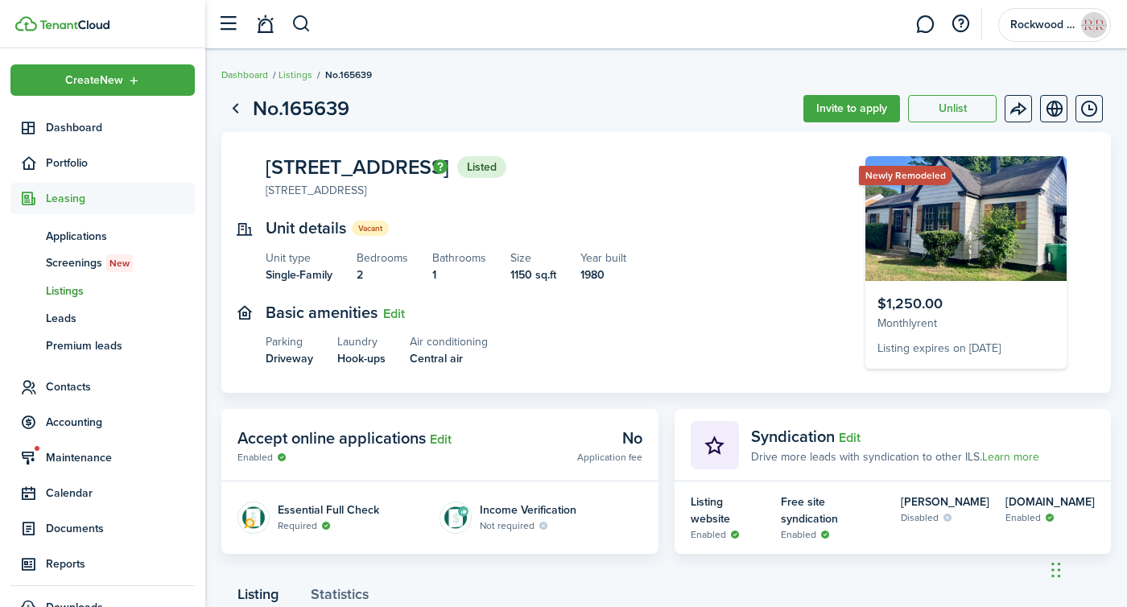
click at [236, 66] on ul "Dashboard Listings No.165639" at bounding box center [296, 74] width 151 height 21
click at [62, 139] on link "Dashboard" at bounding box center [102, 127] width 184 height 31
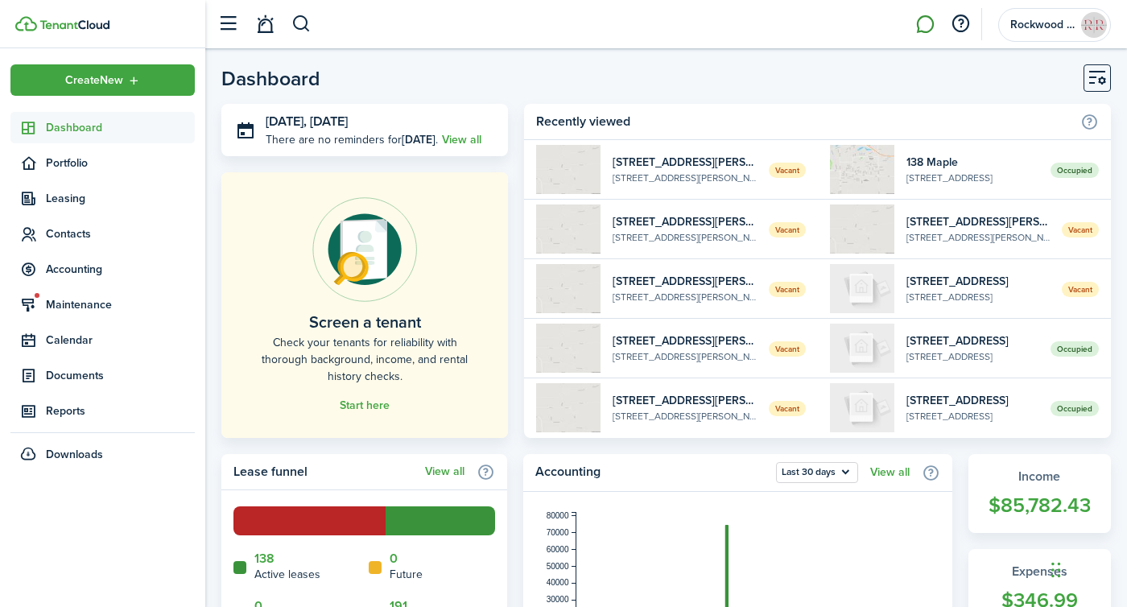
click at [931, 30] on link at bounding box center [925, 24] width 31 height 41
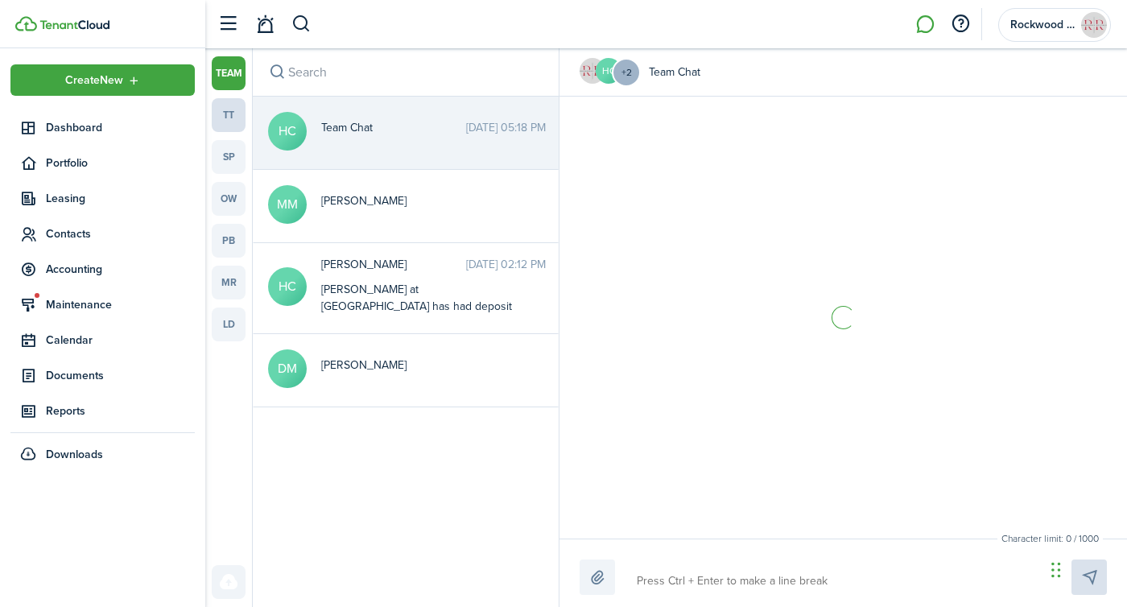
click at [220, 119] on link "tt" at bounding box center [229, 115] width 34 height 34
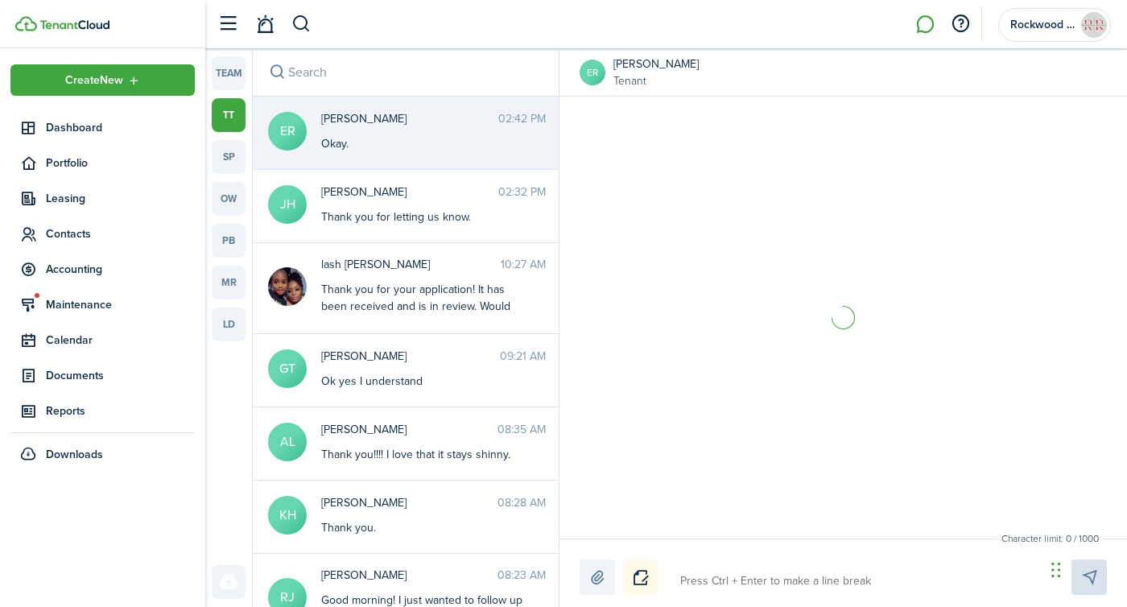
scroll to position [2178, 0]
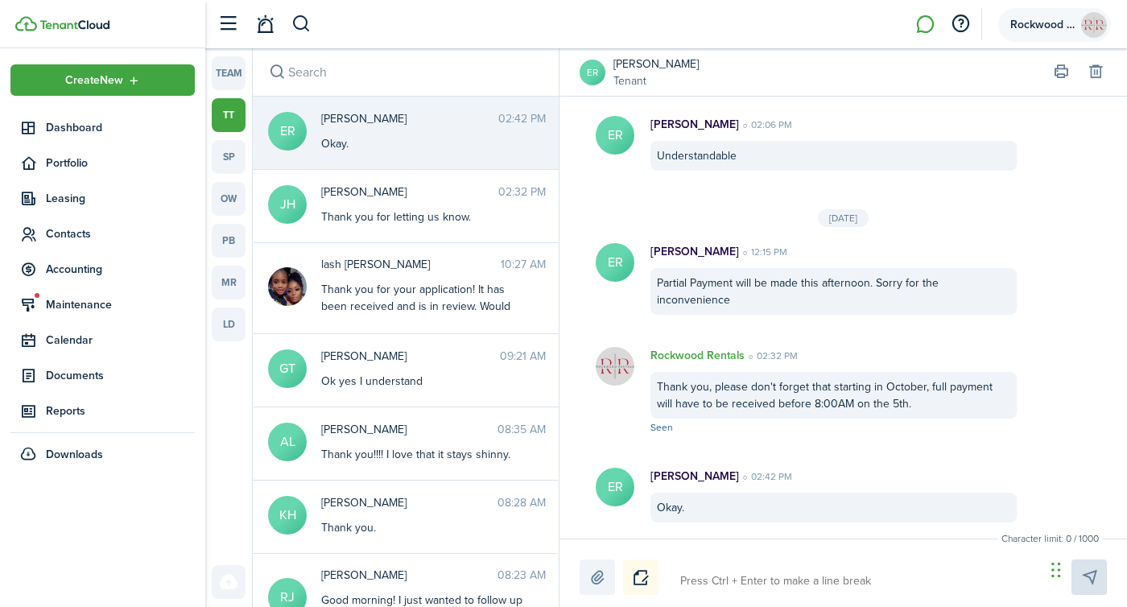
click at [1040, 25] on span "Rockwood Rentals" at bounding box center [1043, 24] width 64 height 11
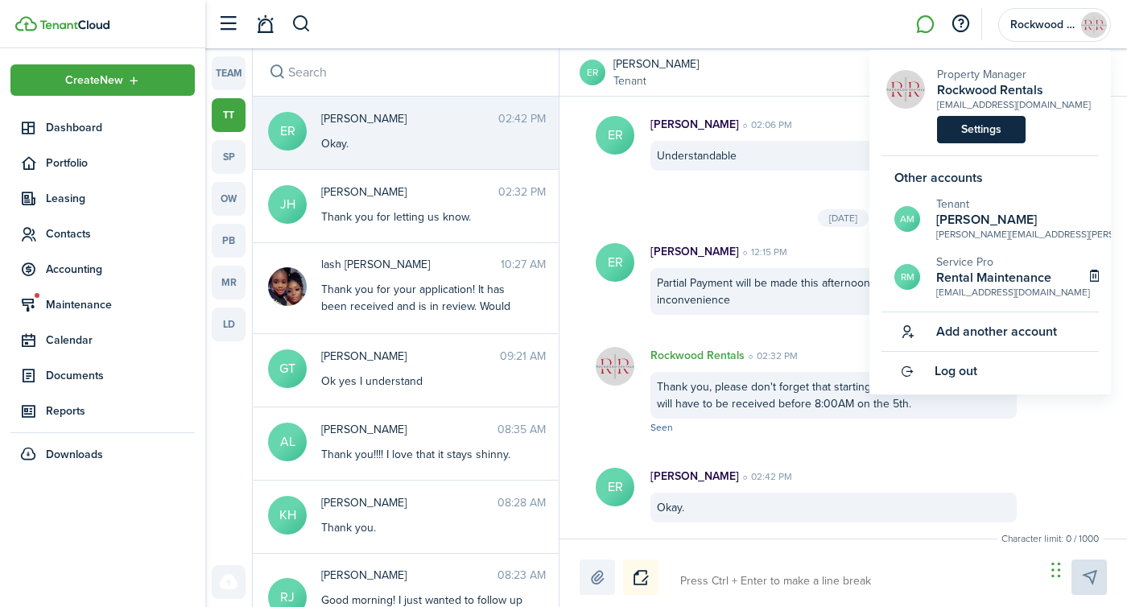
click at [964, 137] on link "Settings" at bounding box center [981, 129] width 89 height 27
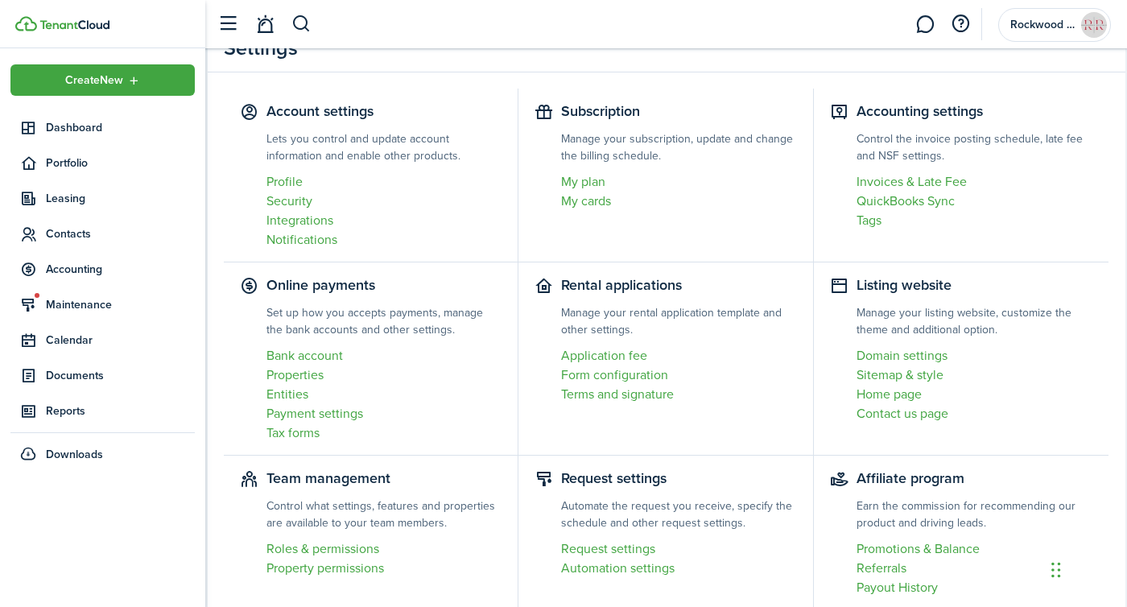
scroll to position [143, 0]
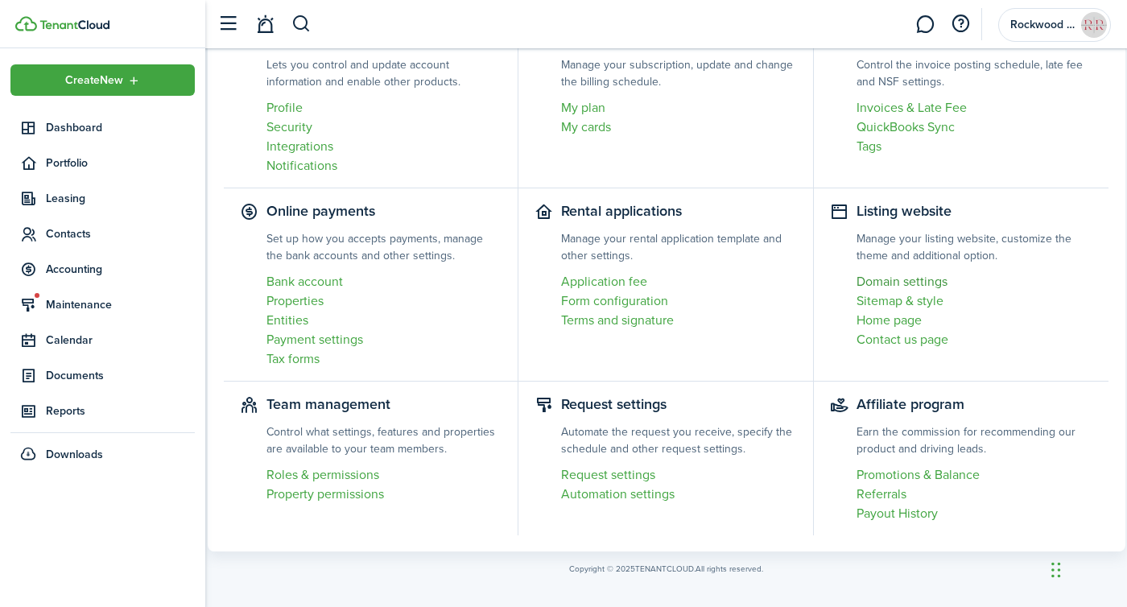
click at [903, 287] on link "Domain settings" at bounding box center [975, 281] width 237 height 19
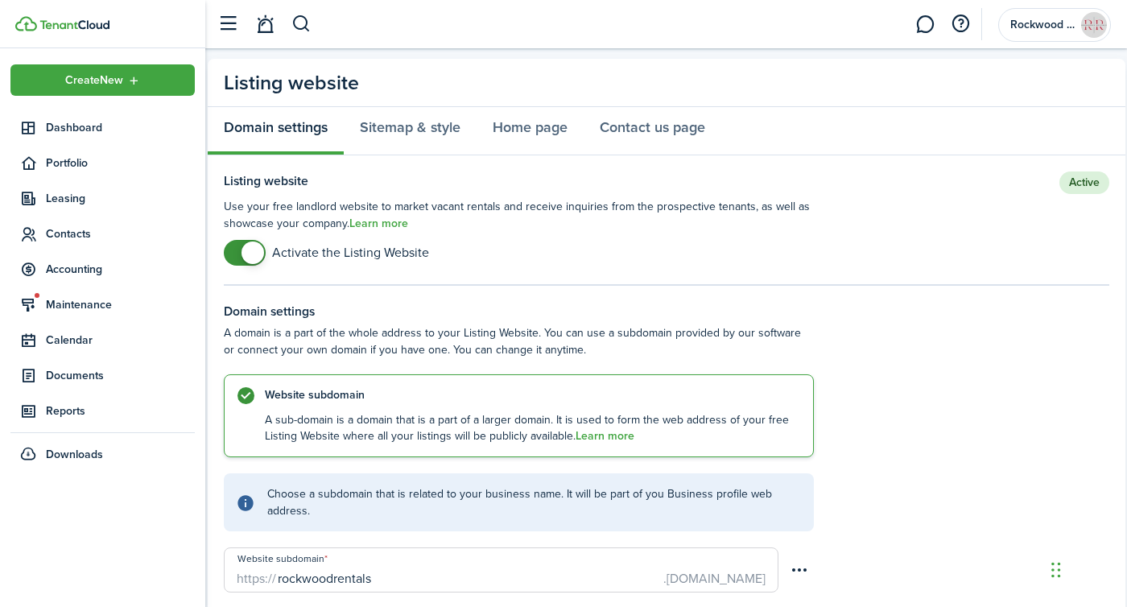
scroll to position [23, 0]
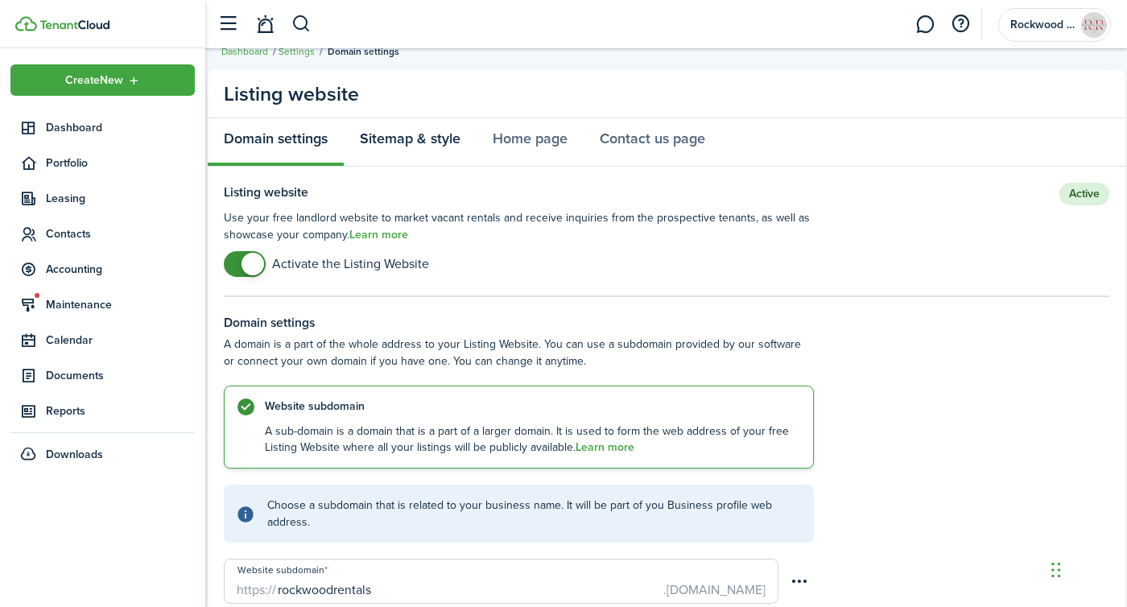
click at [404, 136] on link "Sitemap & style" at bounding box center [410, 142] width 133 height 48
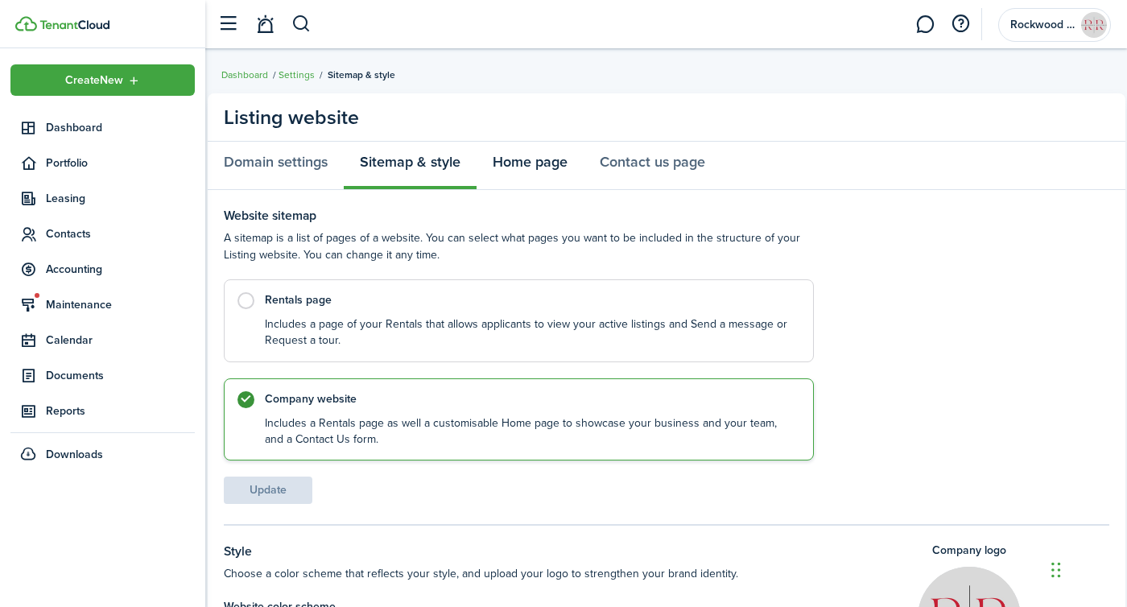
click at [523, 173] on link "Home page" at bounding box center [530, 166] width 107 height 48
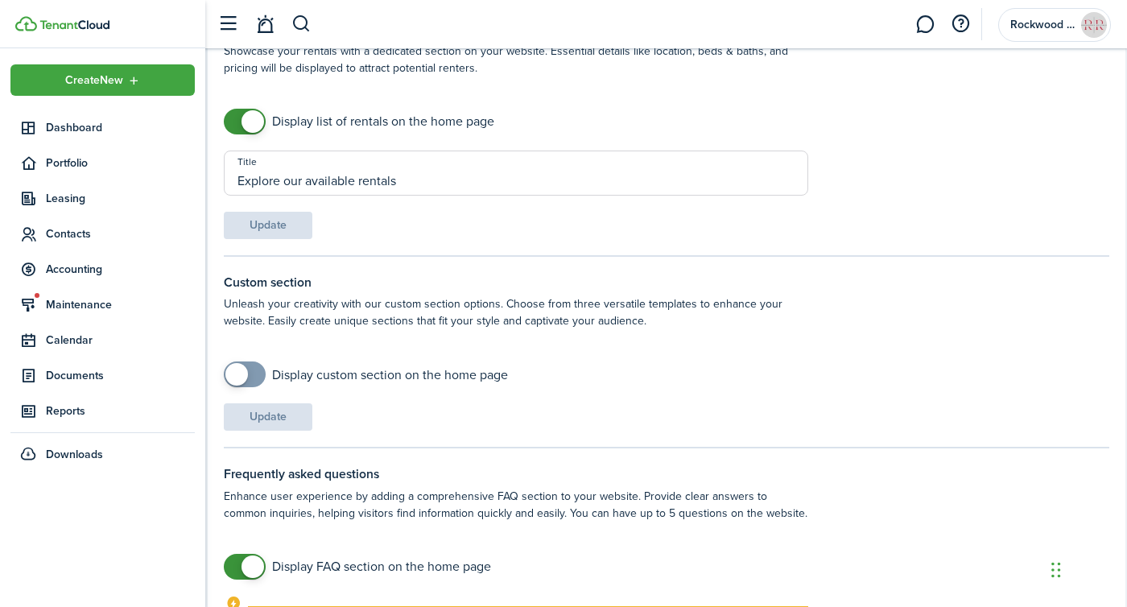
scroll to position [784, 0]
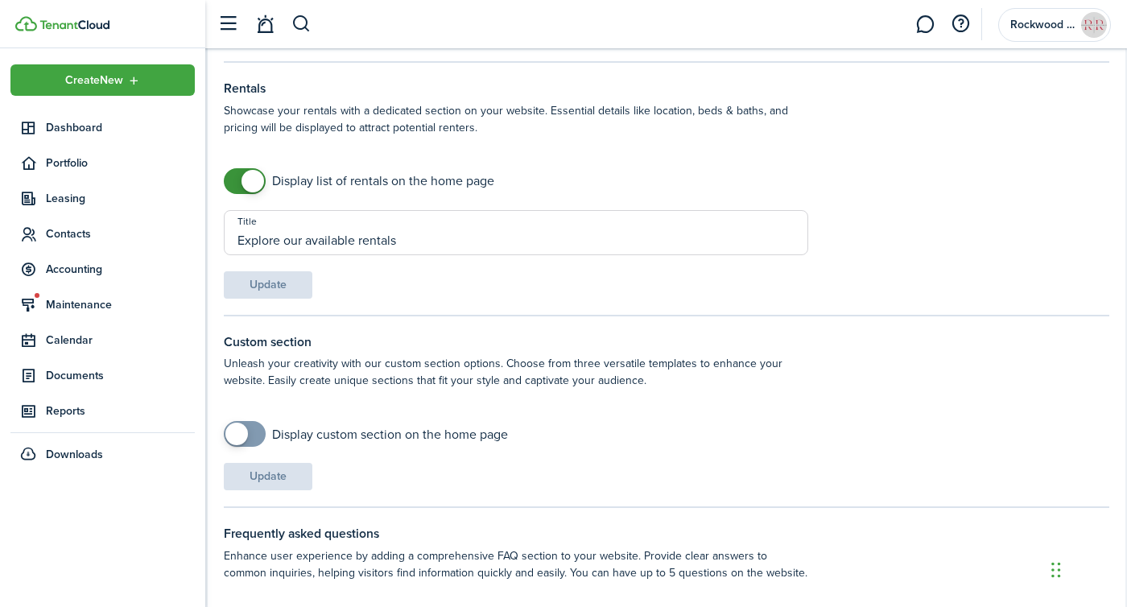
checkbox input "true"
click at [242, 425] on span at bounding box center [236, 434] width 23 height 23
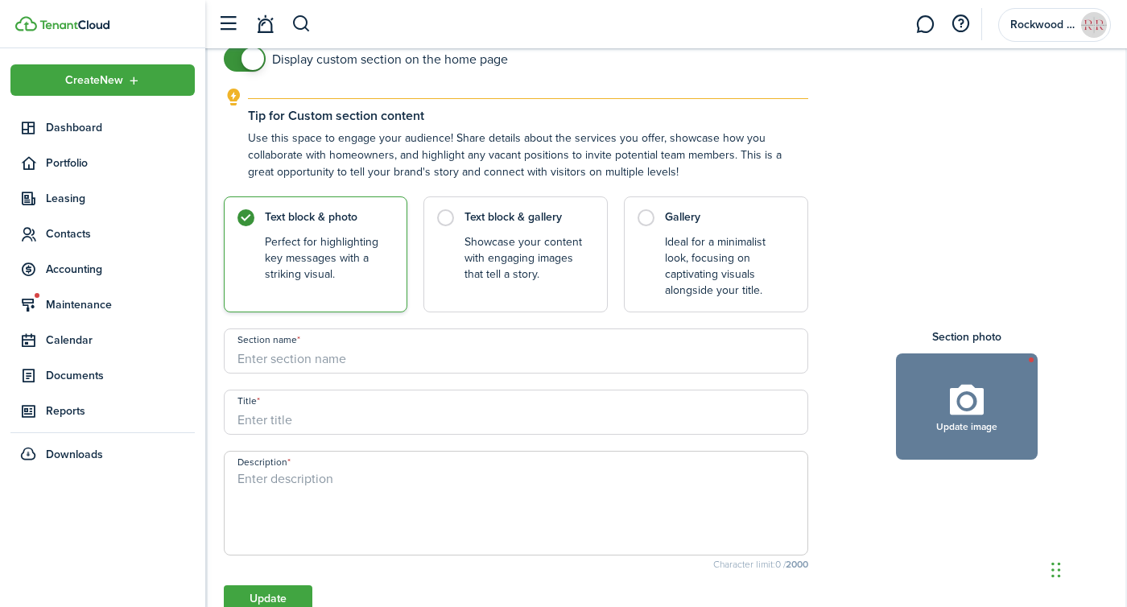
scroll to position [1256, 0]
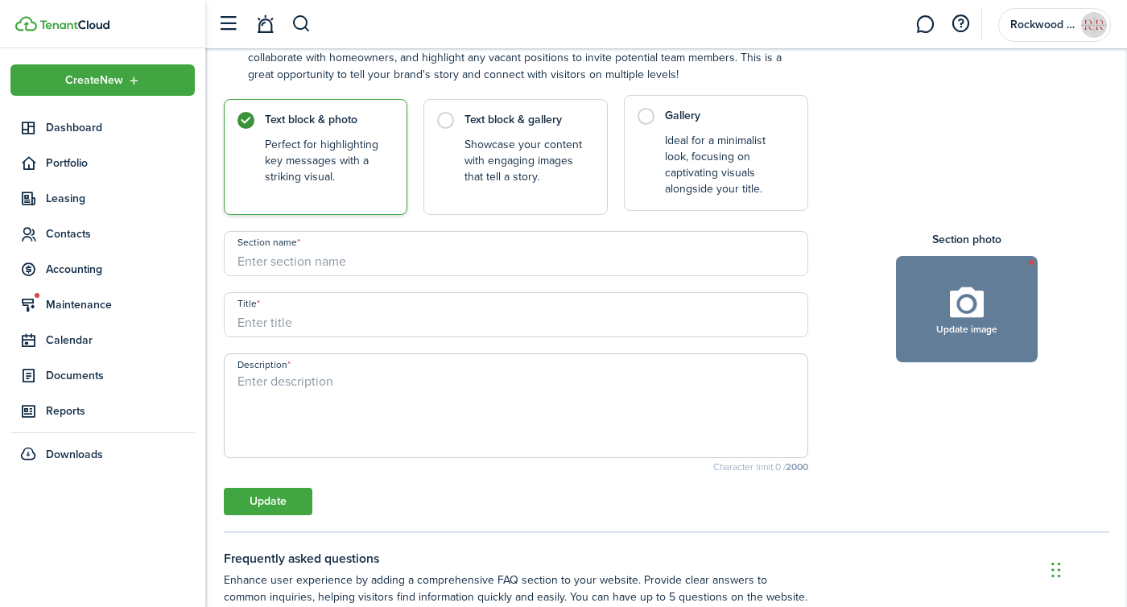
click at [670, 123] on control-radio-card-title "Gallery" at bounding box center [728, 116] width 126 height 16
radio input "false"
radio input "true"
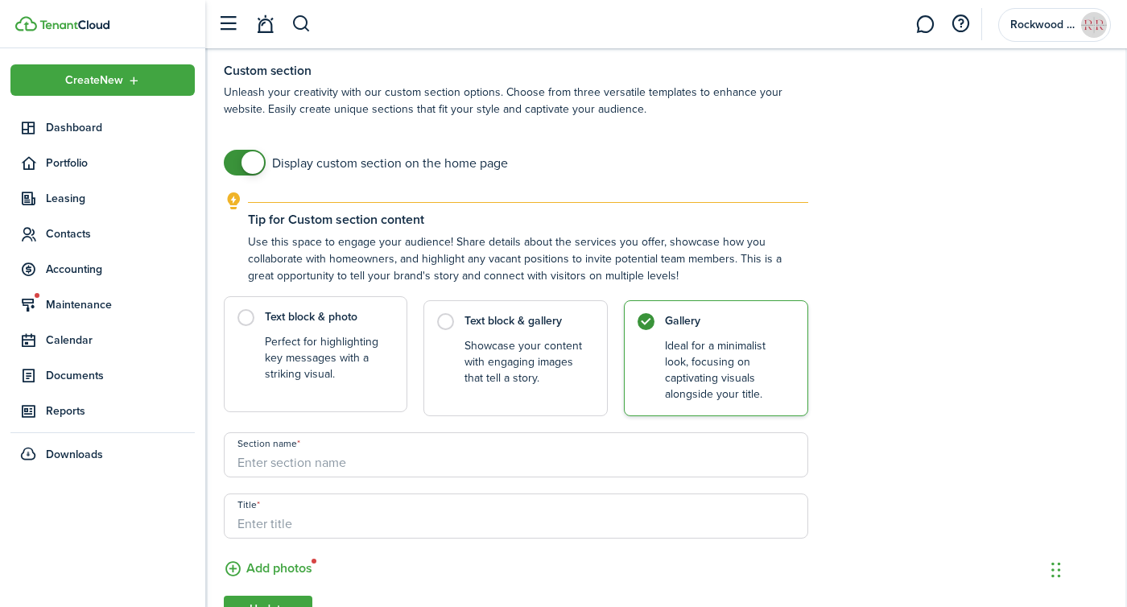
scroll to position [1072, 0]
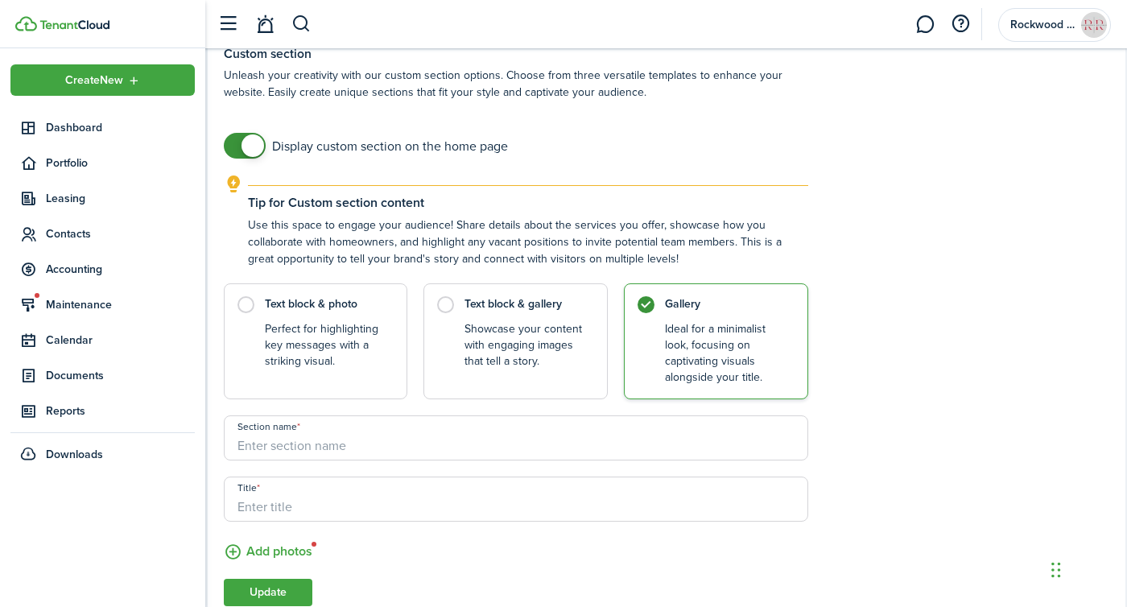
checkbox input "false"
click at [252, 152] on span at bounding box center [253, 145] width 23 height 23
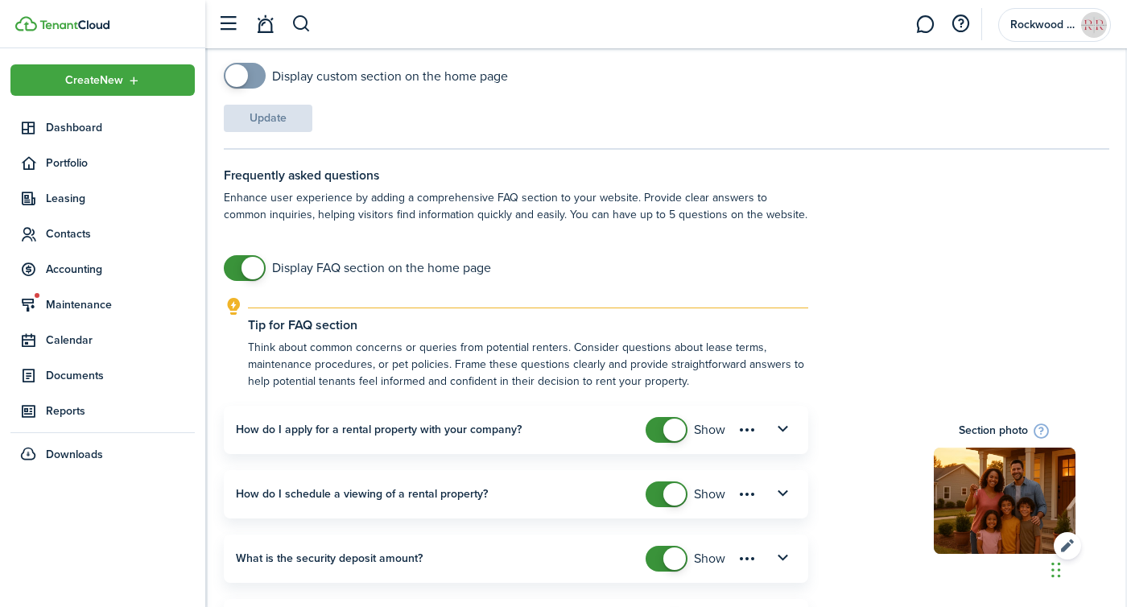
scroll to position [1351, 0]
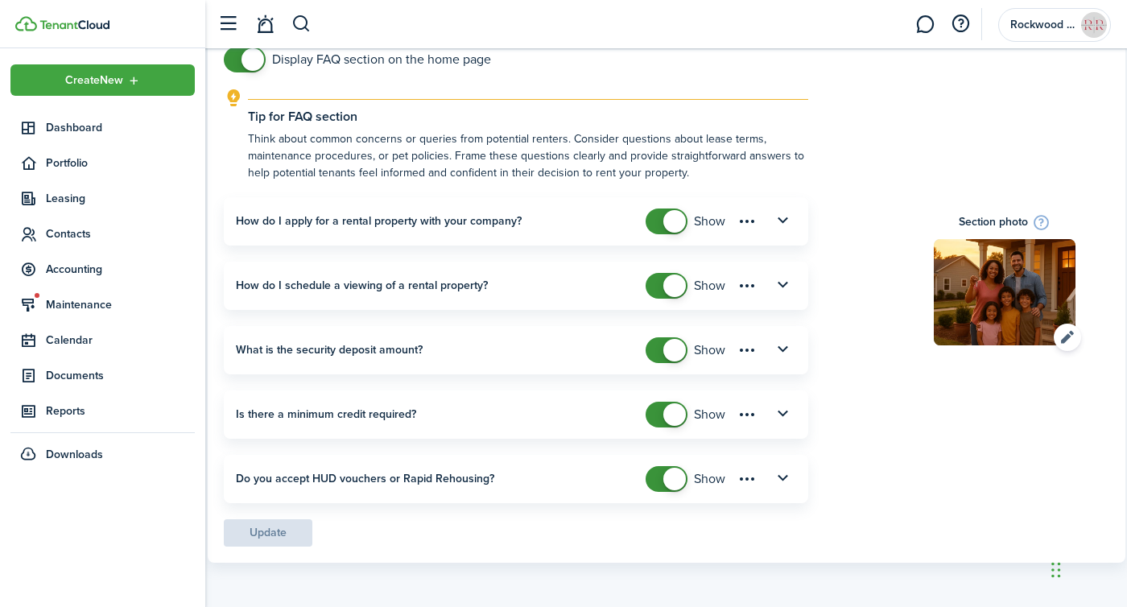
click at [430, 515] on div "Tip for FAQ section Think about common concerns or queries from potential rente…" at bounding box center [517, 304] width 602 height 431
click at [368, 147] on explanation-description "Think about common concerns or queries from potential renters. Consider questio…" at bounding box center [528, 155] width 561 height 51
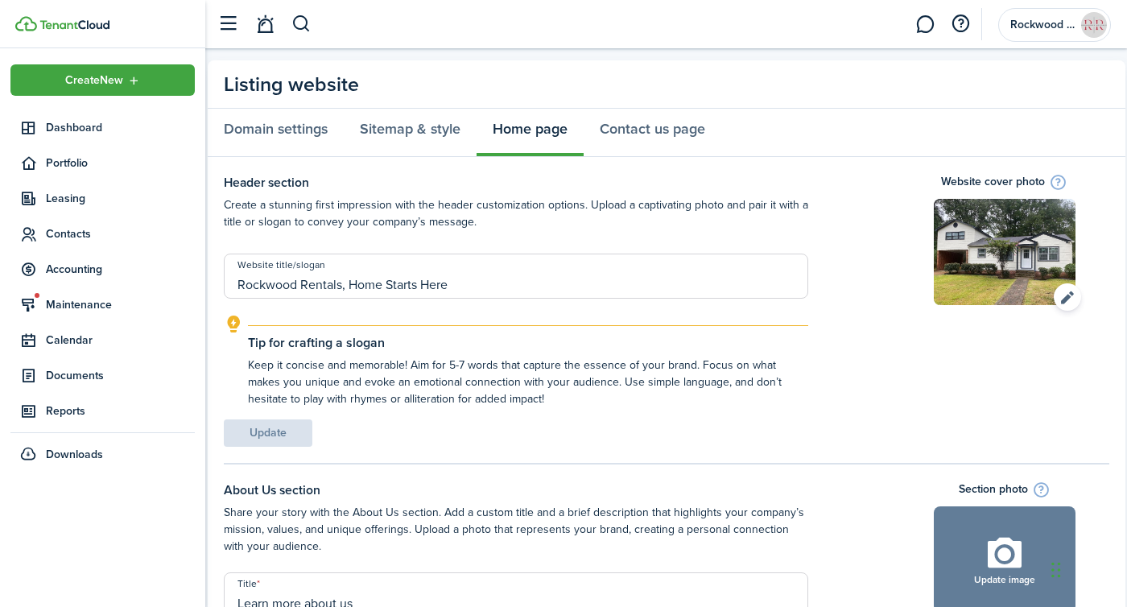
scroll to position [0, 0]
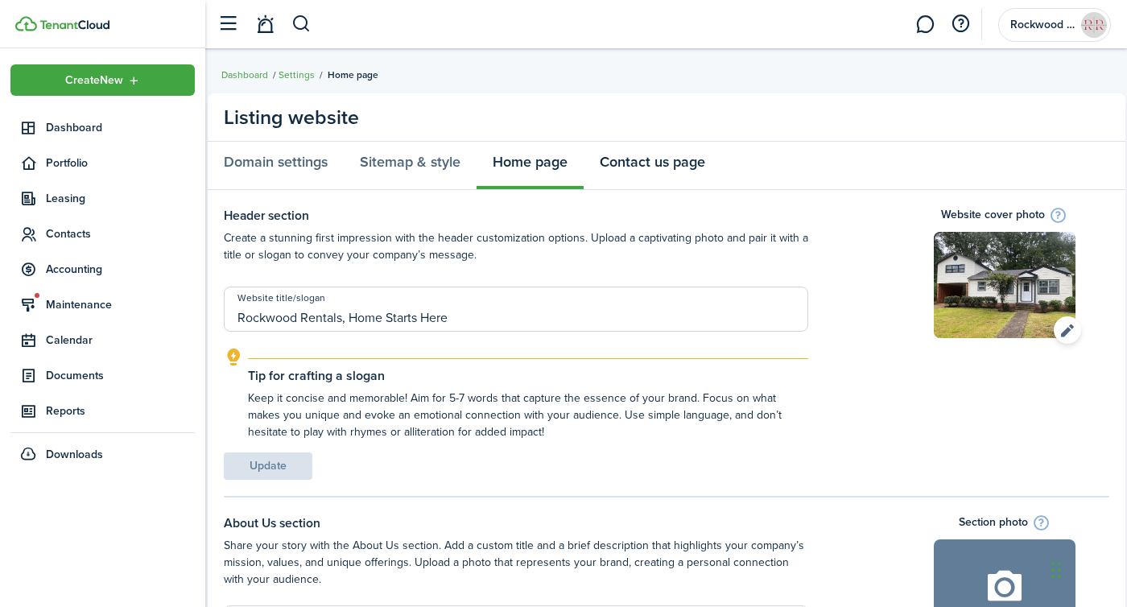
click at [626, 164] on link "Contact us page" at bounding box center [653, 166] width 138 height 48
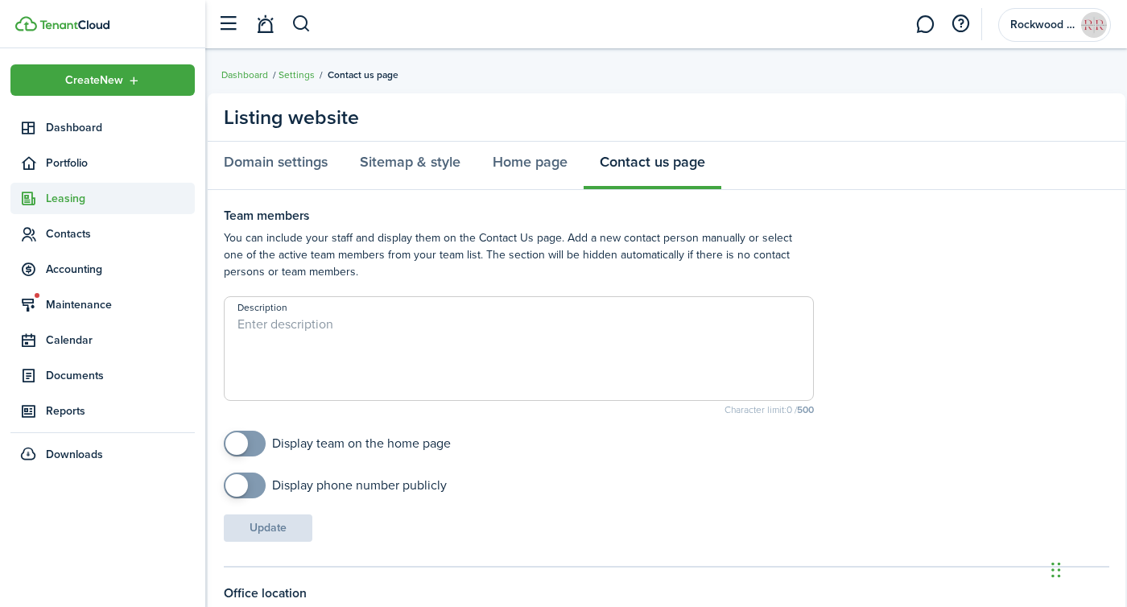
click at [65, 188] on span "Leasing" at bounding box center [102, 198] width 184 height 31
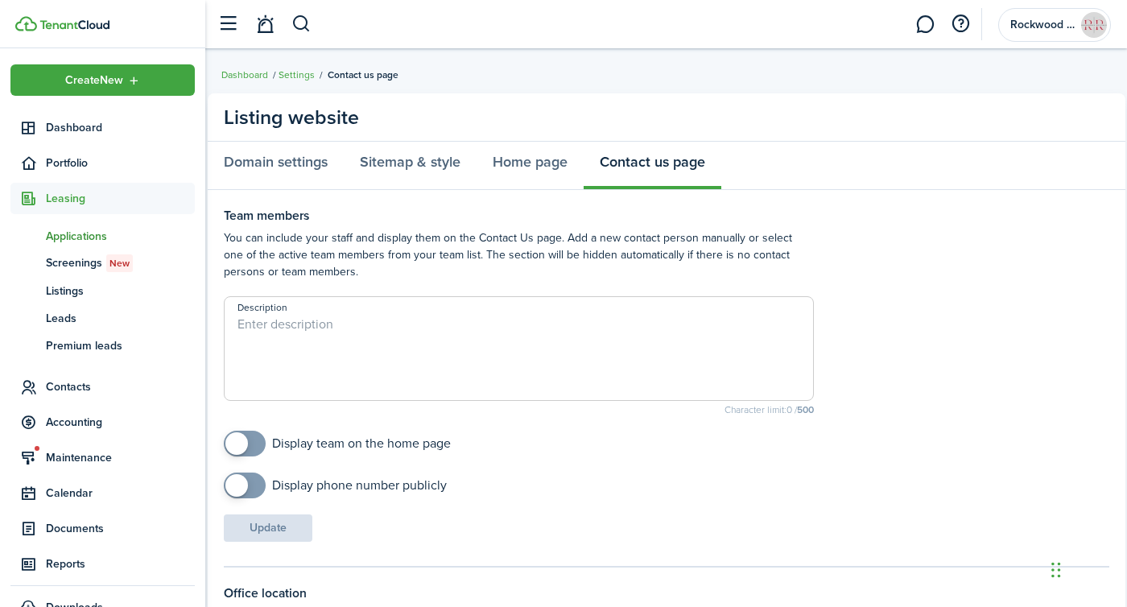
click at [68, 232] on span "Applications" at bounding box center [120, 236] width 149 height 17
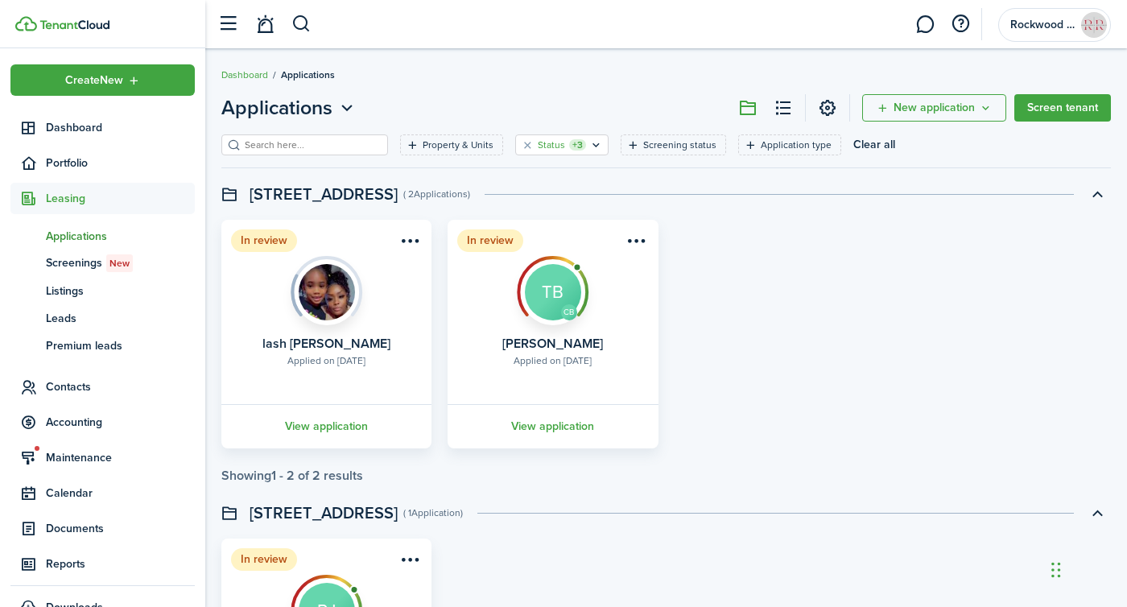
click at [538, 143] on filter-tag-label "Status" at bounding box center [551, 145] width 27 height 14
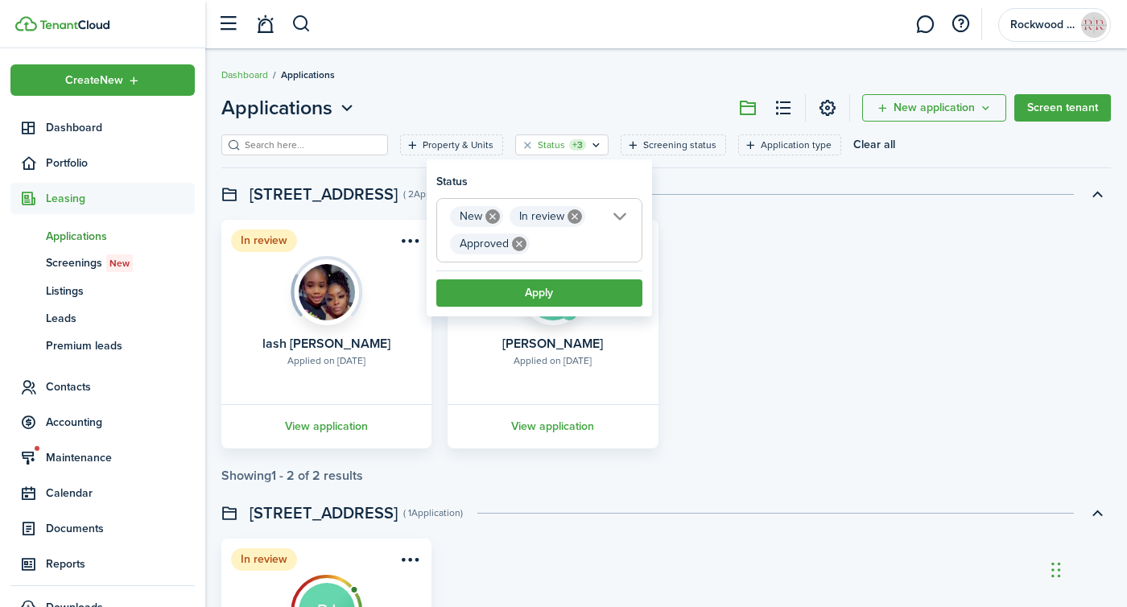
click at [579, 245] on span "New In review Approved" at bounding box center [539, 230] width 205 height 63
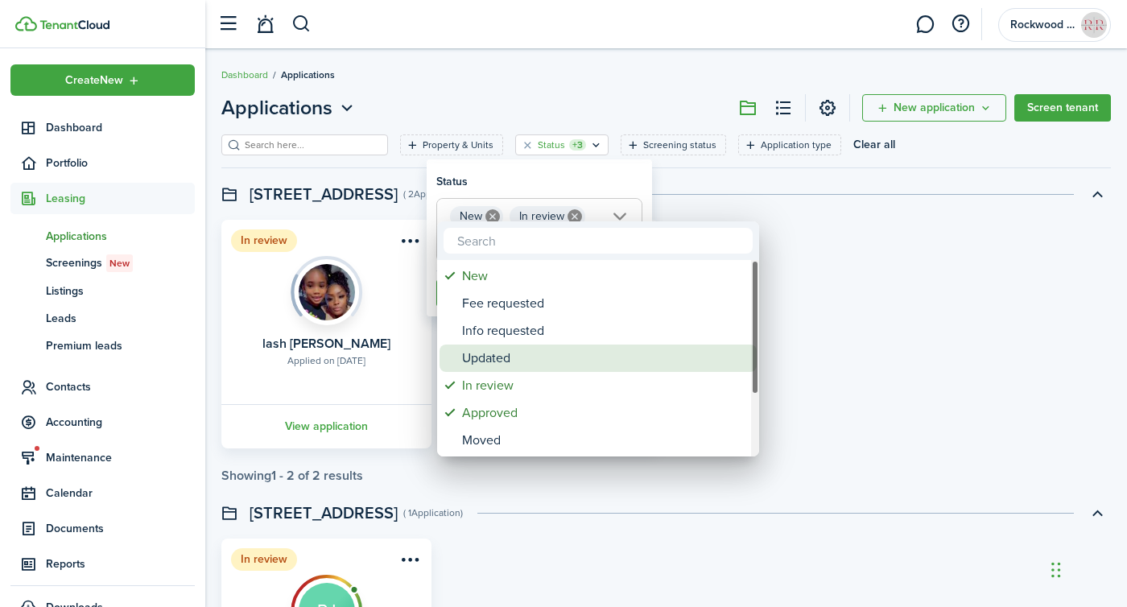
click at [482, 364] on div "Updated" at bounding box center [604, 358] width 285 height 27
type input "New, In review, Approved, Updated"
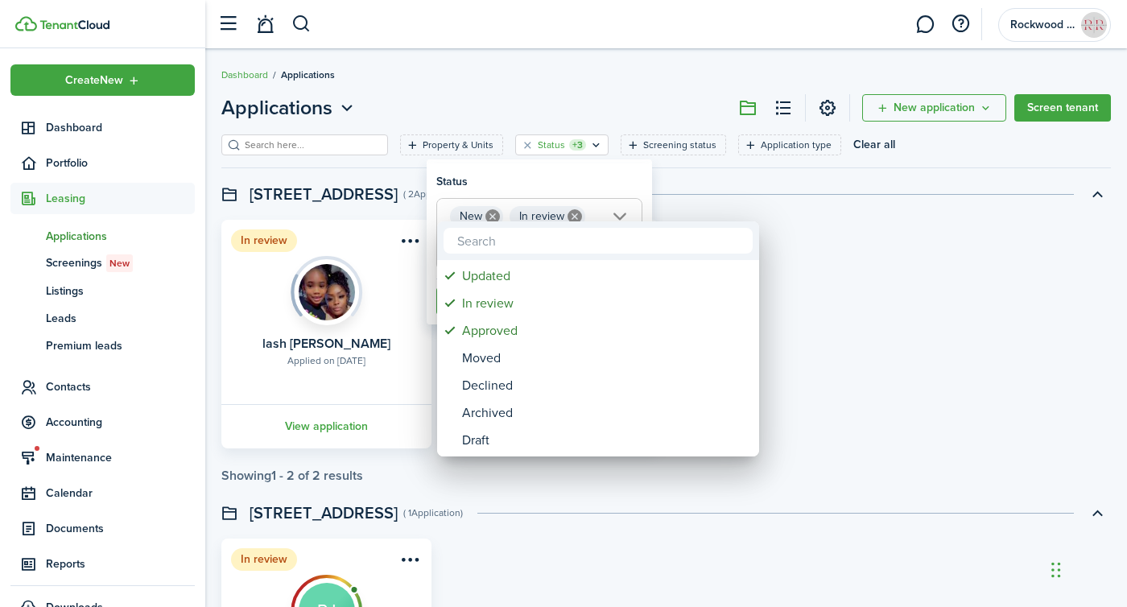
click at [563, 176] on div at bounding box center [563, 303] width 1385 height 865
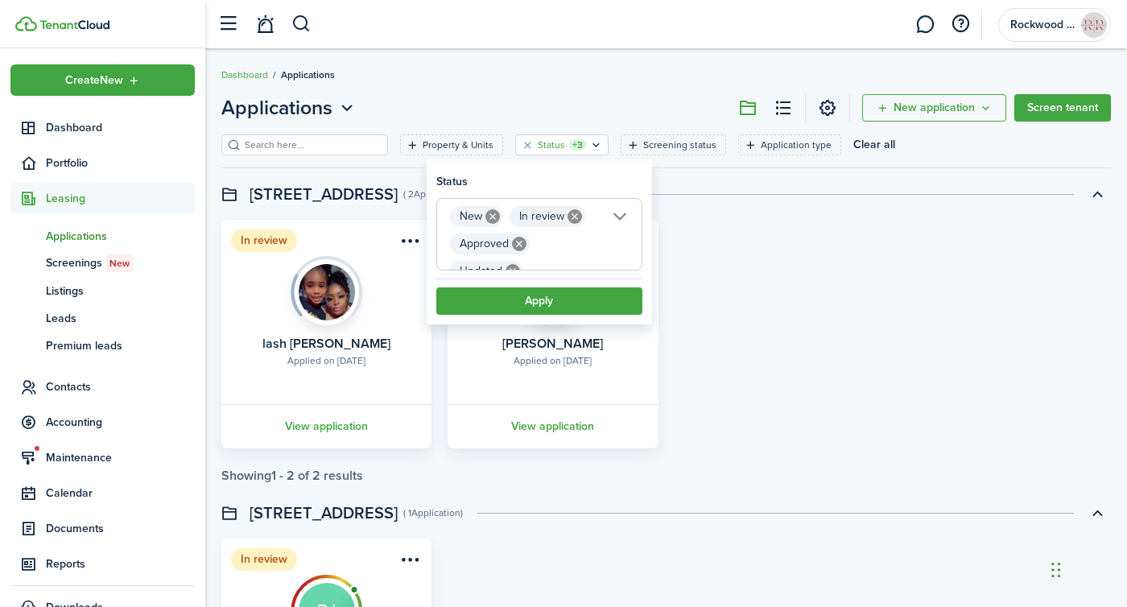
scroll to position [0, 23]
click at [554, 308] on button "Apply" at bounding box center [539, 300] width 206 height 27
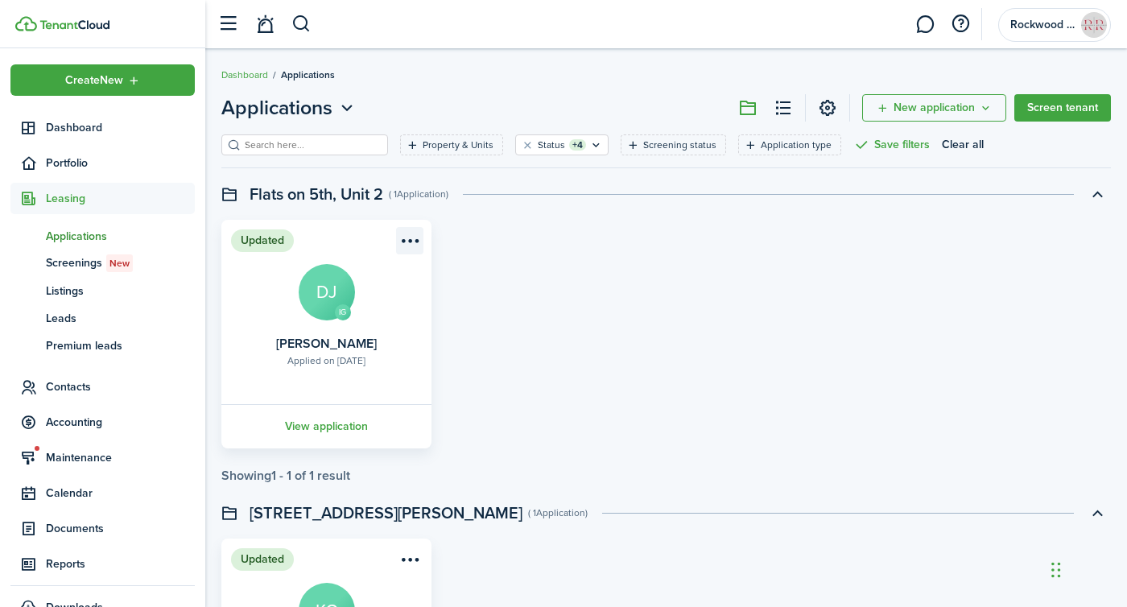
click at [409, 240] on menu-btn-icon "Open menu" at bounding box center [409, 240] width 27 height 27
click at [523, 311] on div "Updated IG Applied on [DATE] [PERSON_NAME] DJ View application" at bounding box center [666, 334] width 906 height 229
click at [318, 431] on link "View application" at bounding box center [326, 426] width 215 height 44
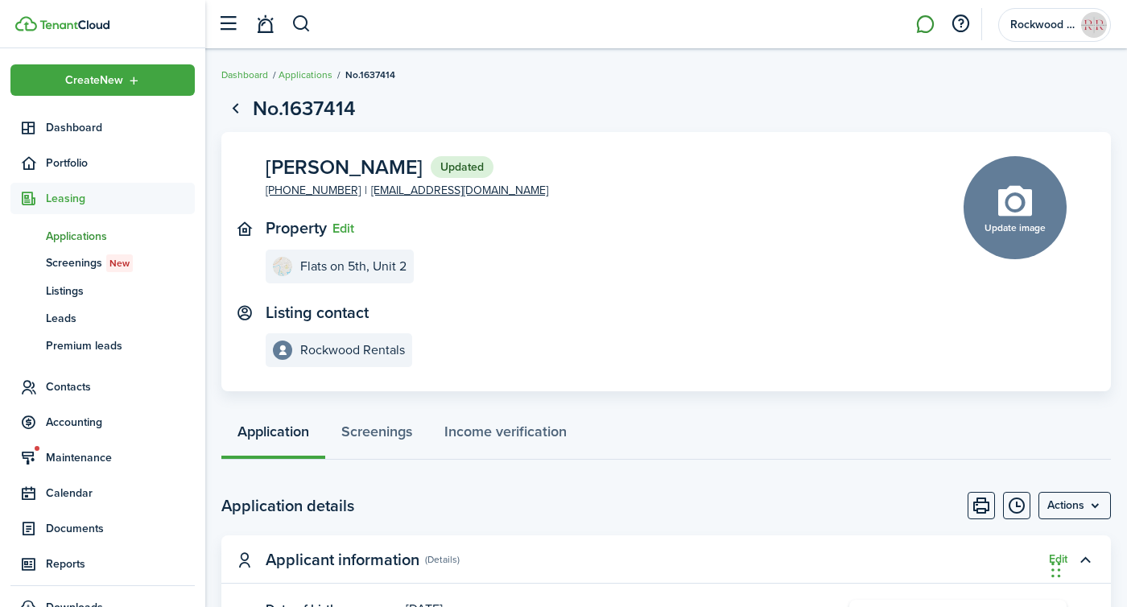
click at [929, 24] on link at bounding box center [925, 24] width 31 height 41
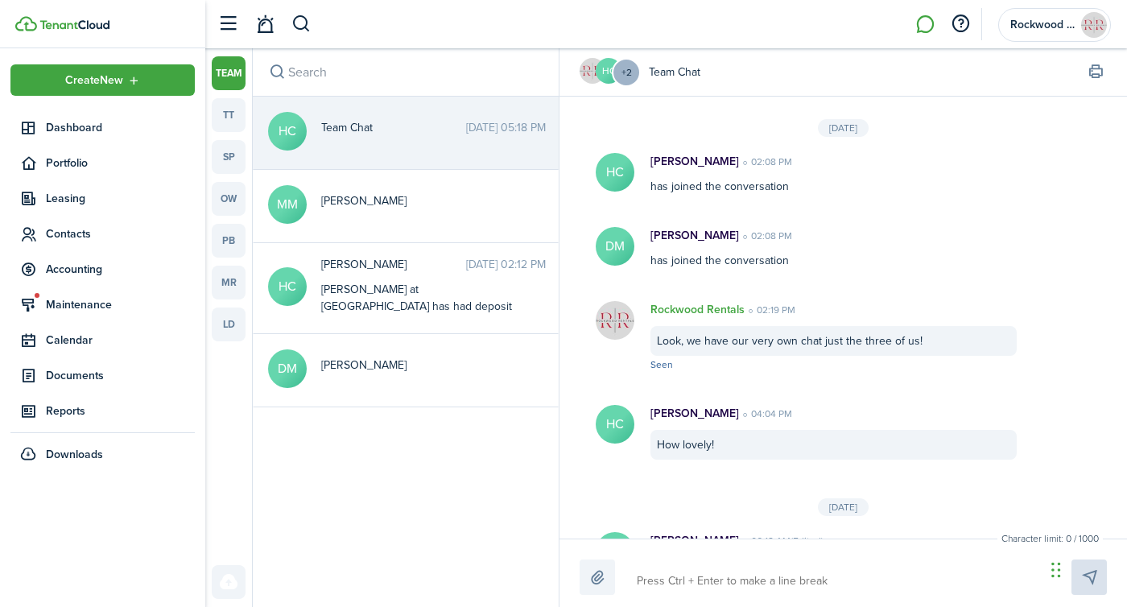
scroll to position [280, 0]
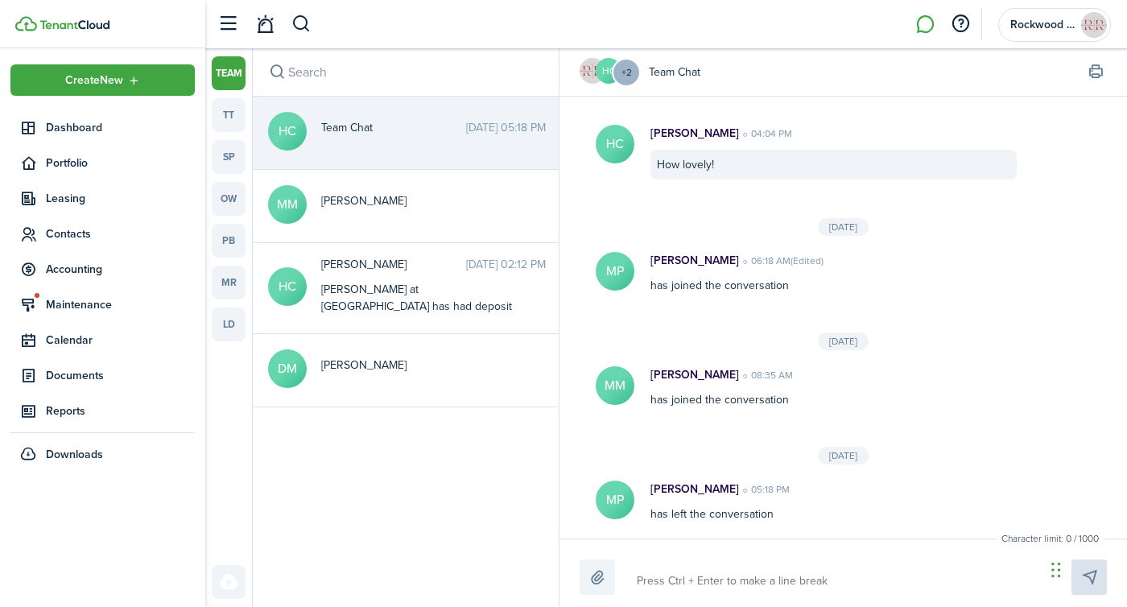
click at [296, 78] on input "search" at bounding box center [406, 72] width 306 height 48
click at [226, 124] on link "tt" at bounding box center [229, 115] width 34 height 34
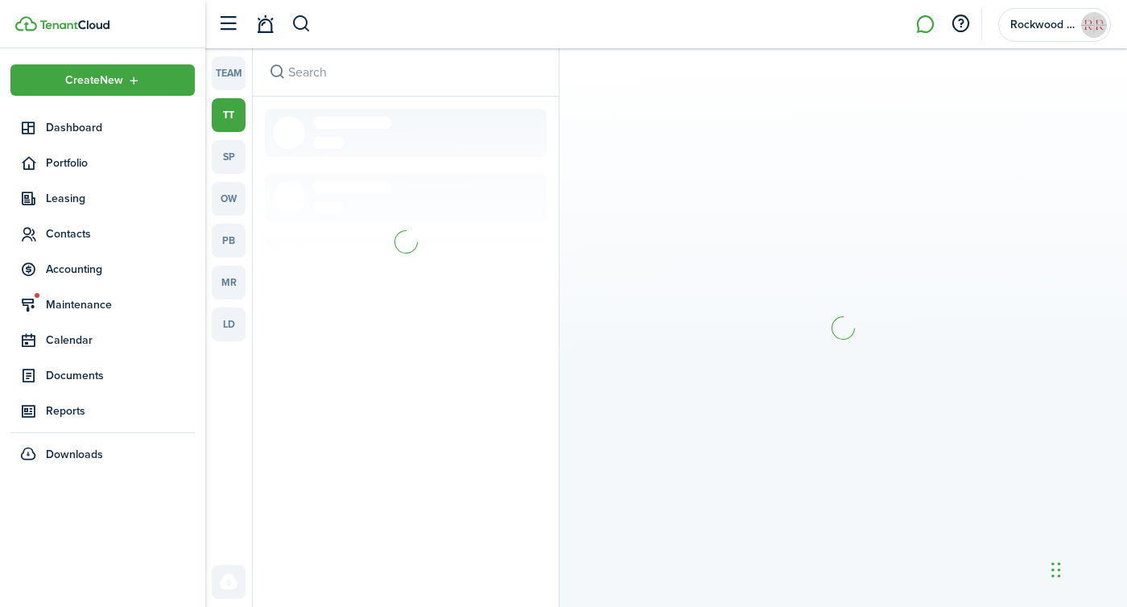
click at [299, 81] on input "search" at bounding box center [406, 72] width 306 height 48
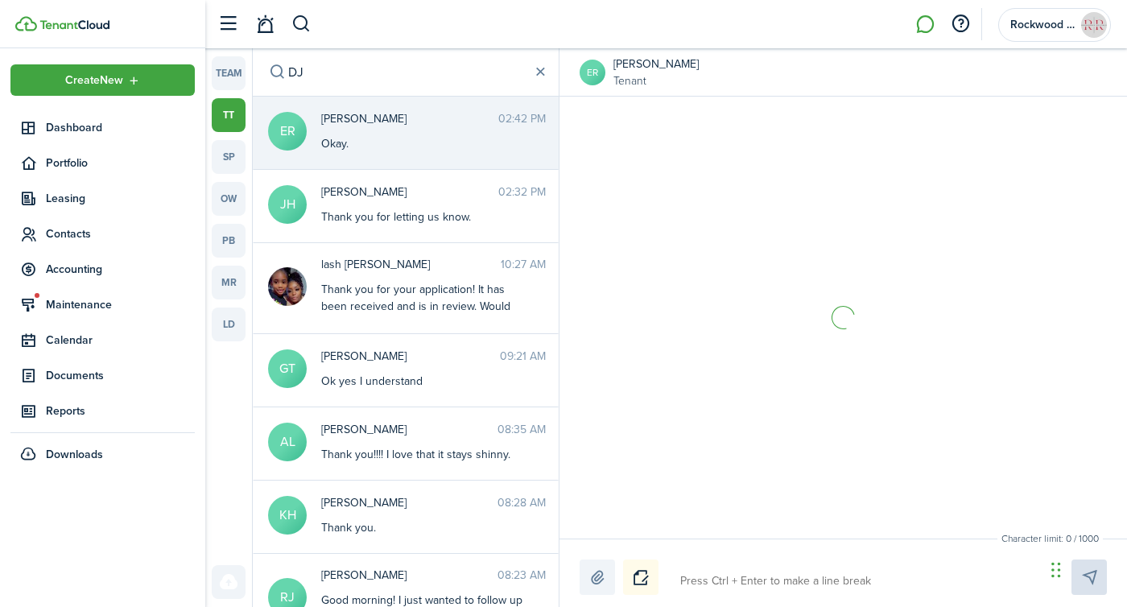
scroll to position [2178, 0]
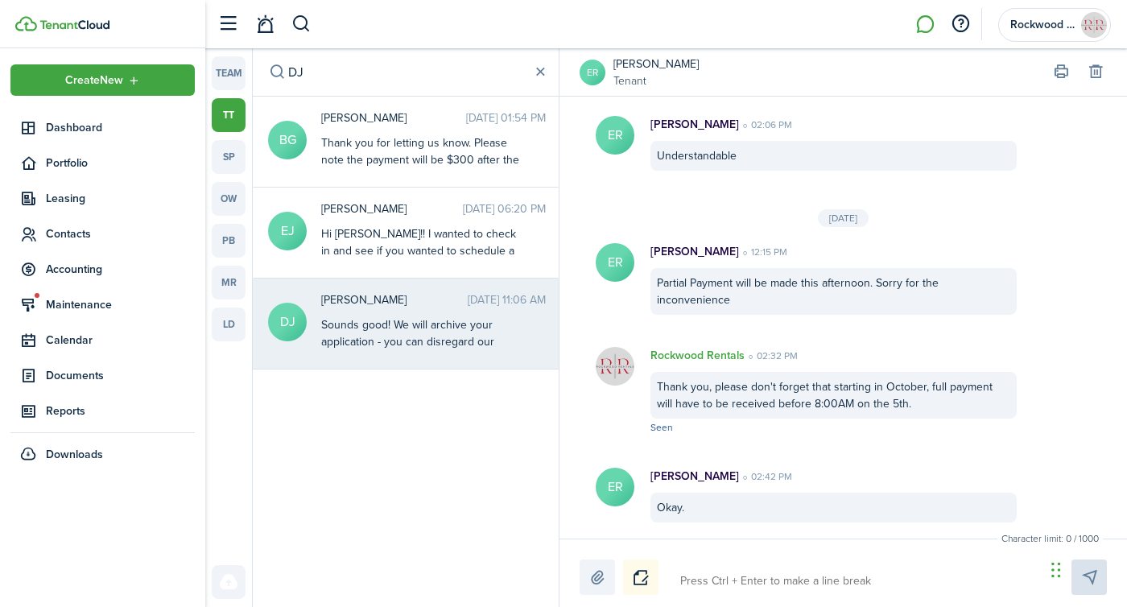
type input "DJ"
click at [423, 365] on messenger-thread-item "DJ [PERSON_NAME] [DATE] 11:06 AM Sounds good! We will archive your application …" at bounding box center [406, 324] width 306 height 91
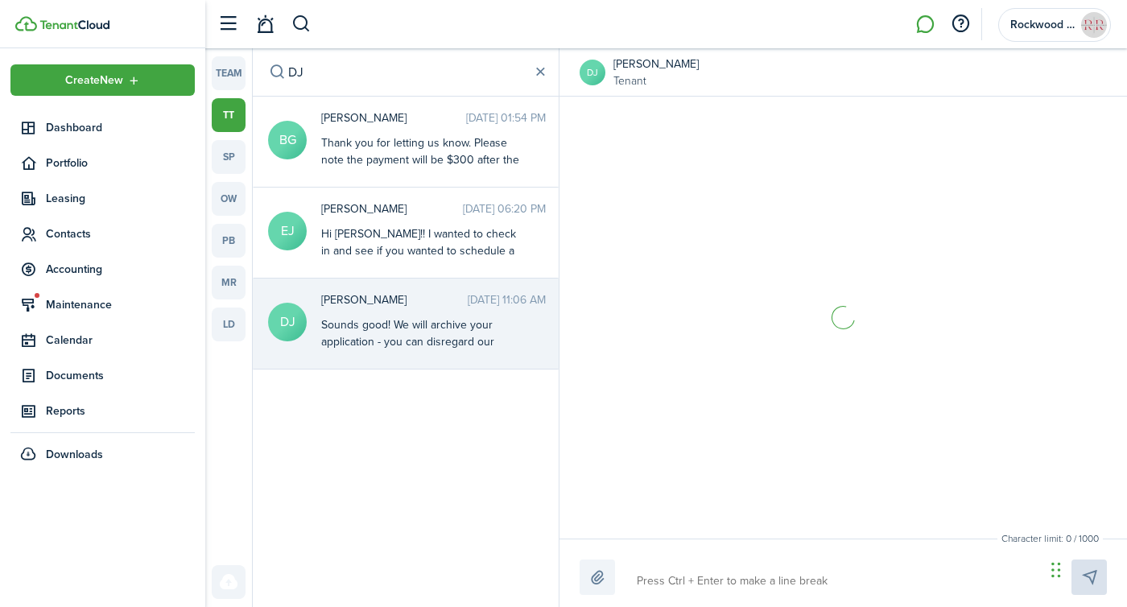
click at [711, 572] on textarea at bounding box center [835, 581] width 408 height 27
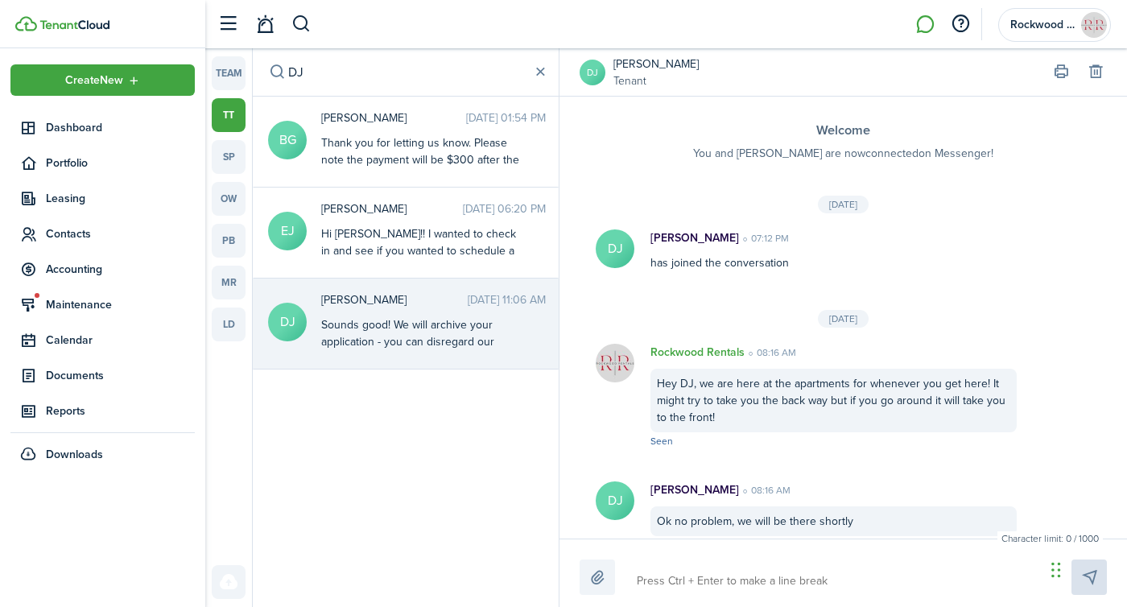
scroll to position [1491, 0]
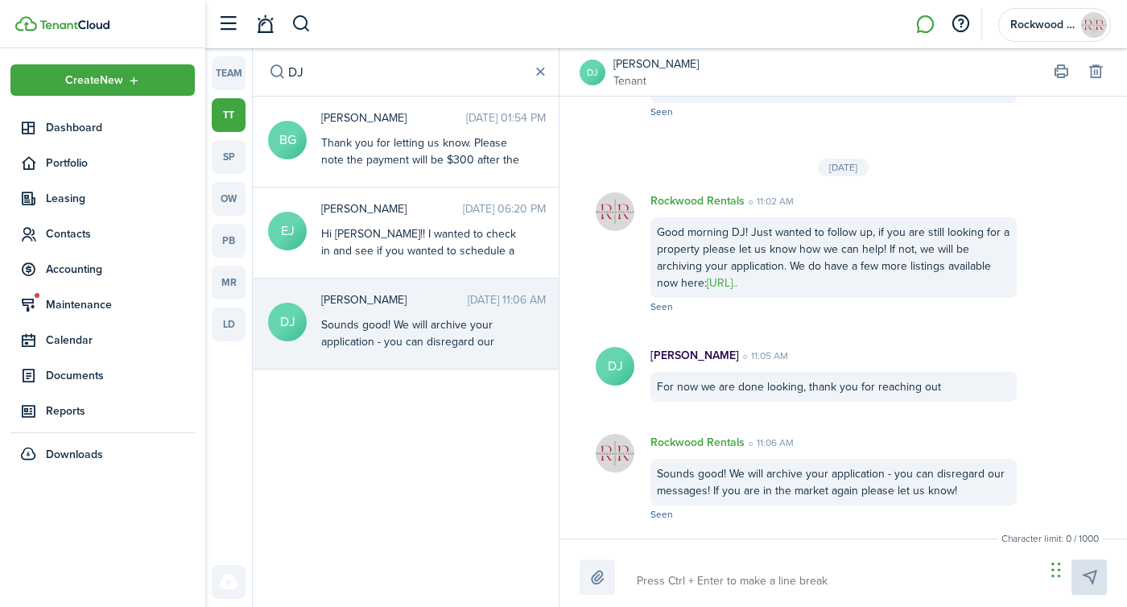
type textarea "H"
type textarea "G"
type textarea "Go"
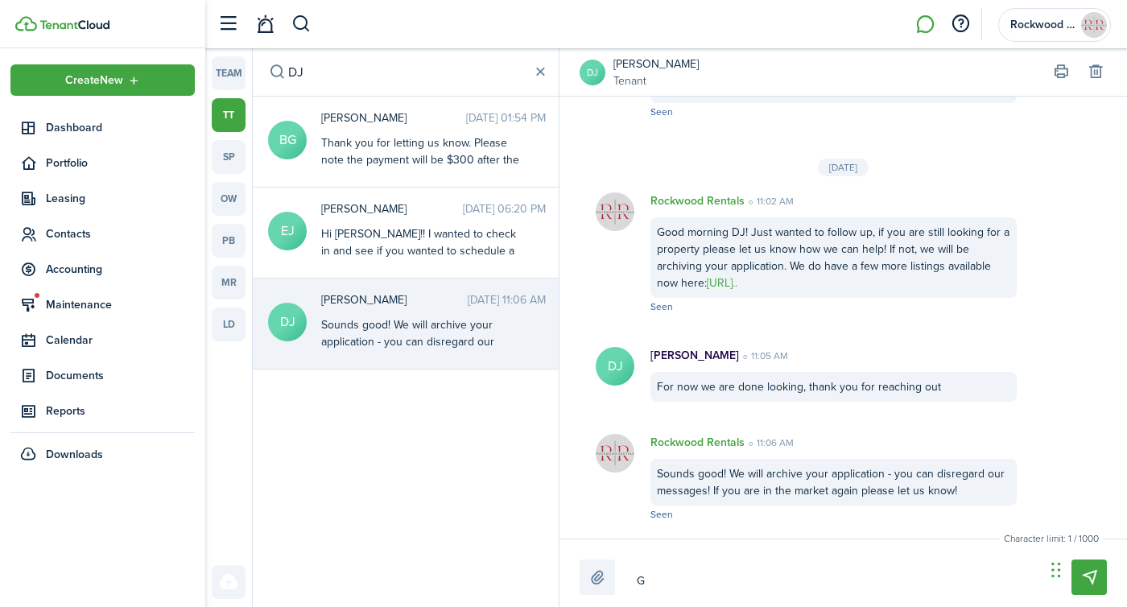
type textarea "Go"
type textarea "Goo"
type textarea "Good"
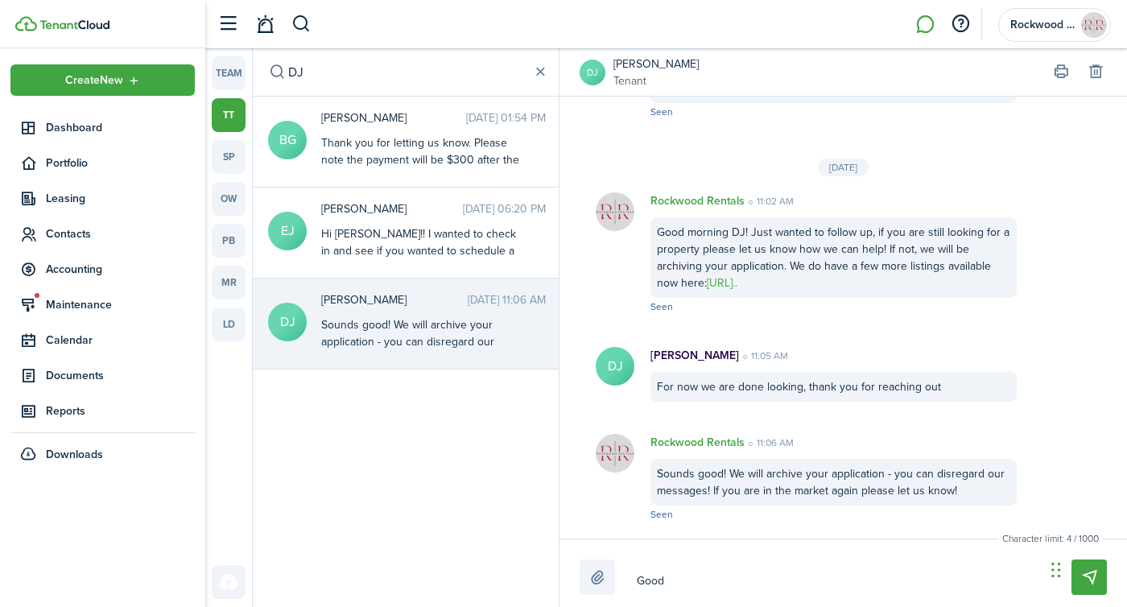
type textarea "Good"
type textarea "Good a"
type textarea "Good af"
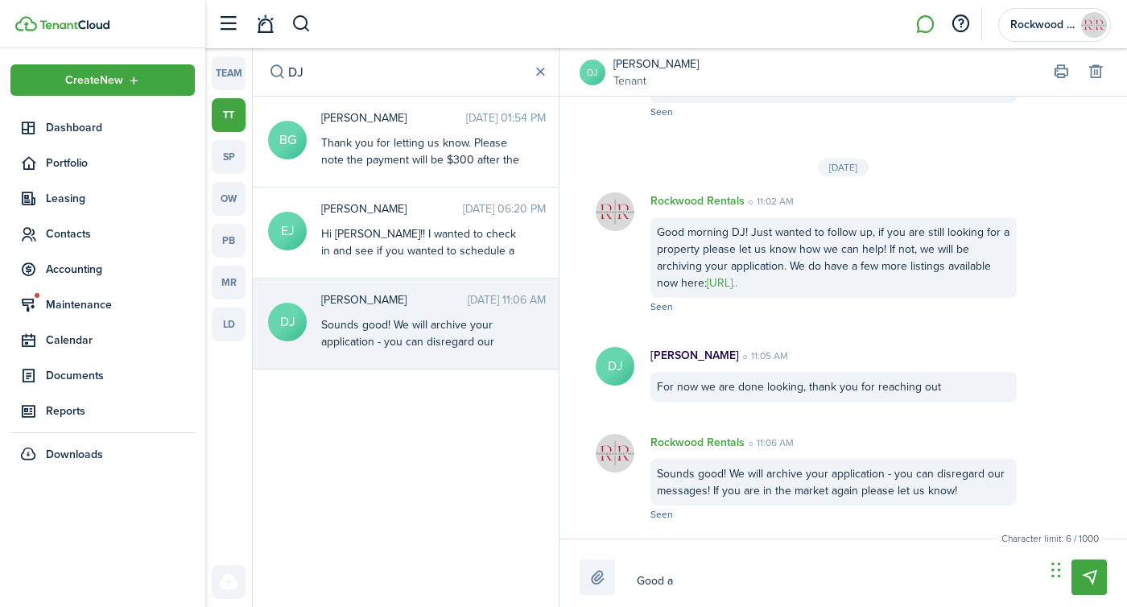
type textarea "Good af"
type textarea "Good aft"
type textarea "Good afte"
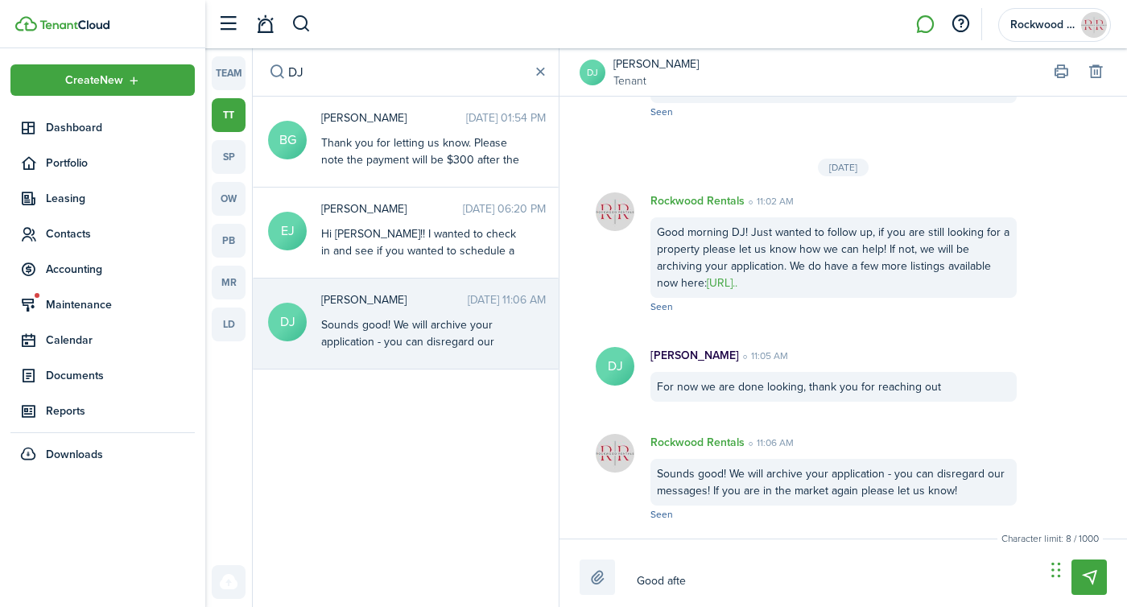
type textarea "Good after"
type textarea "Good aftern"
type textarea "Good afterno"
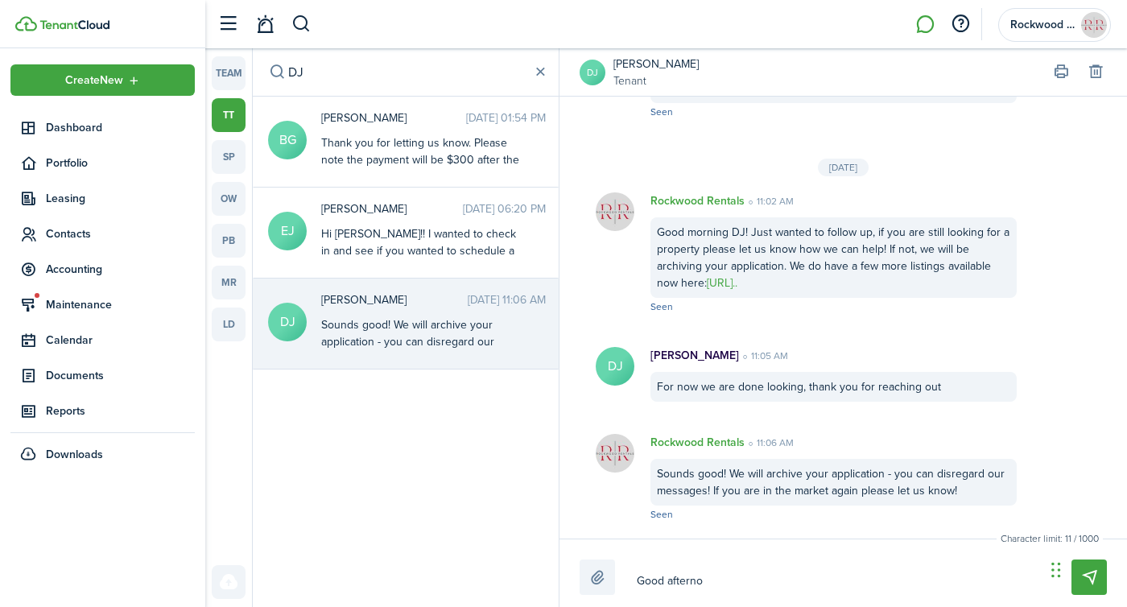
type textarea "Good afterno"
type textarea "Good afternoo"
type textarea "Good afternoon"
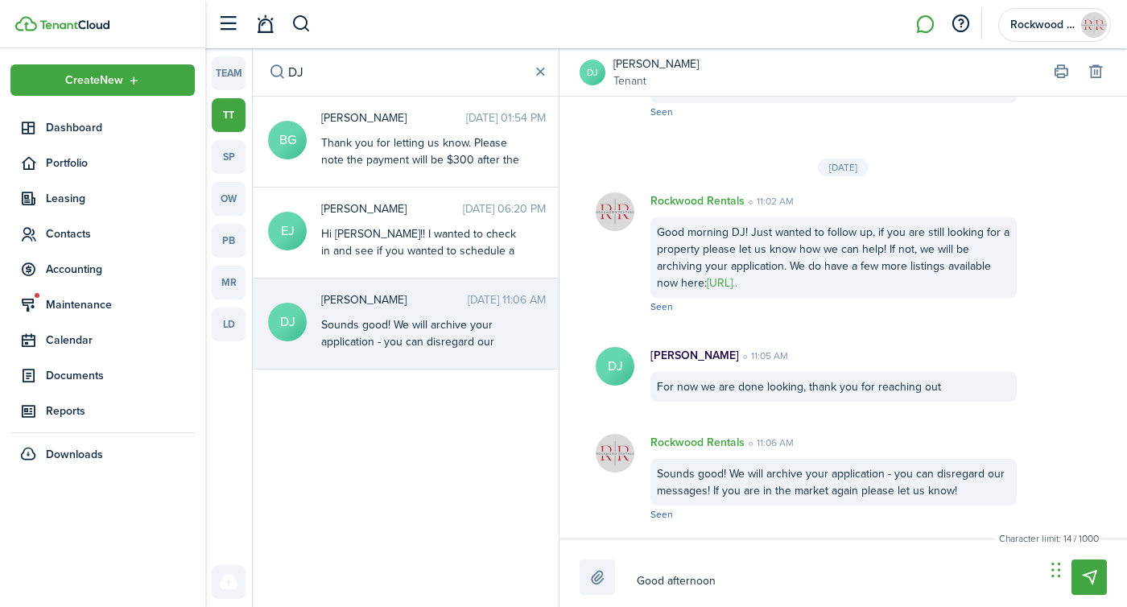
type textarea "Good afternoon!"
type textarea "Good afternoon! J"
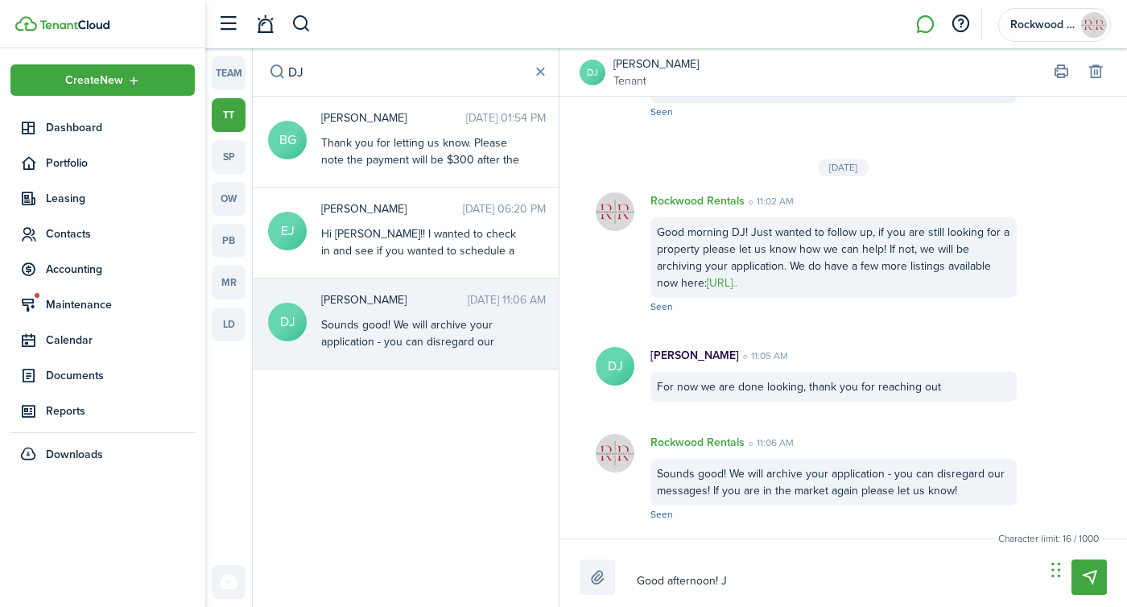
type textarea "Good afternoon! J"
type textarea "Good afternoon! Ju"
type textarea "Good afternoon! Jus"
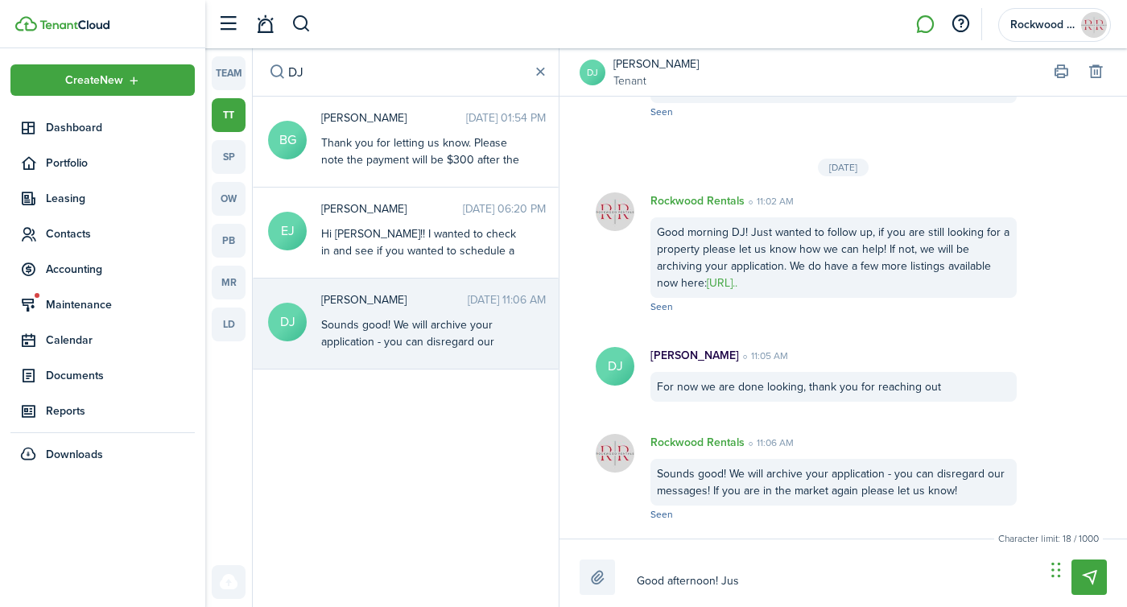
type textarea "Good afternoon! Just"
type textarea "Good afternoon! Just w"
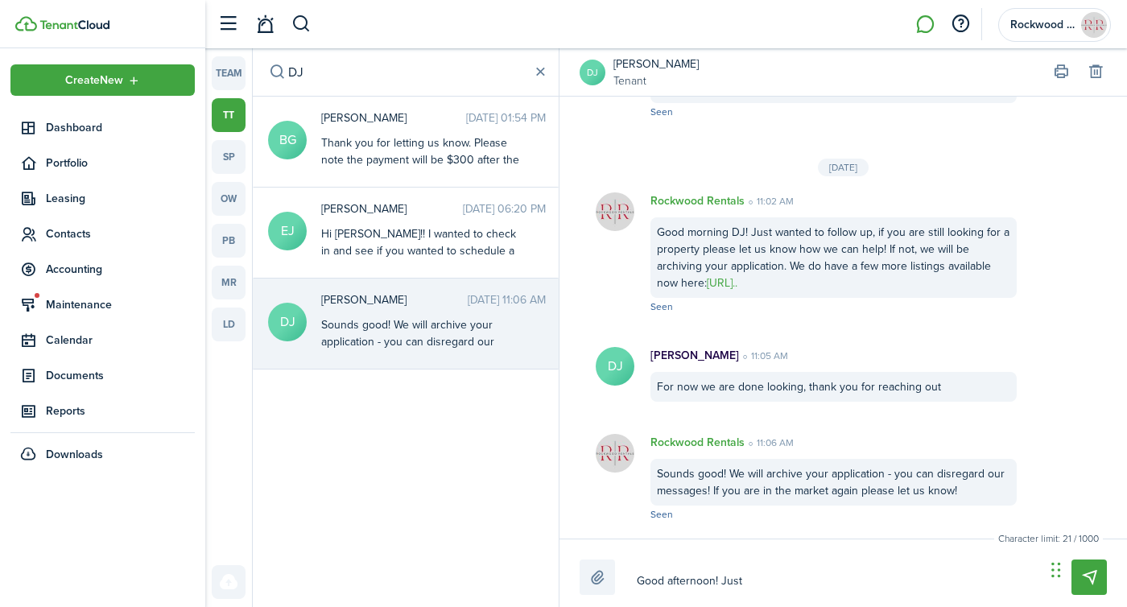
type textarea "Good afternoon! Just w"
type textarea "Good afternoon! Just wa"
type textarea "Good afternoon! Just waw"
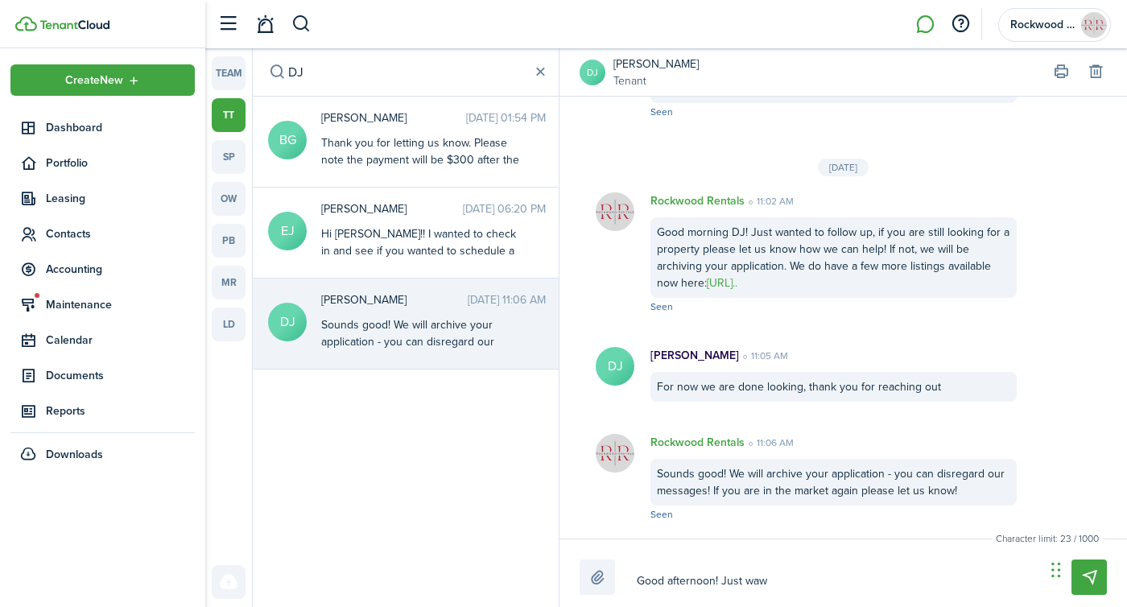
type textarea "Good afternoon! Just wawn"
type textarea "Good afternoon! Just wawn t"
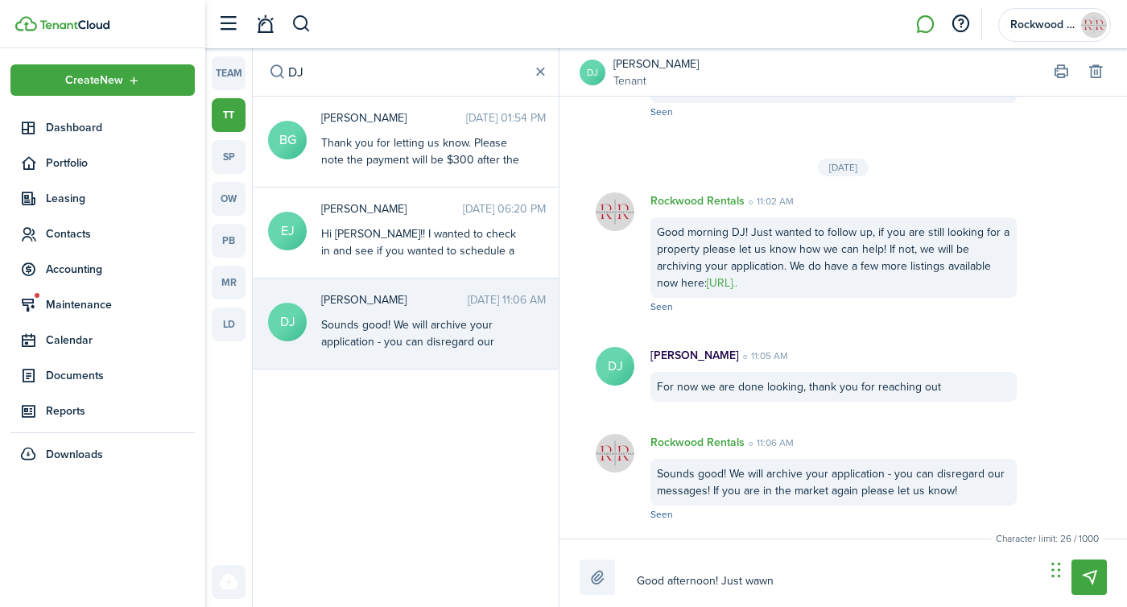
type textarea "Good afternoon! Just wawn t"
type textarea "Good afternoon! Just wawn te"
type textarea "Good afternoon! Just wawn t"
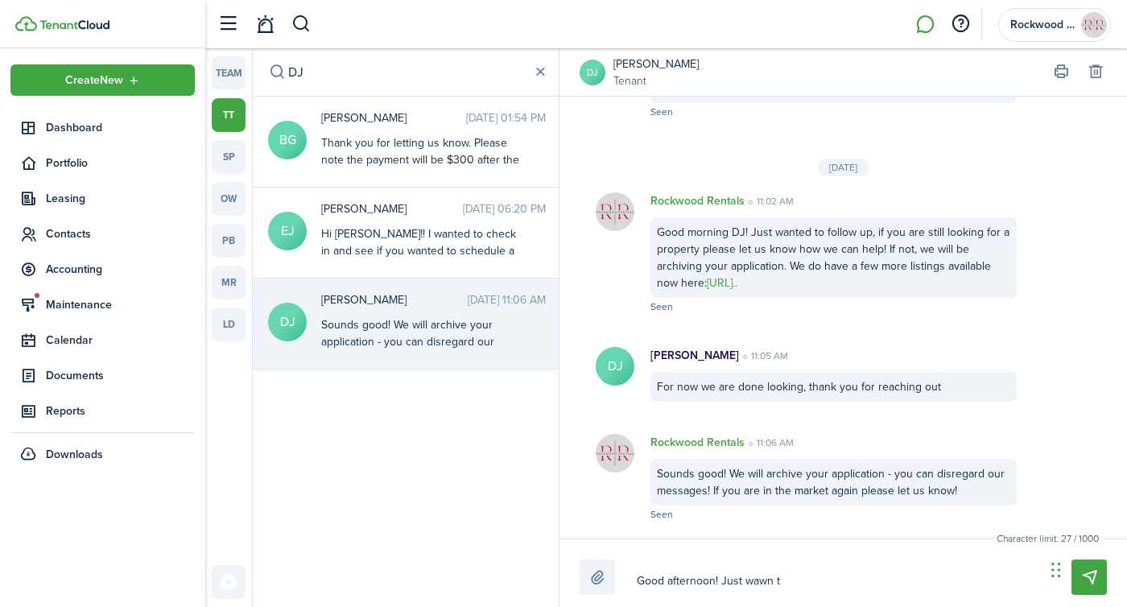
type textarea "Good afternoon! Just wawn"
type textarea "Good afternoon! Just waw"
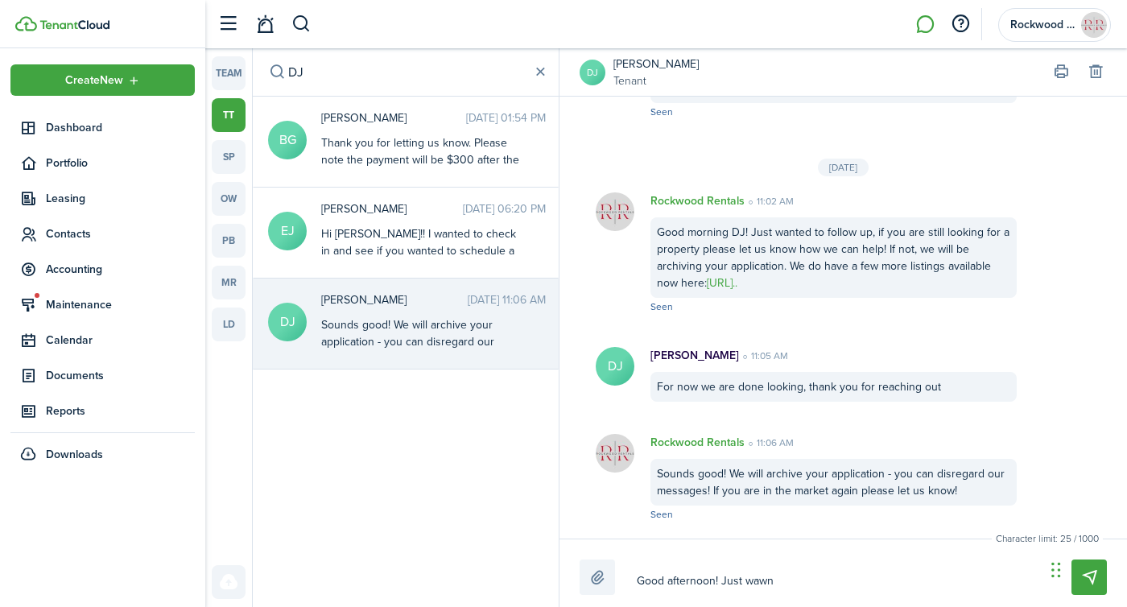
type textarea "Good afternoon! Just waw"
type textarea "Good afternoon! Just wa"
type textarea "Good afternoon! Just wan"
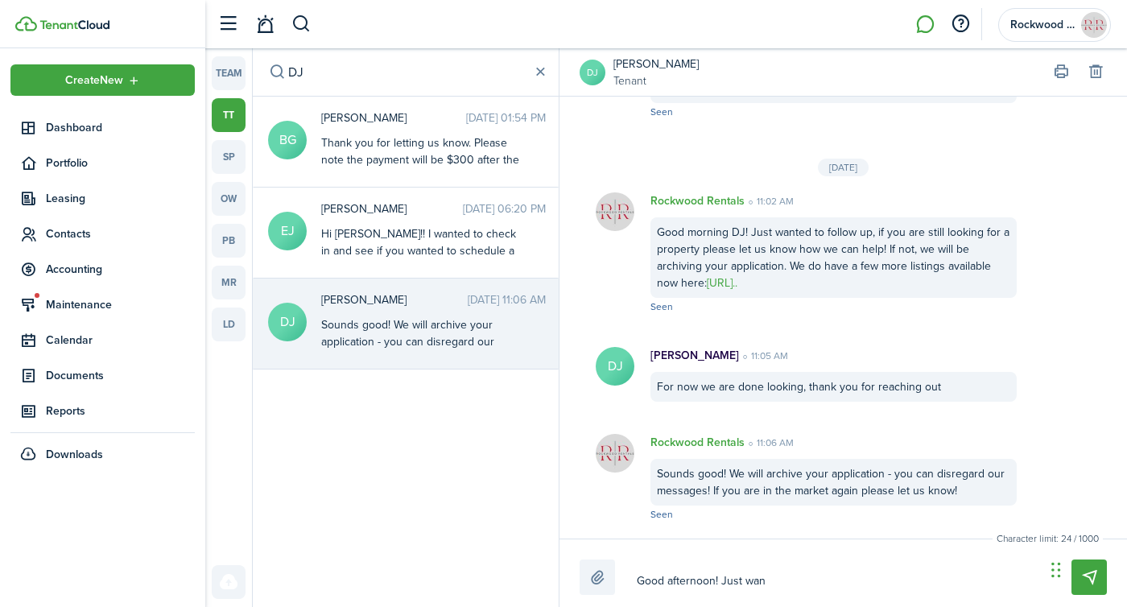
type textarea "Good afternoon! Just want"
type textarea "Good afternoon! Just wante"
type textarea "Good afternoon! Just wanted"
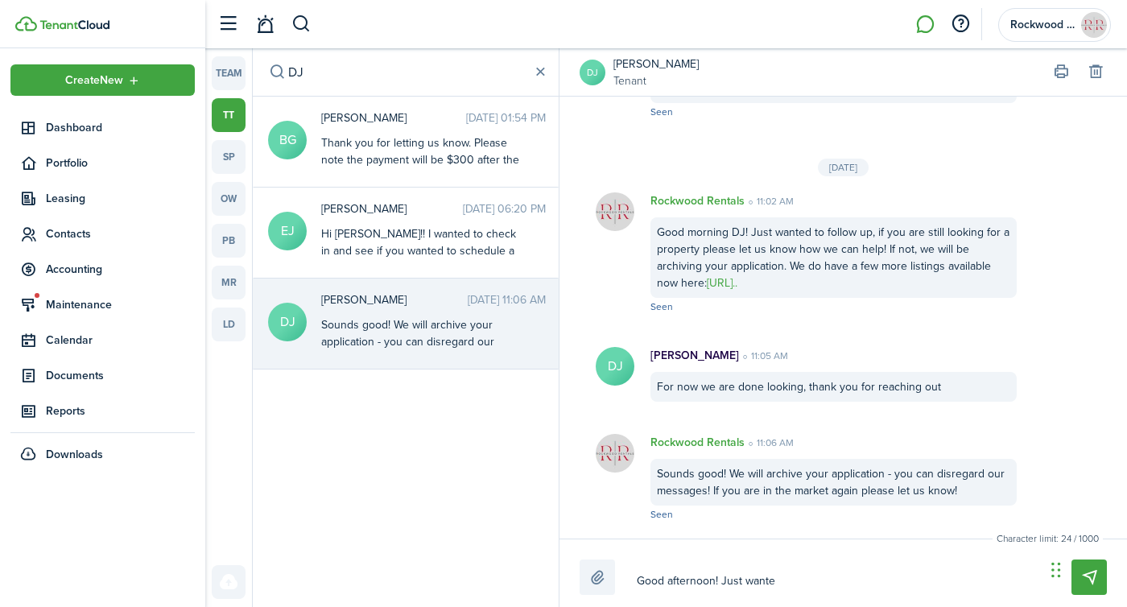
type textarea "Good afternoon! Just wanted"
type textarea "Good afternoon! Just wanted r"
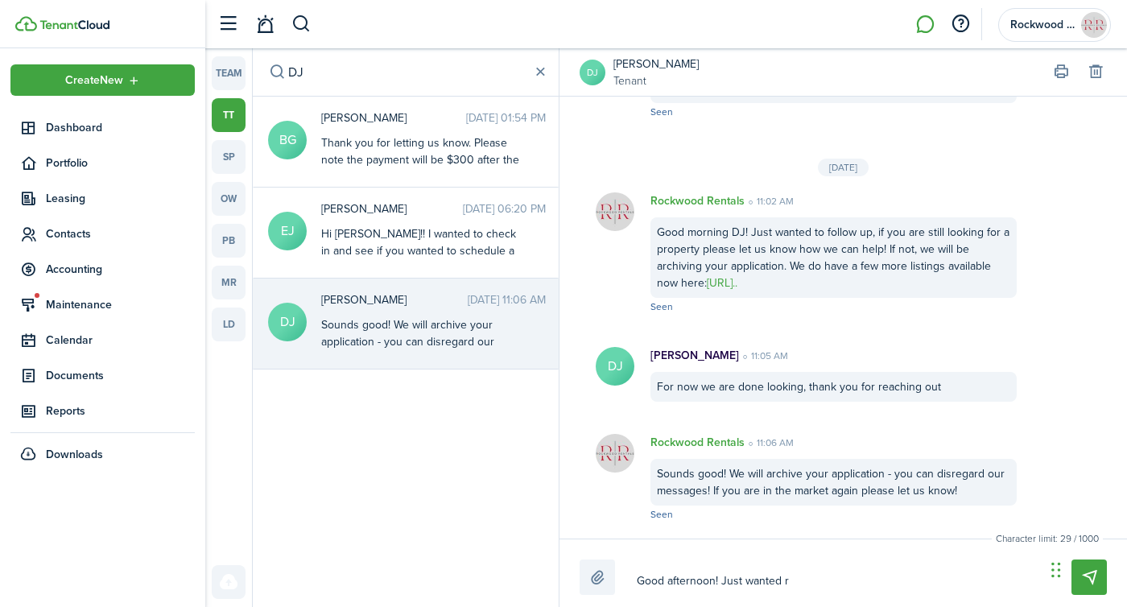
type textarea "Good afternoon! Just wanted re"
type textarea "Good afternoon! Just wanted rea"
type textarea "Good afternoon! Just wanted reac"
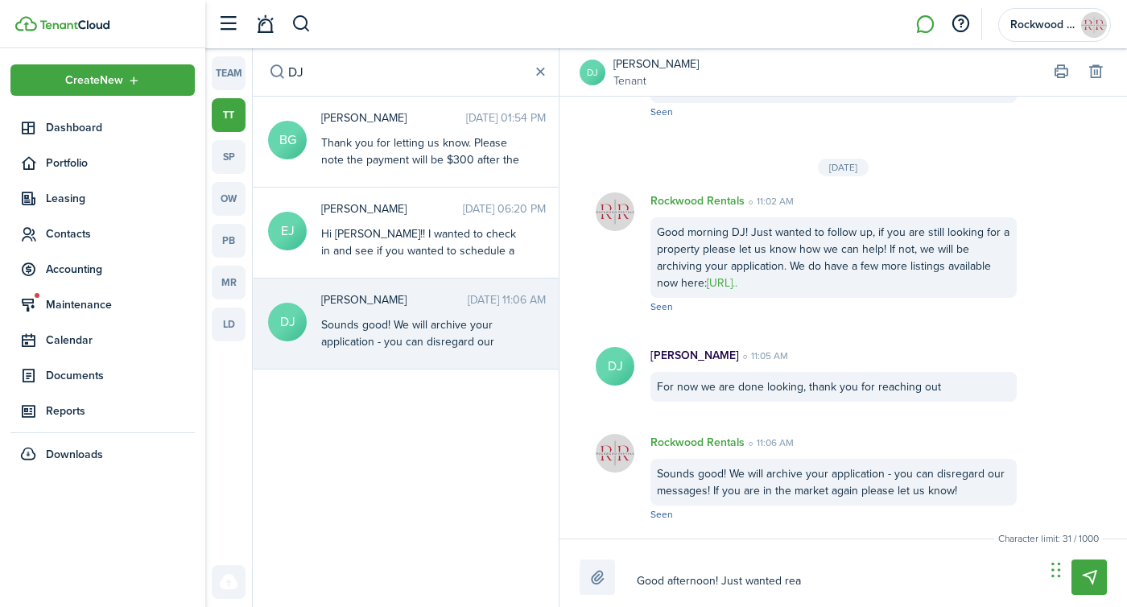
type textarea "Good afternoon! Just wanted reac"
type textarea "Good afternoon! Just wanted reach"
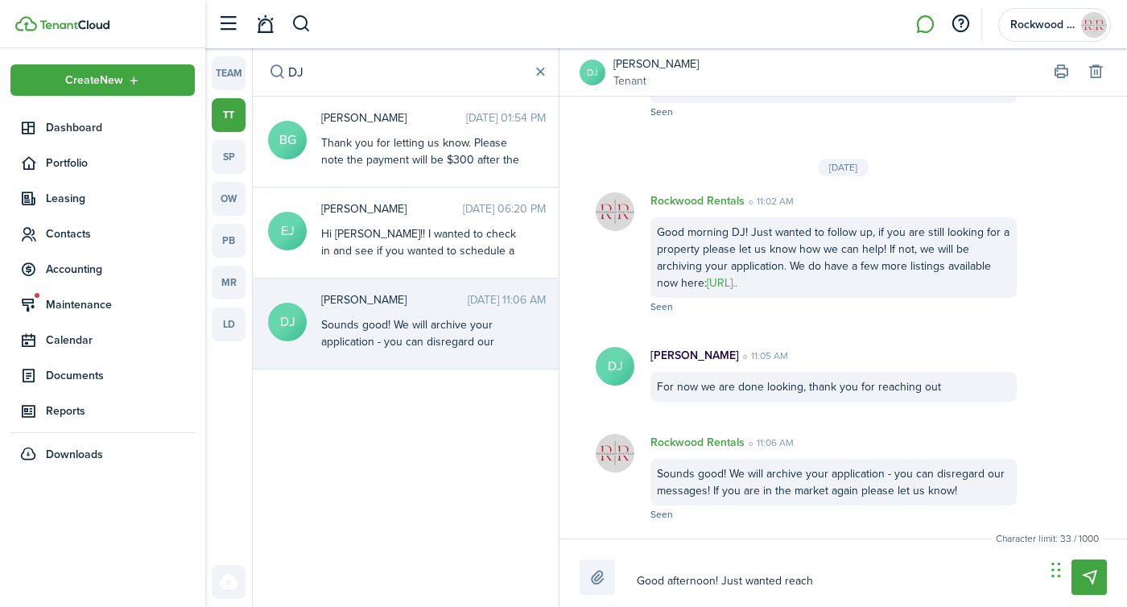
type textarea "Good afternoon! Just wanted reach o"
type textarea "Good afternoon! Just wanted reach ou"
type textarea "Good afternoon! Just wanted reach out"
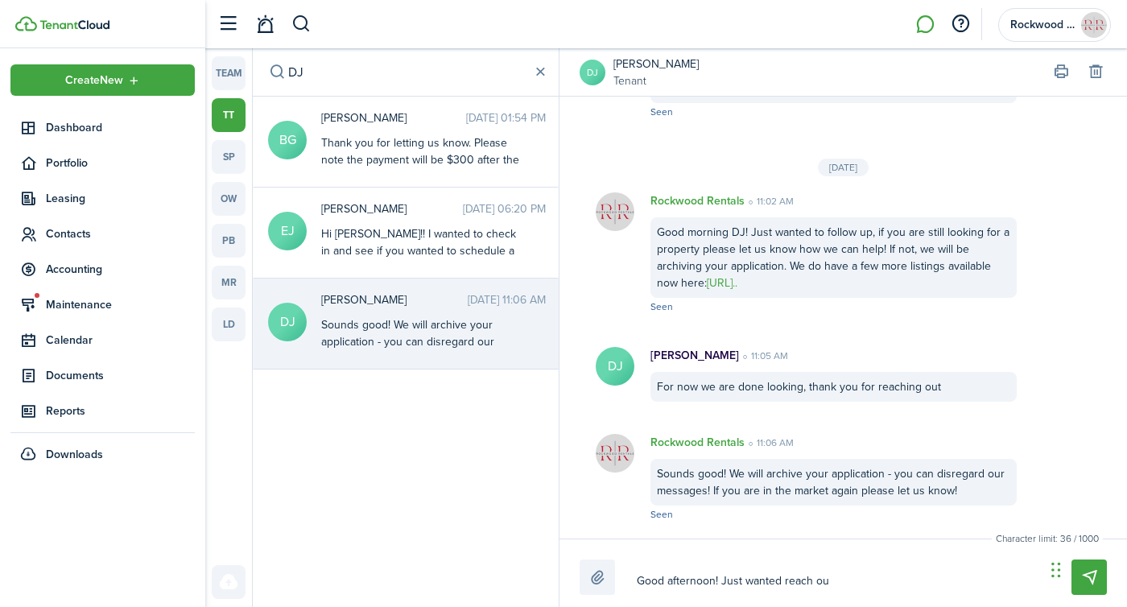
type textarea "Good afternoon! Just wanted reach out"
type textarea "Good afternoon! Just wanted reach out a"
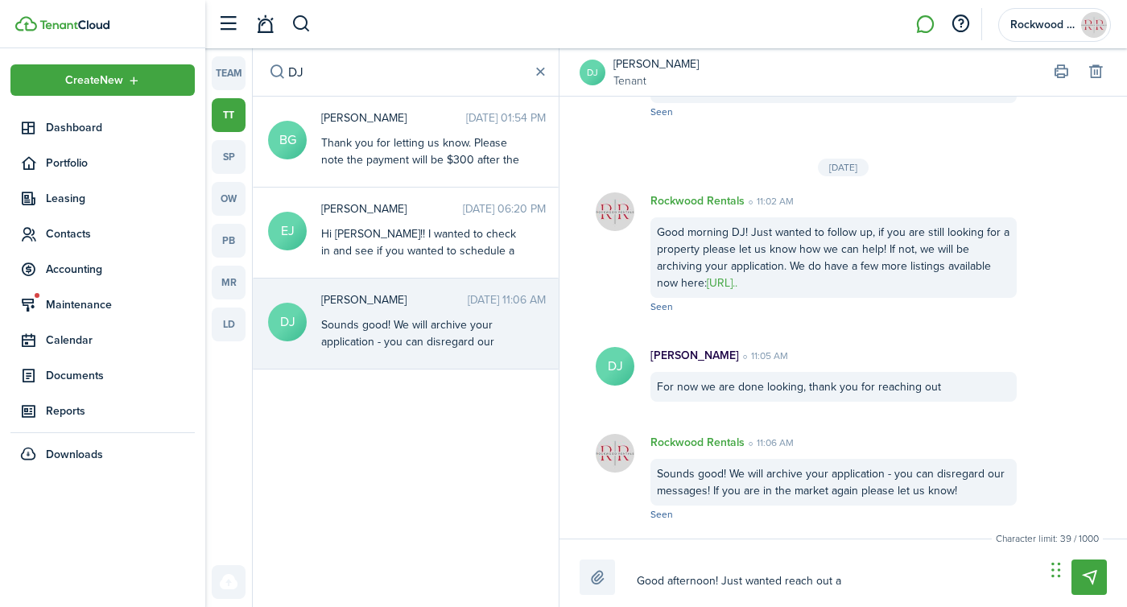
type textarea "Good afternoon! Just wanted reach out an"
type textarea "Good afternoon! Just wanted reach out and"
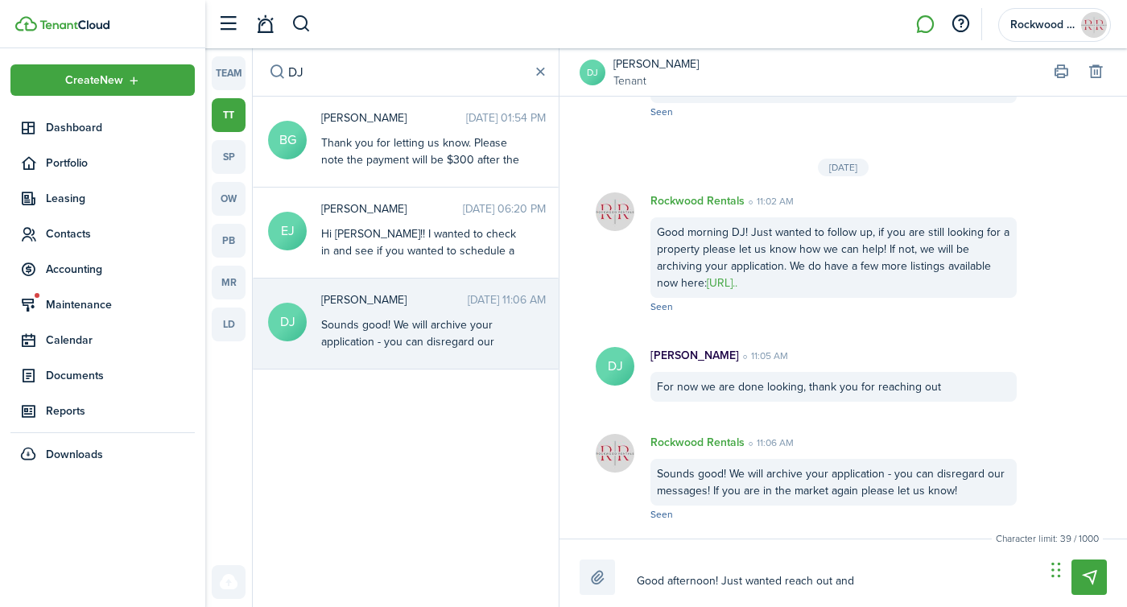
type textarea "Good afternoon! Just wanted reach out and"
type textarea "Good afternoon! Just wanted reach out and t"
type textarea "Good afternoon! Just wanted reach out and"
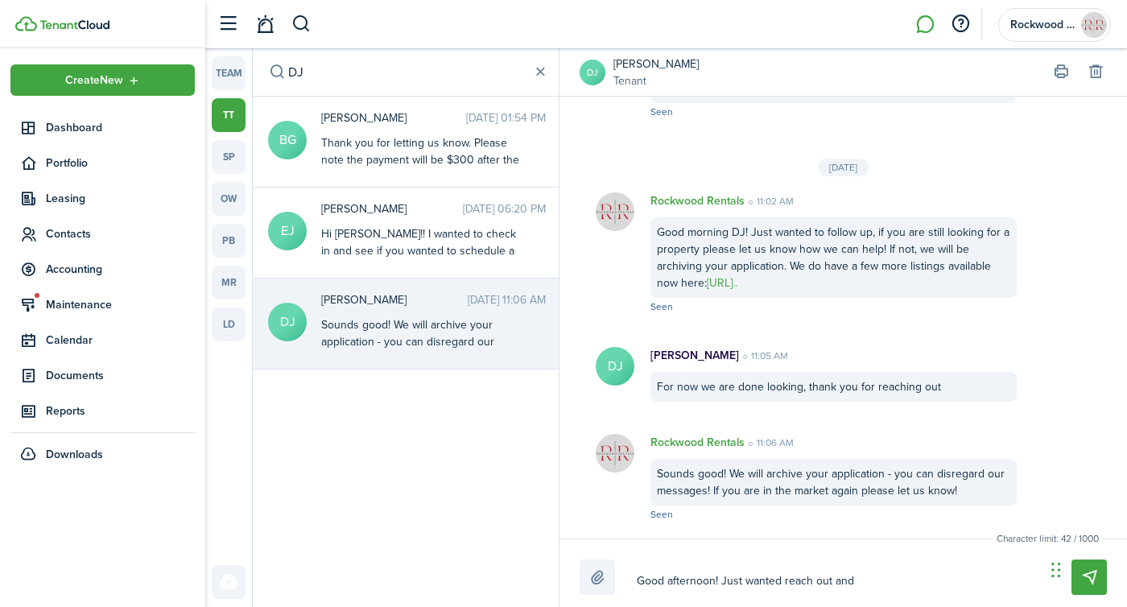
type textarea "Good afternoon! Just wanted reach out and l"
type textarea "Good afternoon! Just wanted reach out and le"
type textarea "Good afternoon! Just wanted reach out and let"
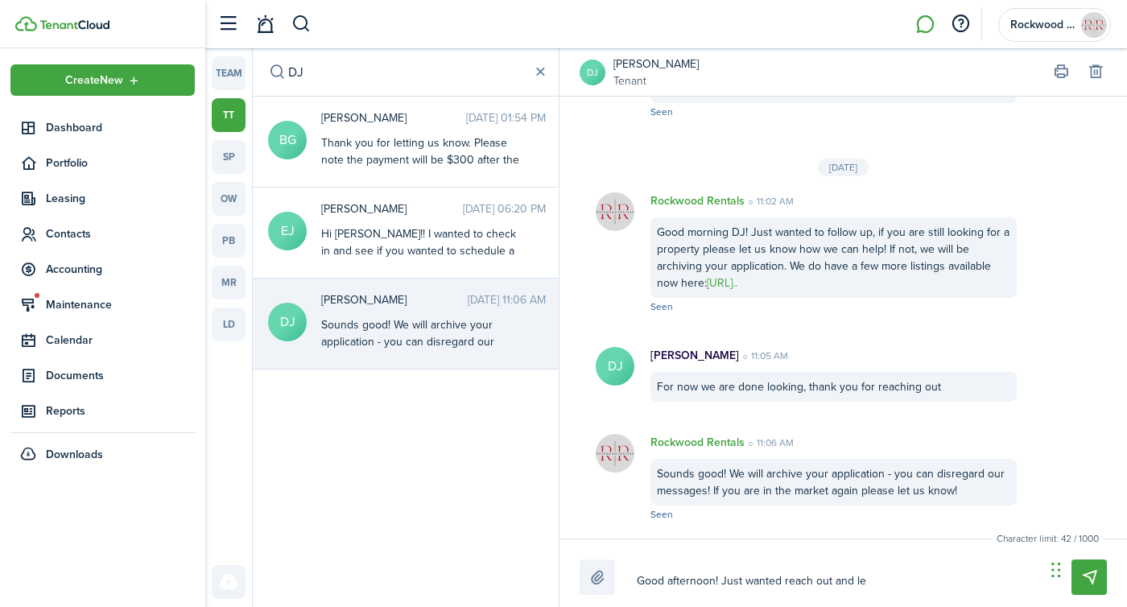
type textarea "Good afternoon! Just wanted reach out and let"
click at [627, 72] on small "Tenant" at bounding box center [656, 80] width 85 height 17
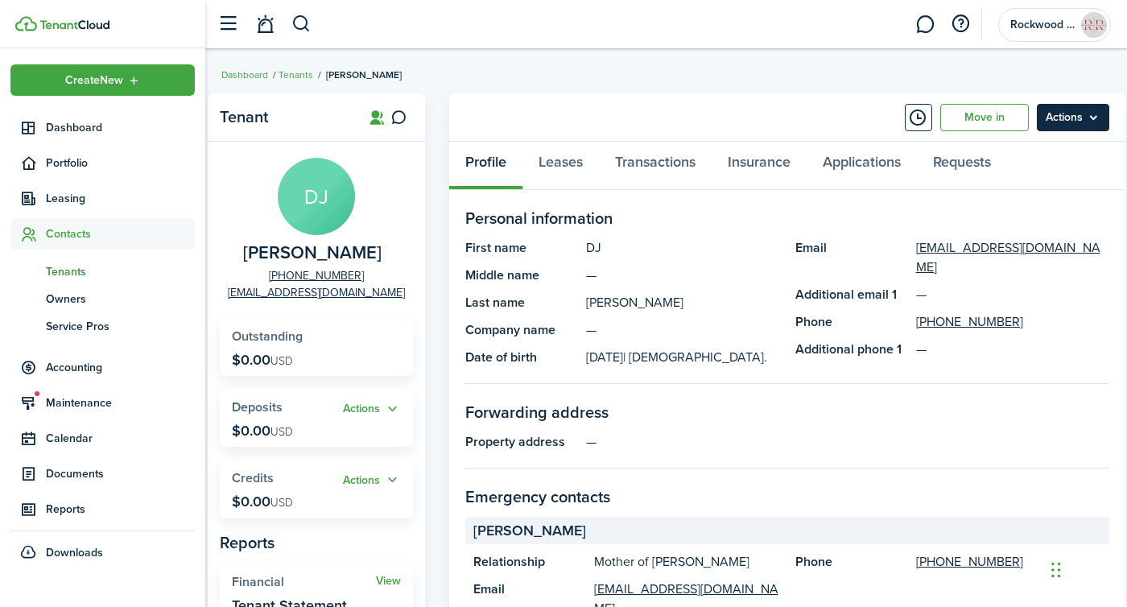
click at [1083, 110] on menu-btn "Actions" at bounding box center [1073, 117] width 72 height 27
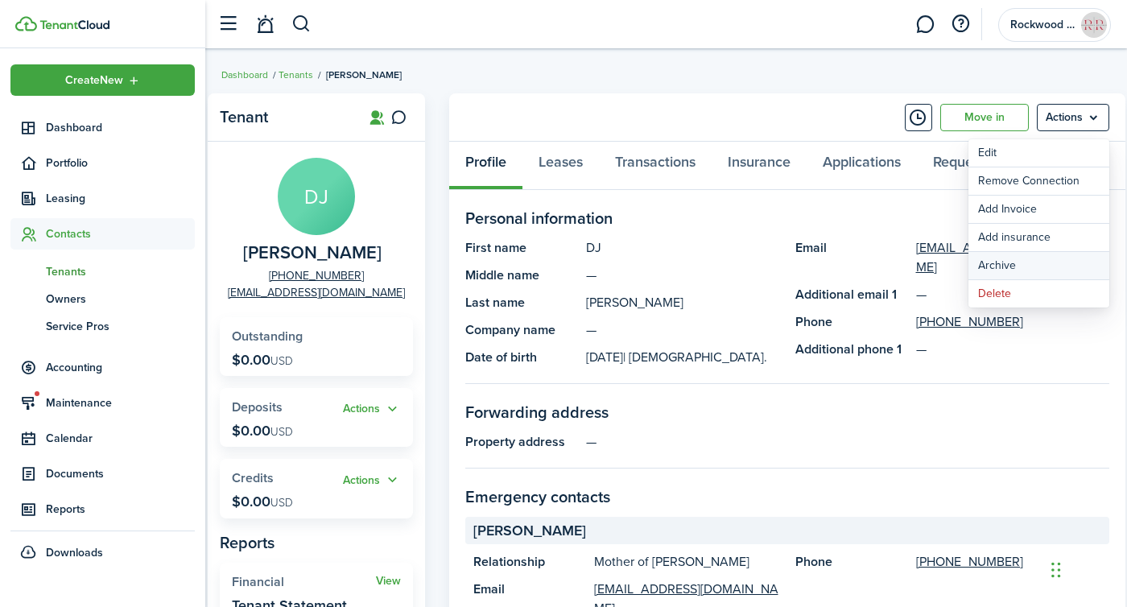
click at [1006, 270] on button "Archive" at bounding box center [1039, 265] width 141 height 27
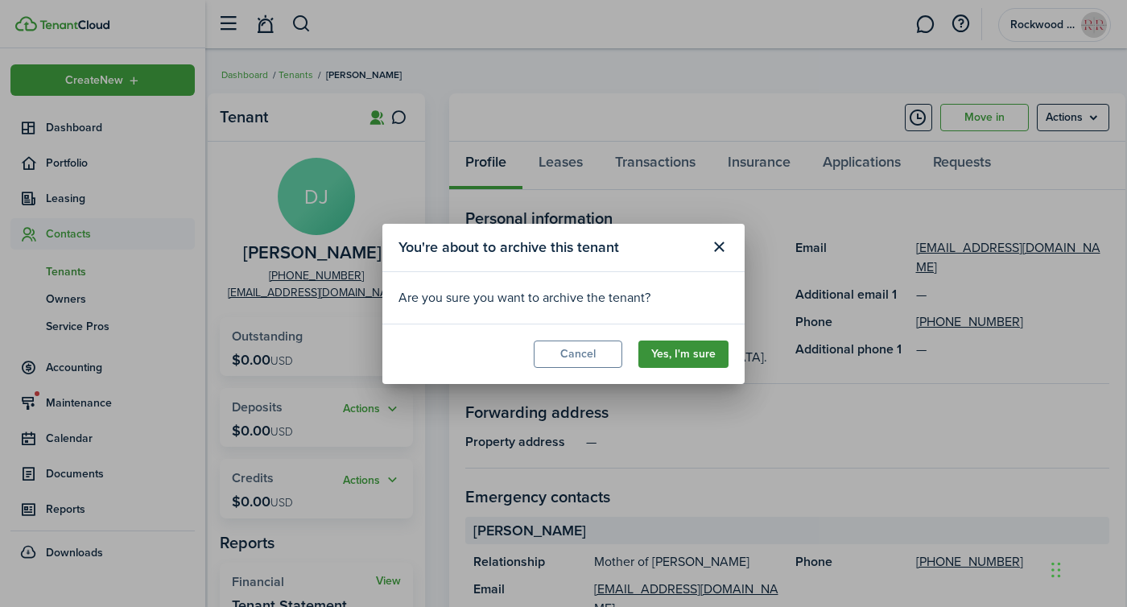
click at [694, 351] on button "Yes, I'm sure" at bounding box center [684, 354] width 90 height 27
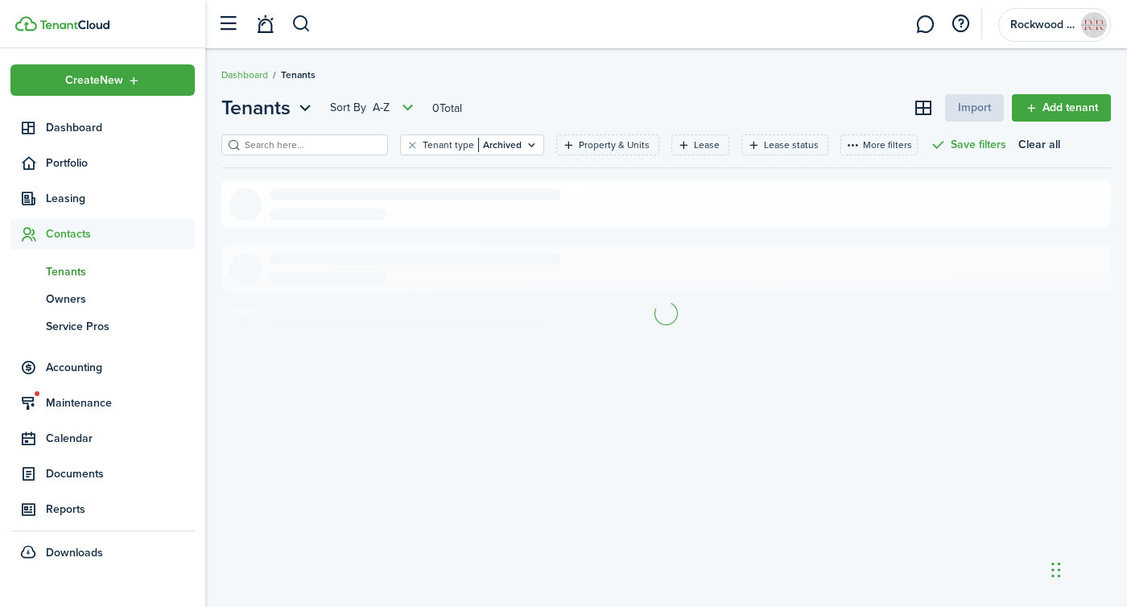
click at [66, 197] on span "Leasing" at bounding box center [120, 198] width 149 height 17
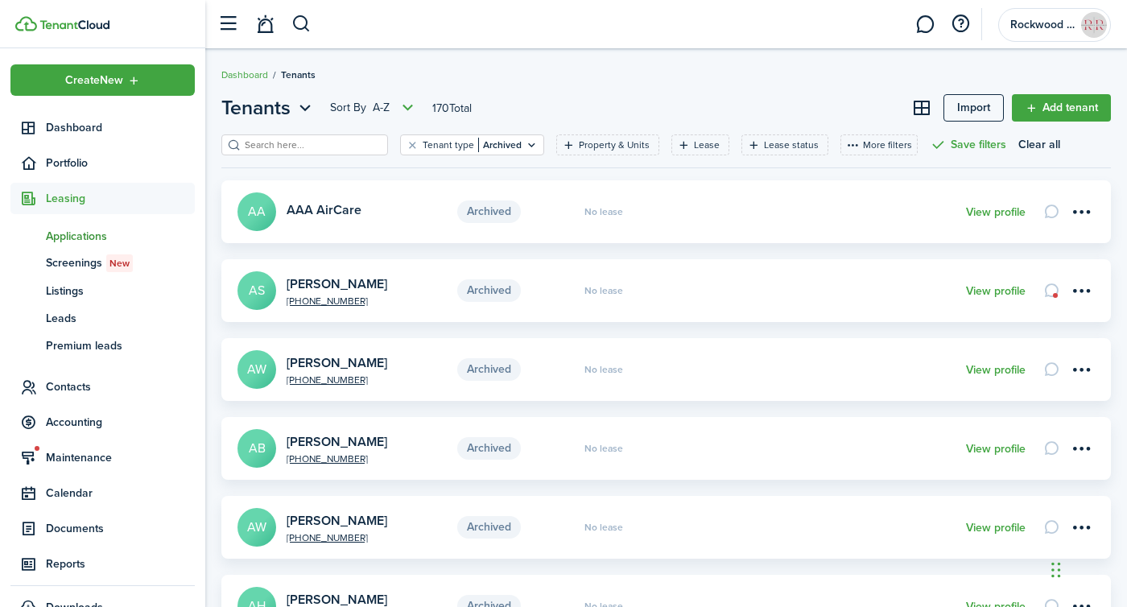
click at [72, 229] on span "Applications" at bounding box center [120, 236] width 149 height 17
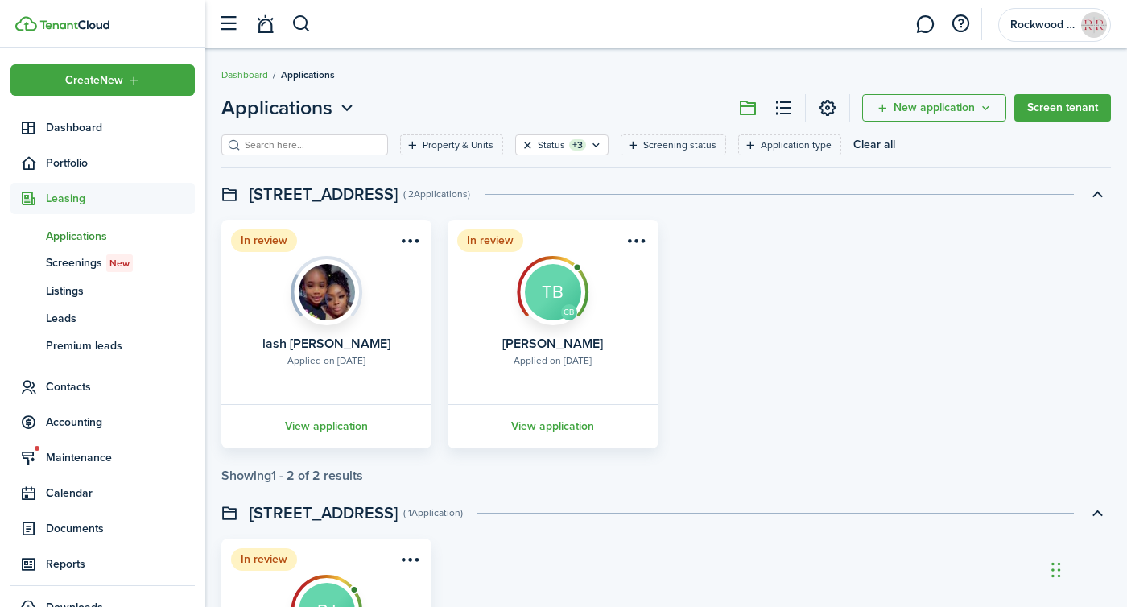
click at [521, 149] on button "Clear filter" at bounding box center [528, 145] width 14 height 13
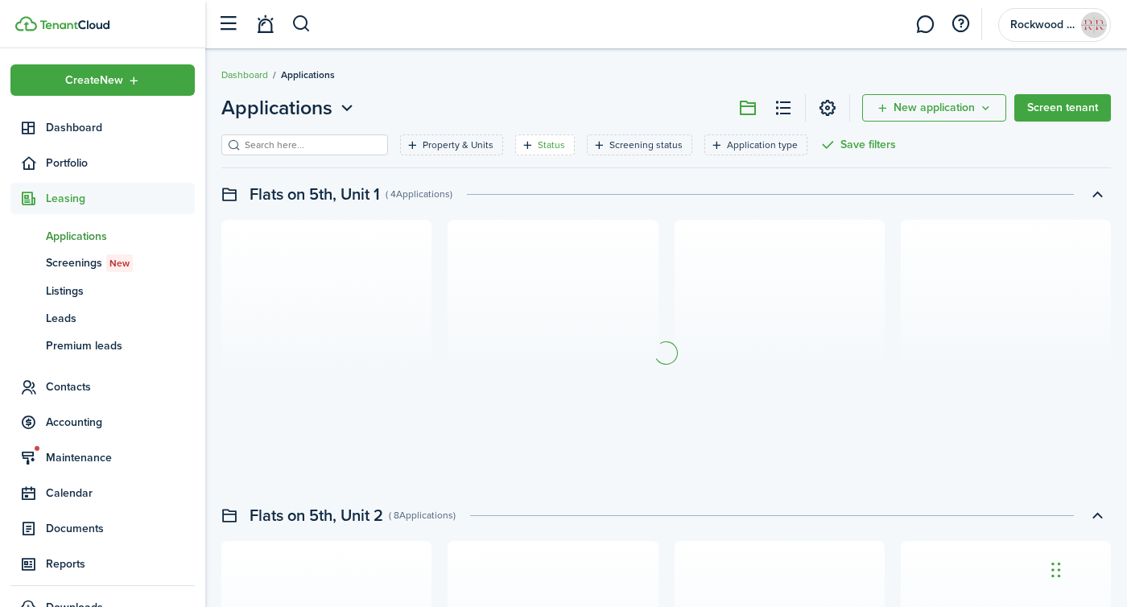
click at [521, 139] on icon "Open filter" at bounding box center [528, 145] width 14 height 13
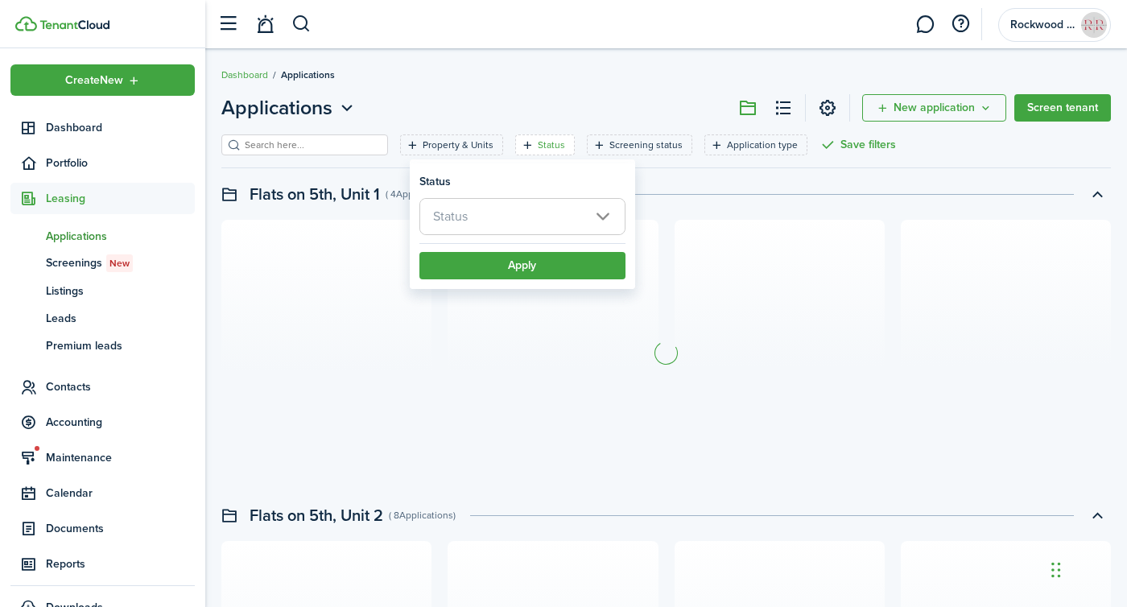
click at [497, 218] on span "Status" at bounding box center [522, 216] width 205 height 35
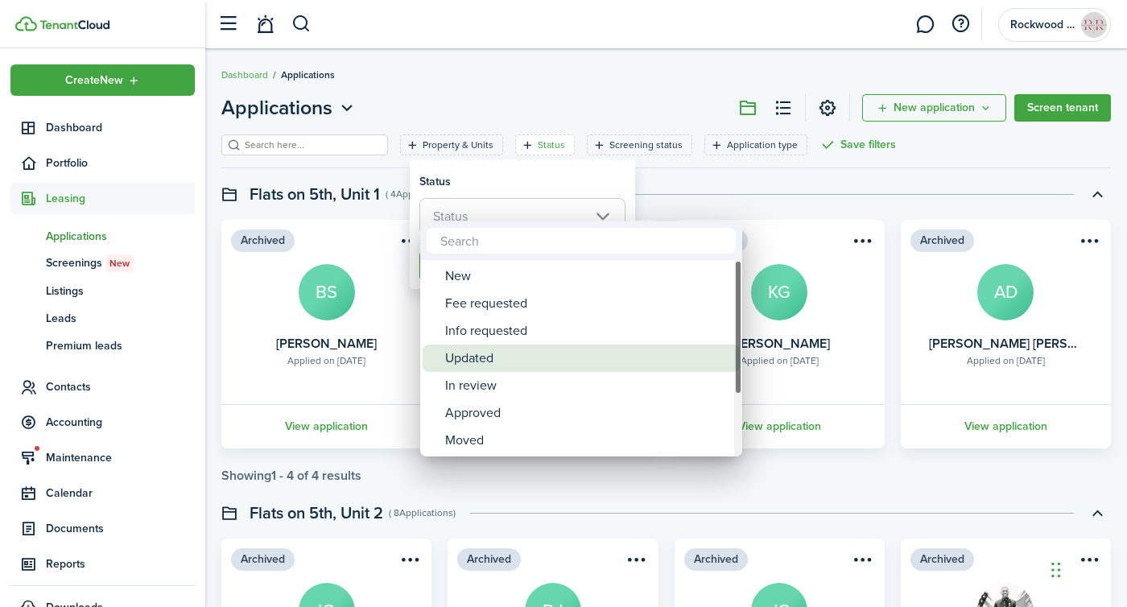
click at [459, 358] on div "Updated" at bounding box center [587, 358] width 285 height 27
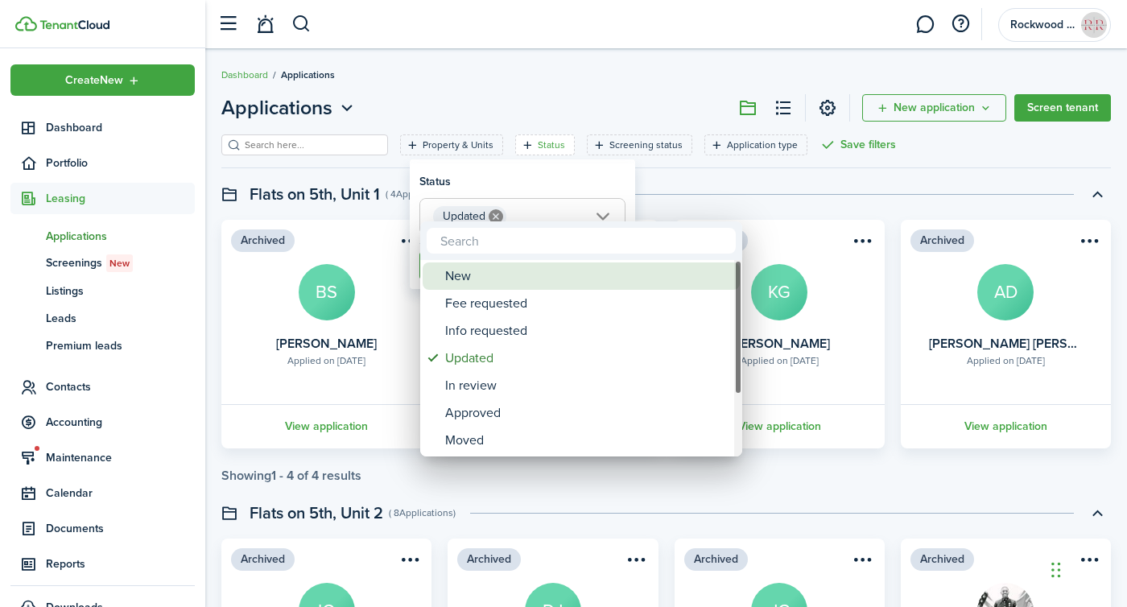
click at [469, 284] on div "New" at bounding box center [587, 276] width 285 height 27
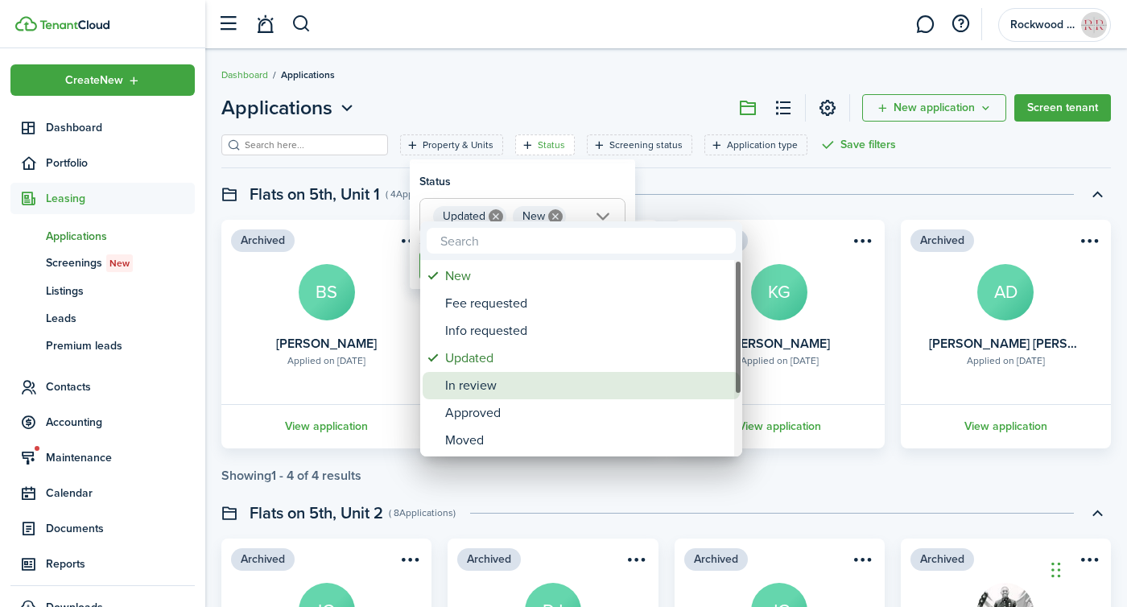
click at [468, 391] on div "In review" at bounding box center [587, 385] width 285 height 27
click at [467, 412] on div "Approved" at bounding box center [587, 412] width 285 height 27
type input "Updated, New, In review, Approved"
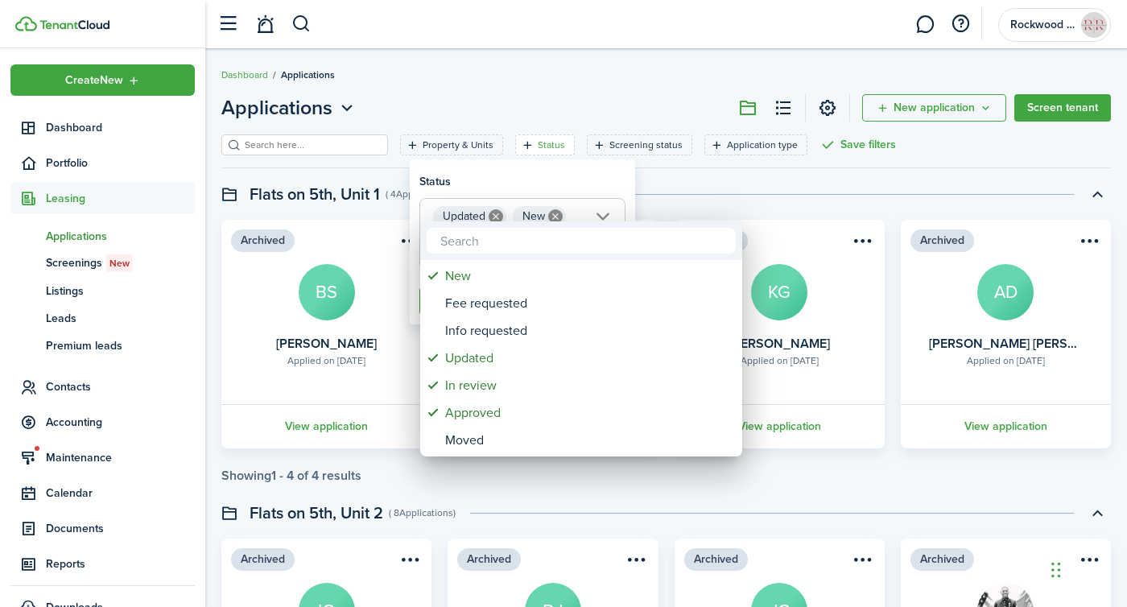
click at [613, 174] on div at bounding box center [563, 303] width 1385 height 865
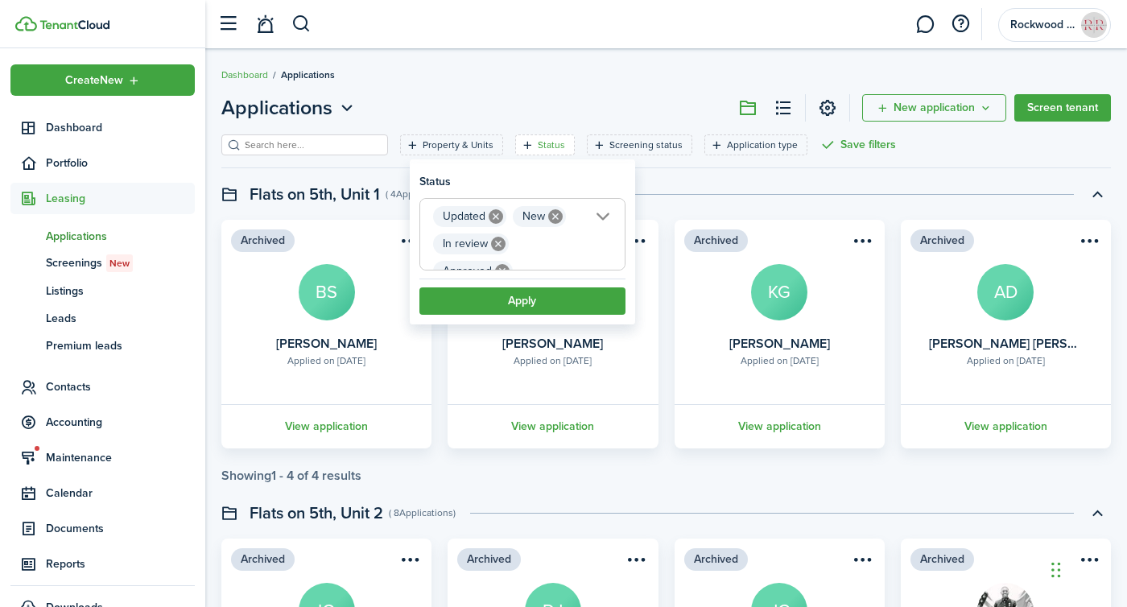
scroll to position [0, 23]
click at [561, 297] on button "Apply" at bounding box center [523, 300] width 206 height 27
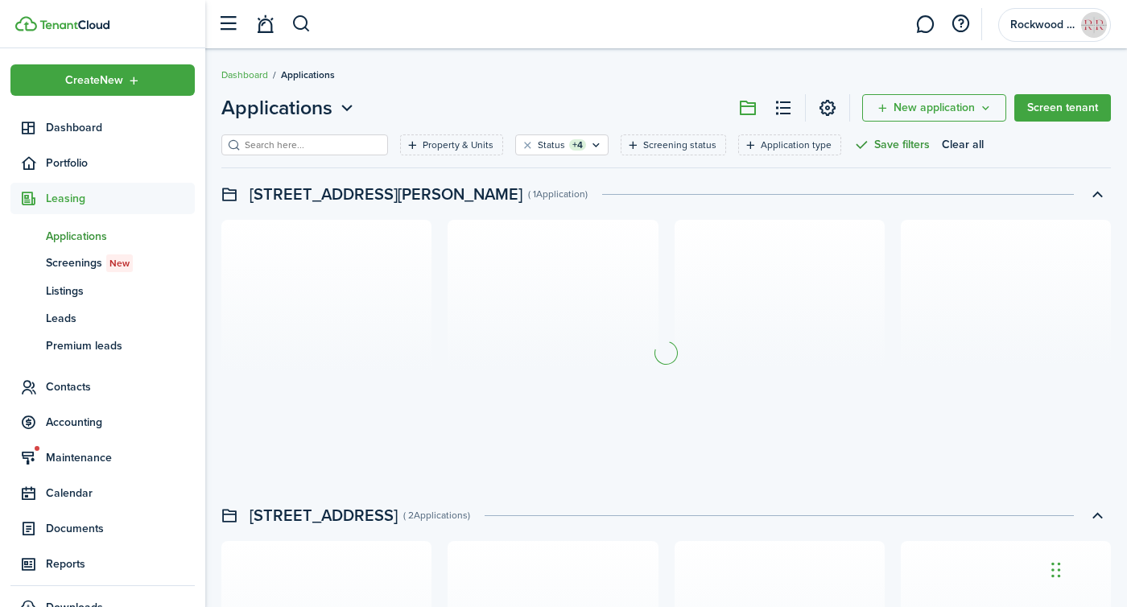
click at [854, 147] on button "Save filters" at bounding box center [892, 144] width 77 height 21
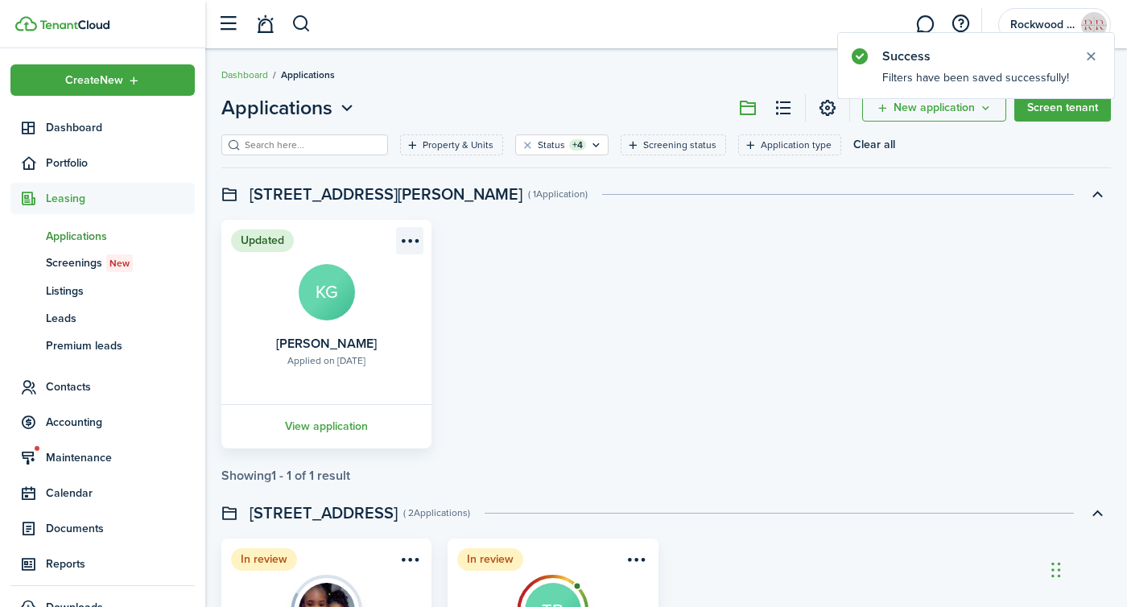
click at [405, 240] on menu-btn-icon "Open menu" at bounding box center [409, 240] width 27 height 27
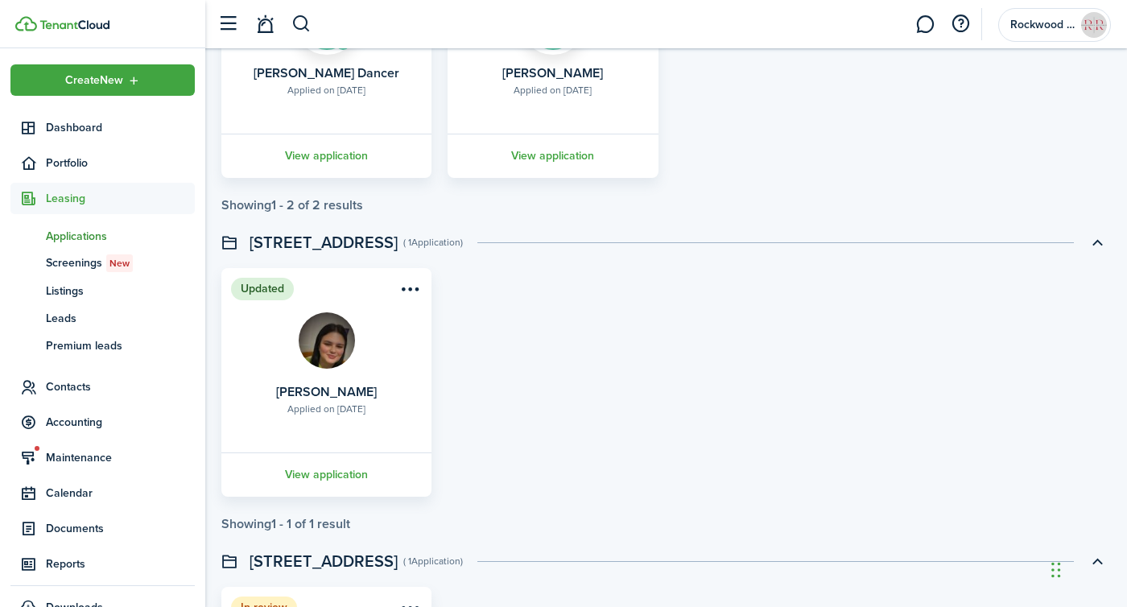
scroll to position [1230, 0]
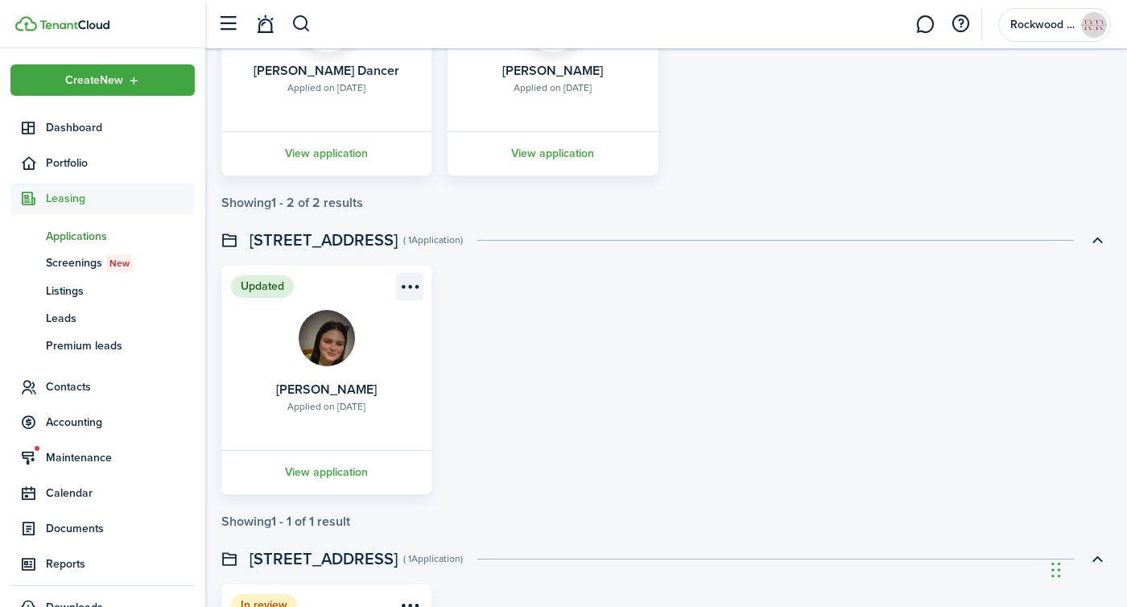
click at [408, 287] on menu-btn-icon "Open menu" at bounding box center [409, 286] width 27 height 27
click at [470, 374] on div "Updated Applied on [DATE] [PERSON_NAME] View application" at bounding box center [666, 380] width 906 height 229
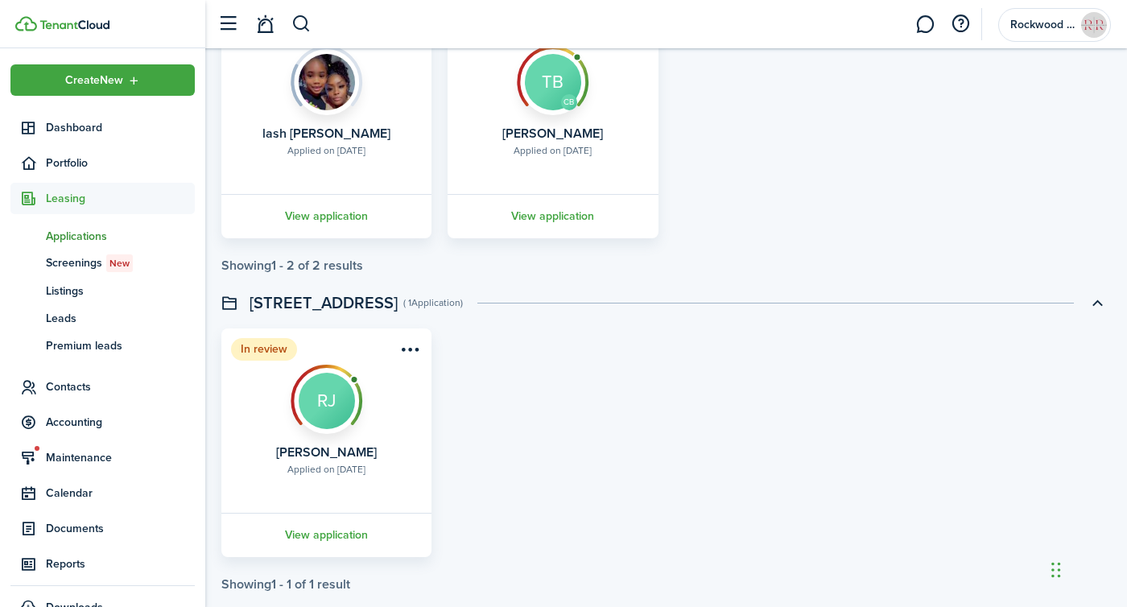
scroll to position [0, 0]
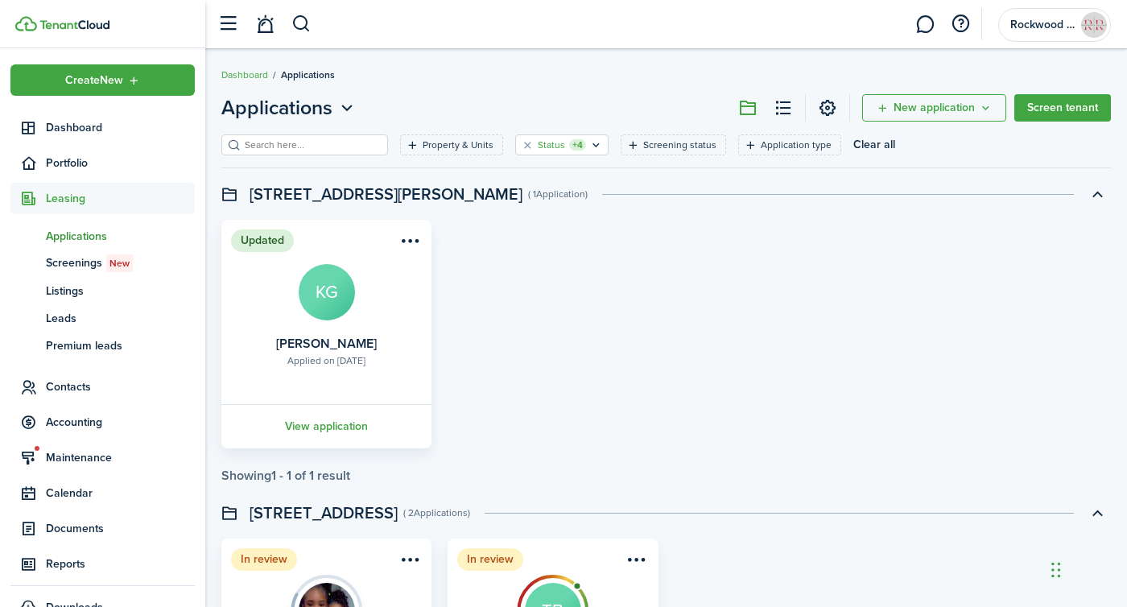
click at [515, 147] on filter-tag "Status +4" at bounding box center [561, 144] width 93 height 21
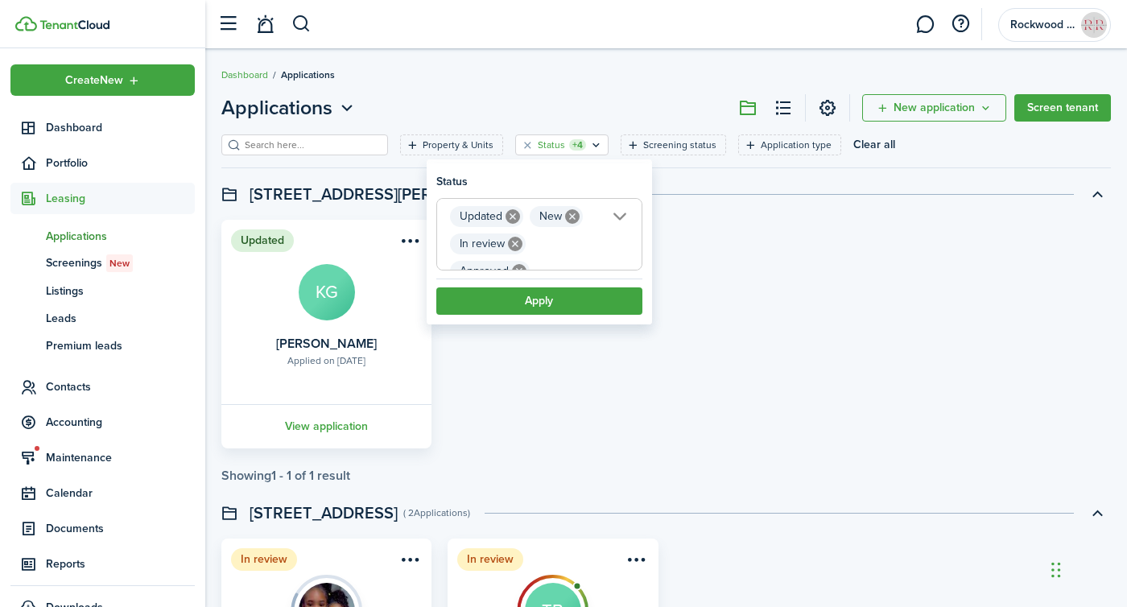
click at [516, 210] on icon at bounding box center [513, 216] width 14 height 14
type input "New, In review, Approved"
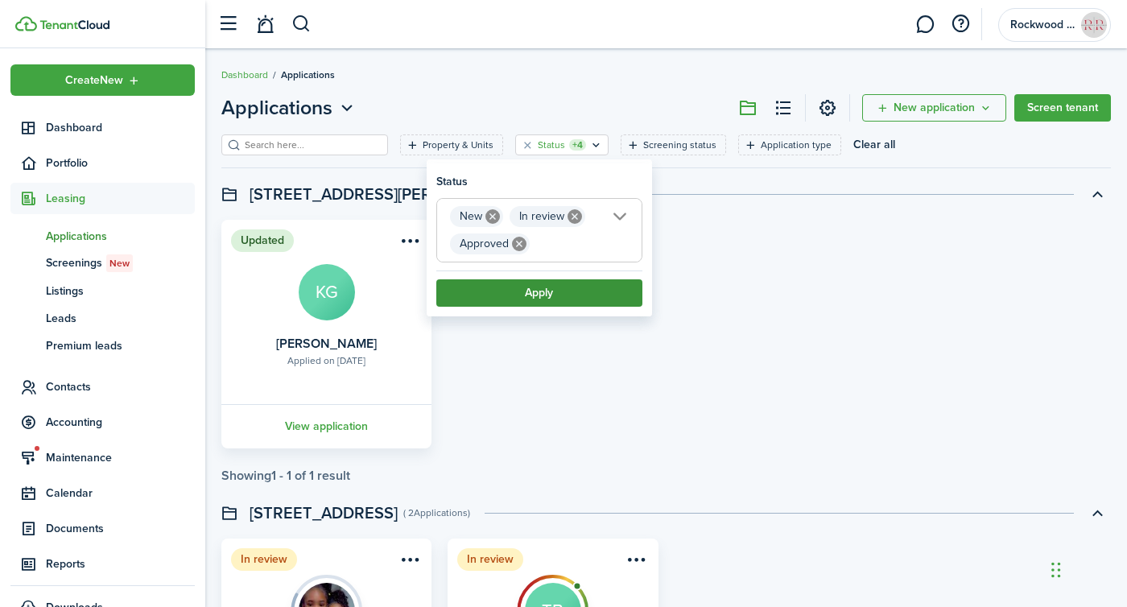
click at [523, 282] on button "Apply" at bounding box center [539, 292] width 206 height 27
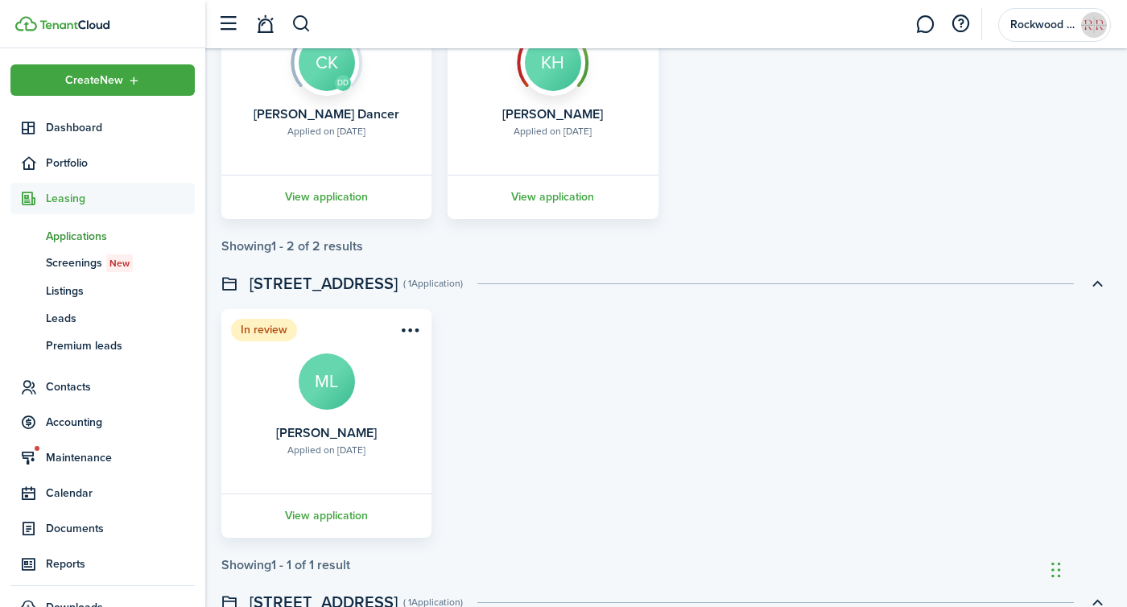
scroll to position [871, 0]
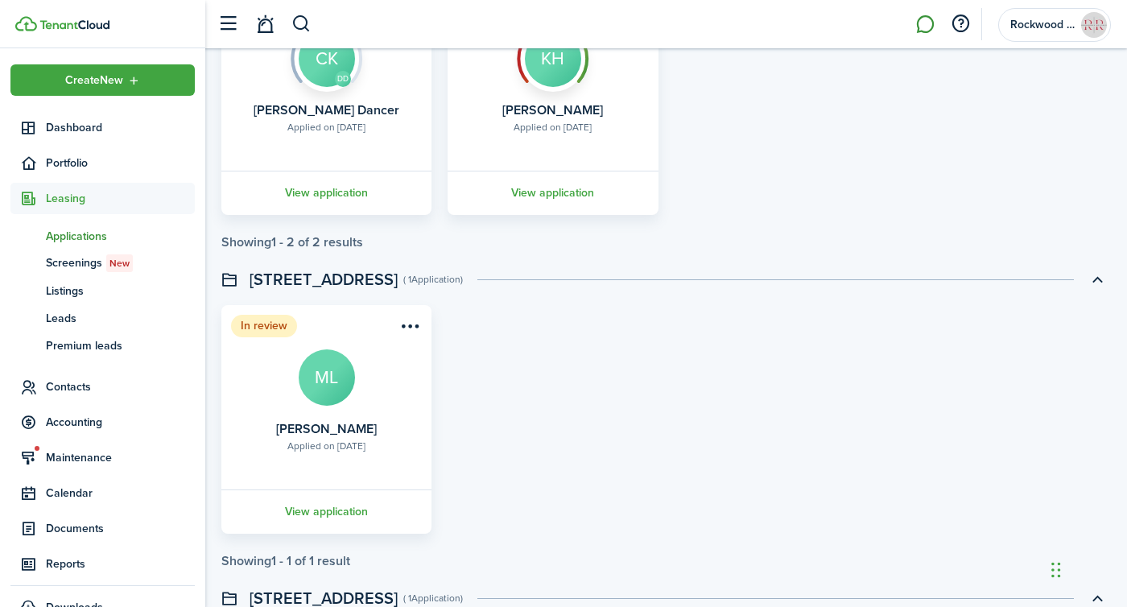
click at [929, 23] on link at bounding box center [925, 24] width 31 height 41
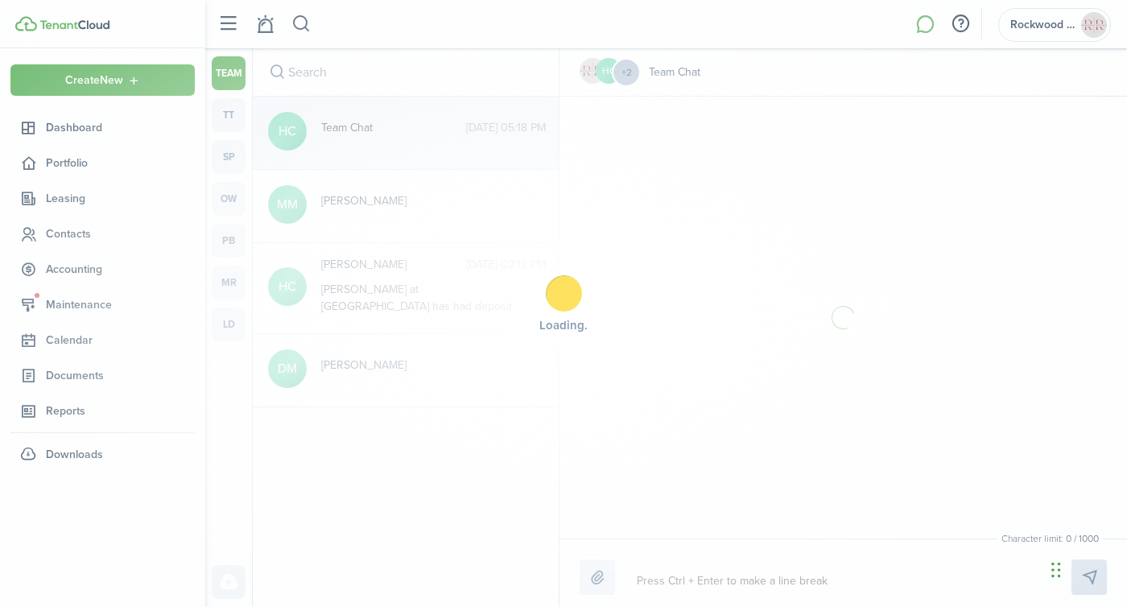
scroll to position [280, 0]
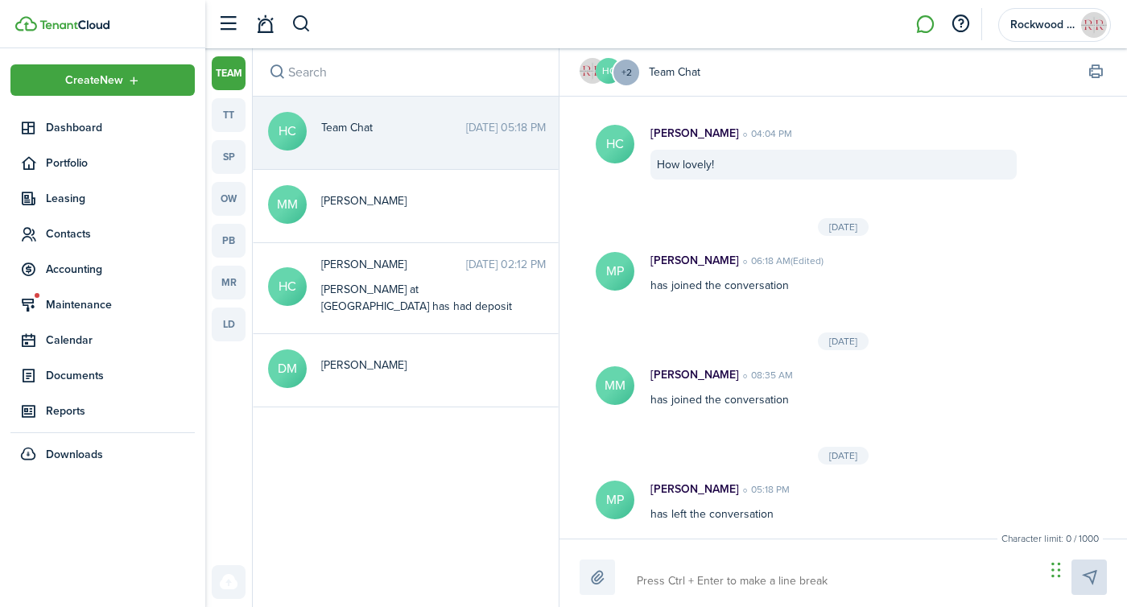
click at [351, 82] on input "search" at bounding box center [406, 72] width 306 height 48
click at [230, 109] on link "tt" at bounding box center [229, 115] width 34 height 34
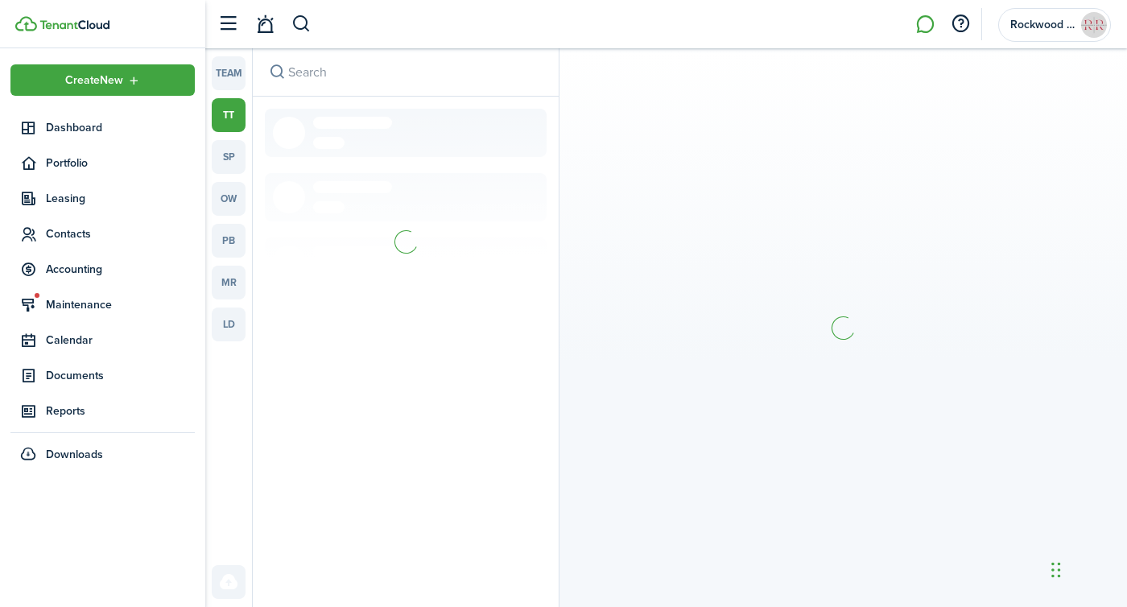
click at [317, 72] on input "search" at bounding box center [406, 72] width 306 height 48
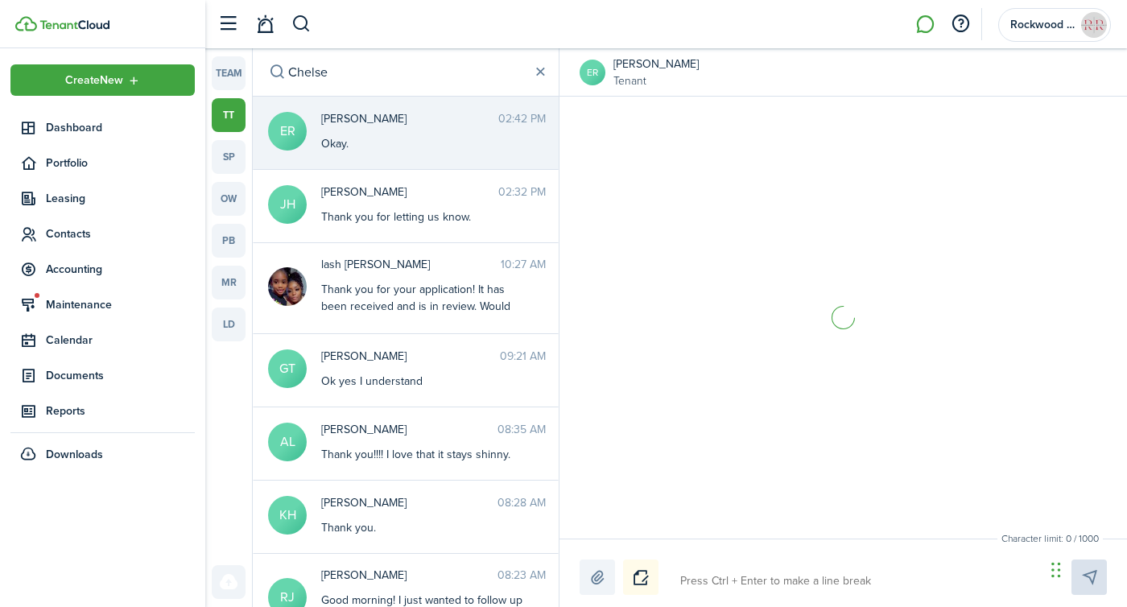
scroll to position [2178, 0]
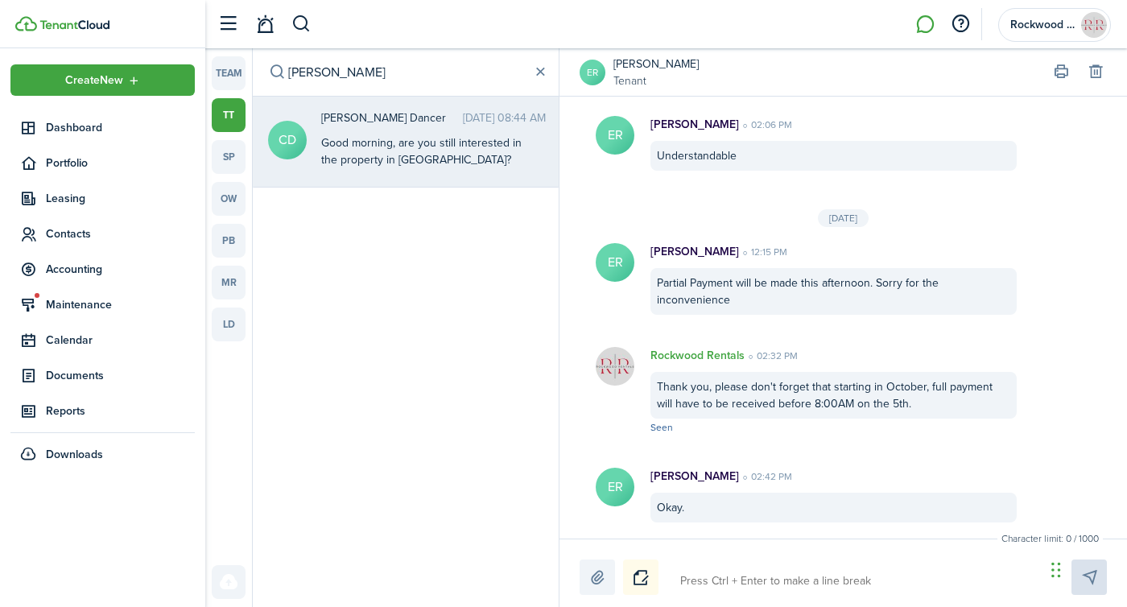
type input "[PERSON_NAME]"
click at [461, 152] on div "Good morning, are you still interested in the property in [GEOGRAPHIC_DATA]? We…" at bounding box center [421, 184] width 201 height 101
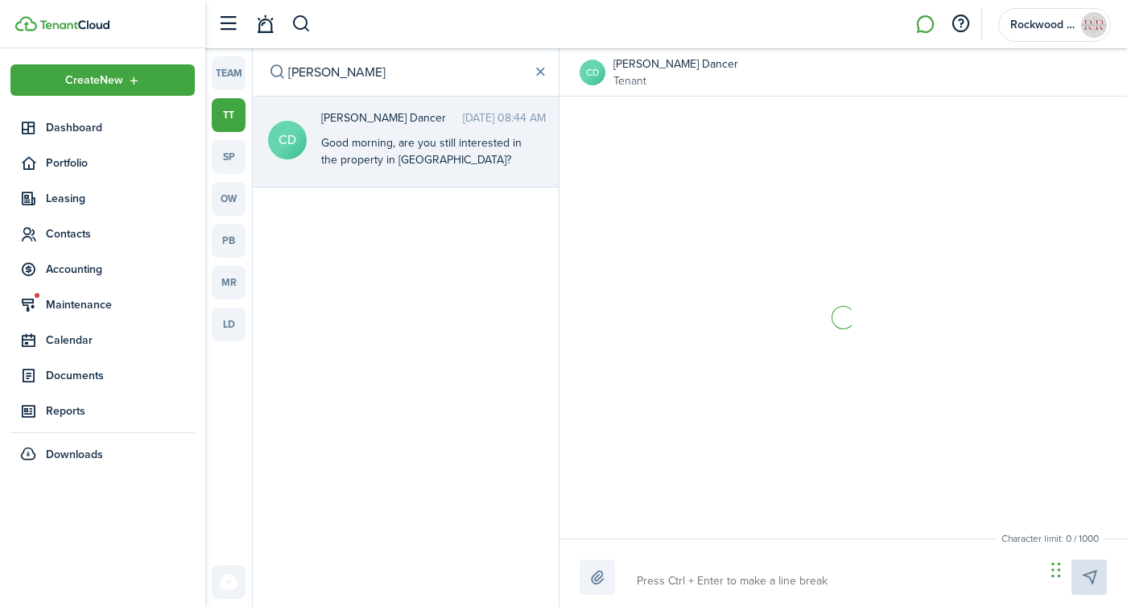
scroll to position [1541, 0]
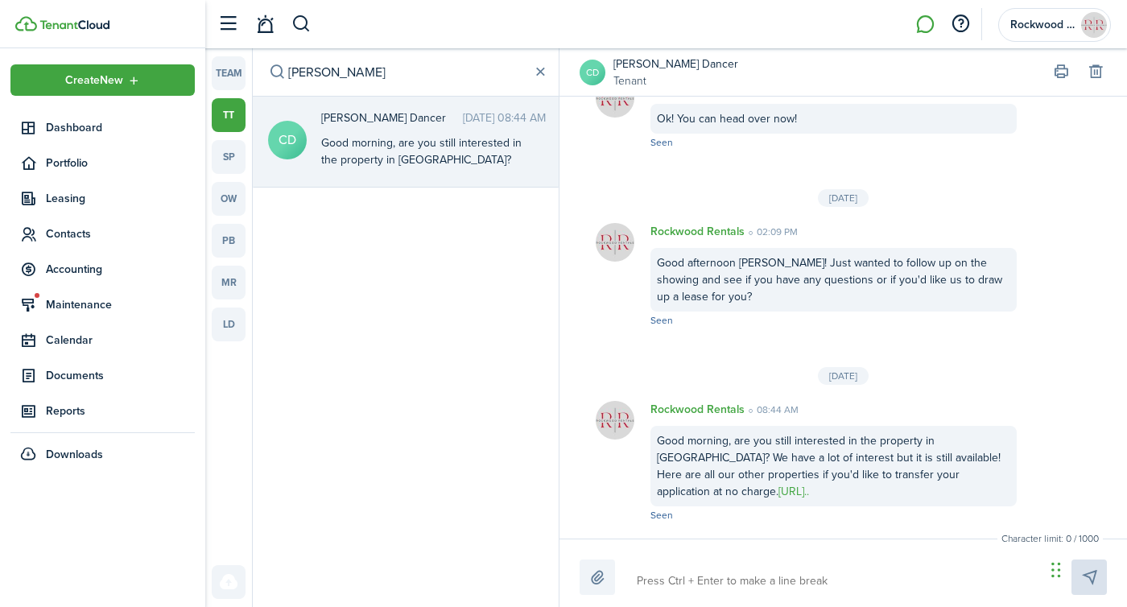
click at [679, 585] on textarea at bounding box center [835, 581] width 408 height 27
type textarea "G"
type textarea "Go"
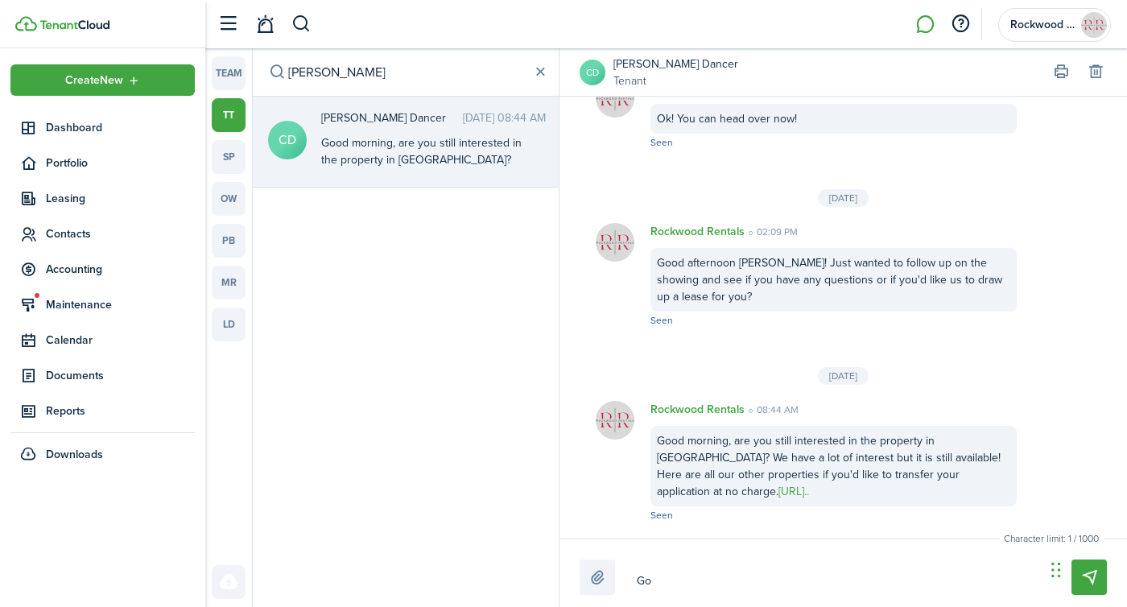
type textarea "Goo"
type textarea "Good"
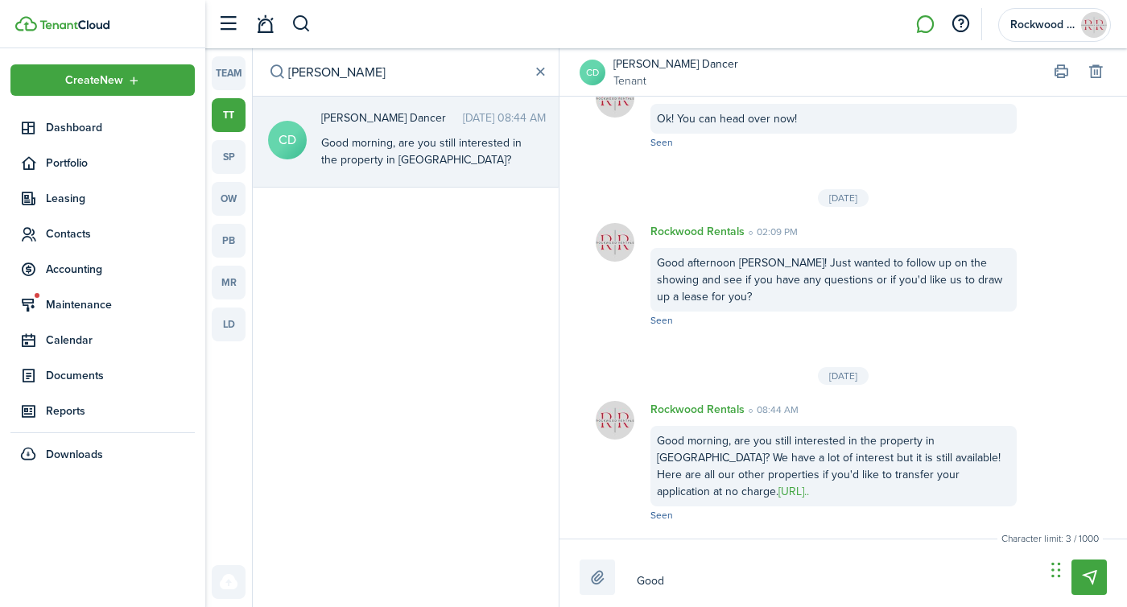
type textarea "Good"
type textarea "Good a"
type textarea "Good af"
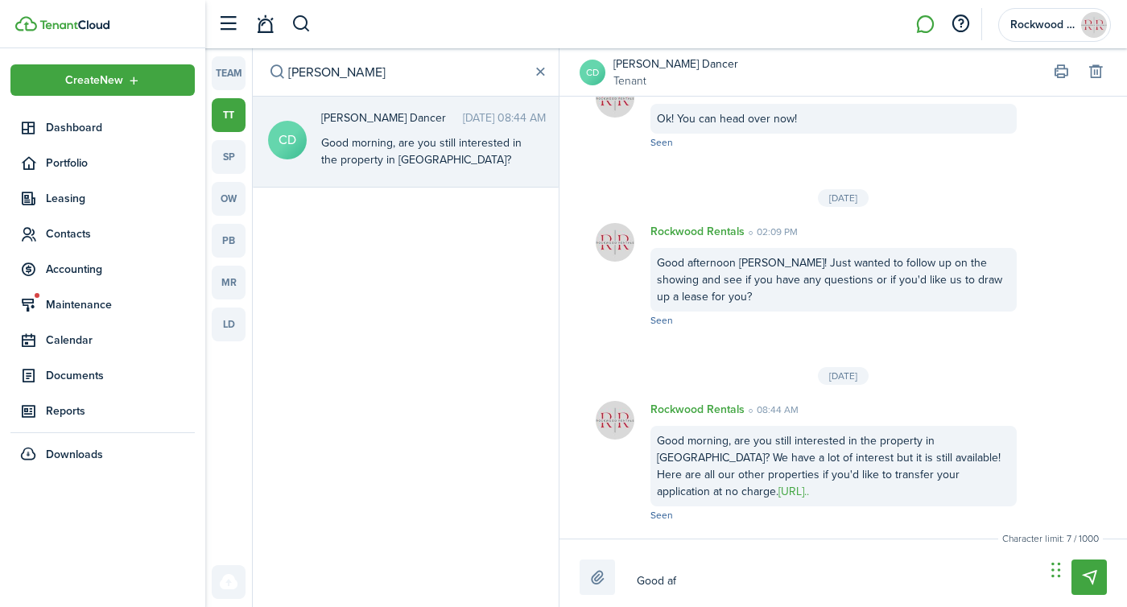
type textarea "Good aft"
type textarea "Good afte"
type textarea "Good after"
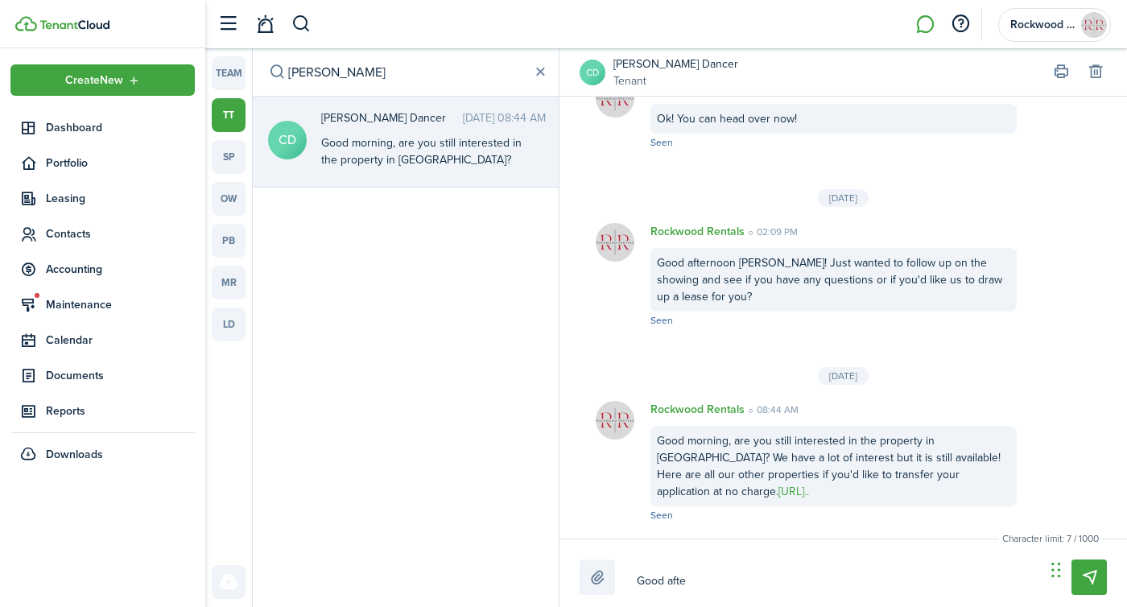
type textarea "Good after"
type textarea "Good aftern"
type textarea "Good afterno"
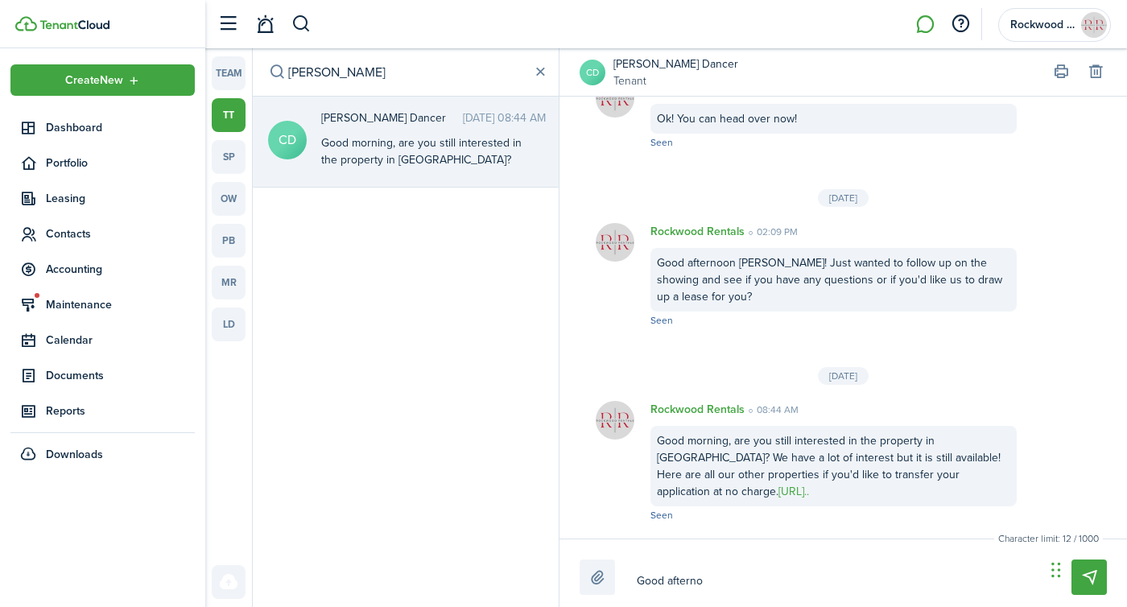
type textarea "Good afternoo"
type textarea "Good afternoon"
type textarea "Good afternoon,"
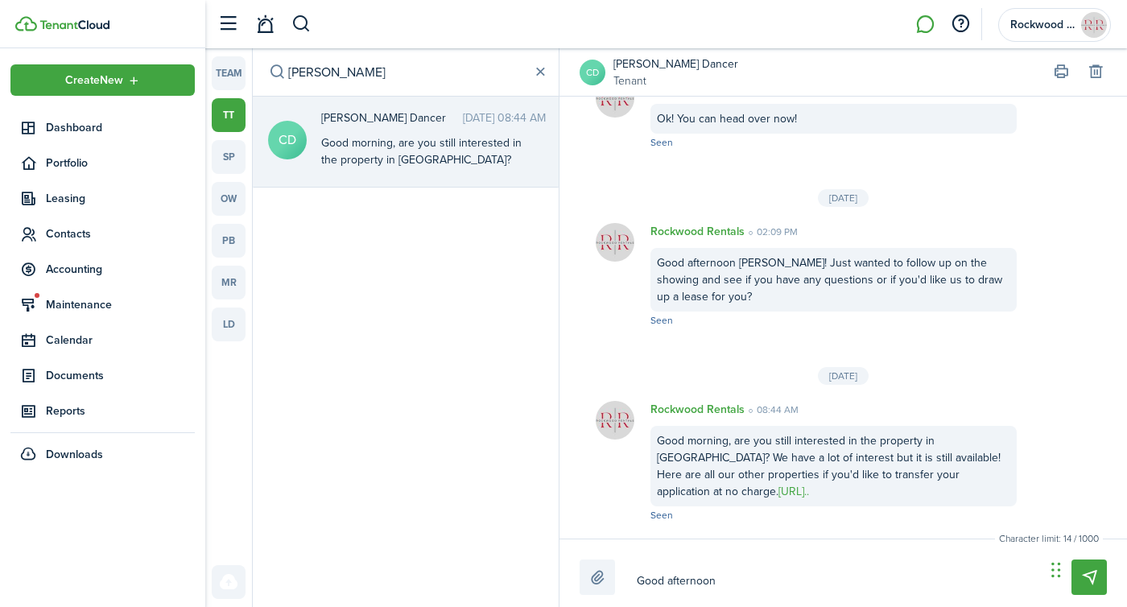
type textarea "Good afternoon,"
type textarea "Good afternoon, j"
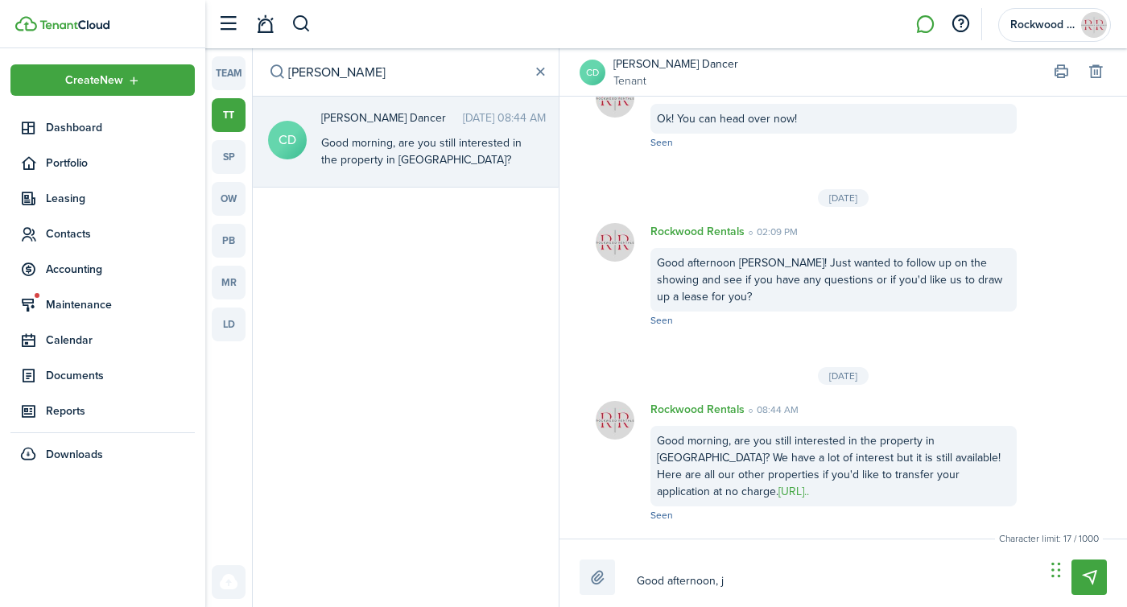
type textarea "Good afternoon, jj"
type textarea "Good afternoon, j"
type textarea "Good afternoon, ju"
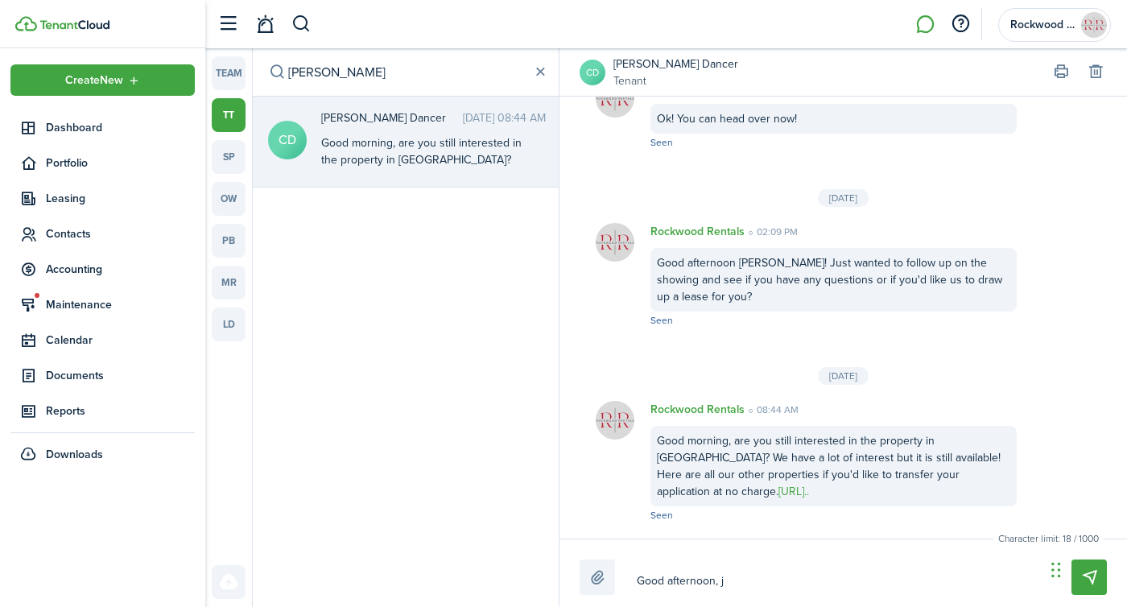
type textarea "Good afternoon, ju"
type textarea "Good afternoon, jus"
type textarea "Good afternoon, just"
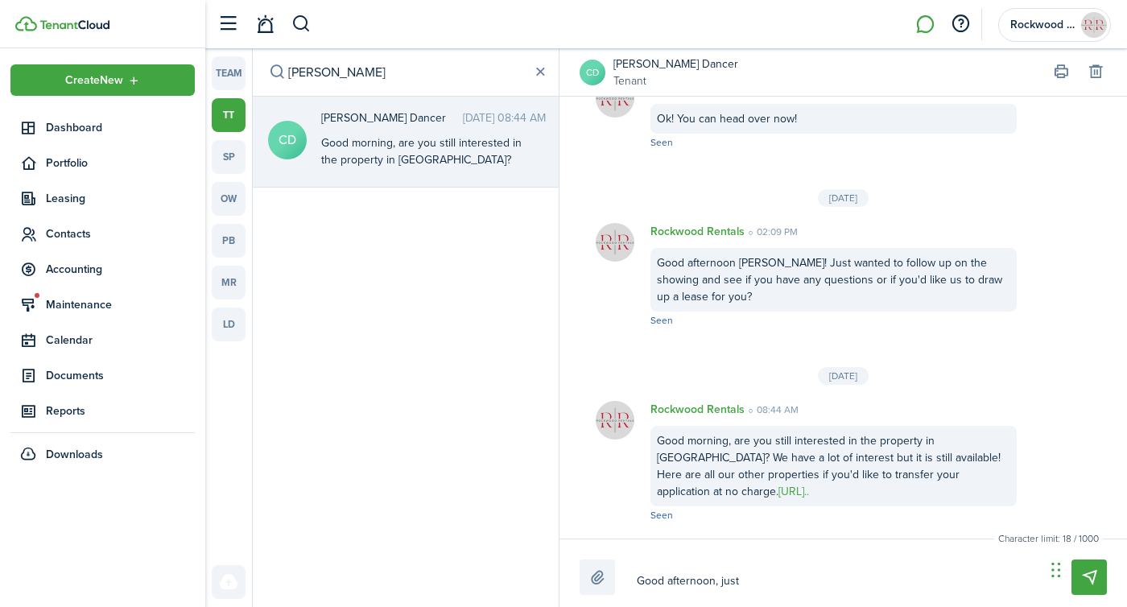
type textarea "Good afternoon, just"
type textarea "Good afternoon, just c"
type textarea "Good afternoon, just ch"
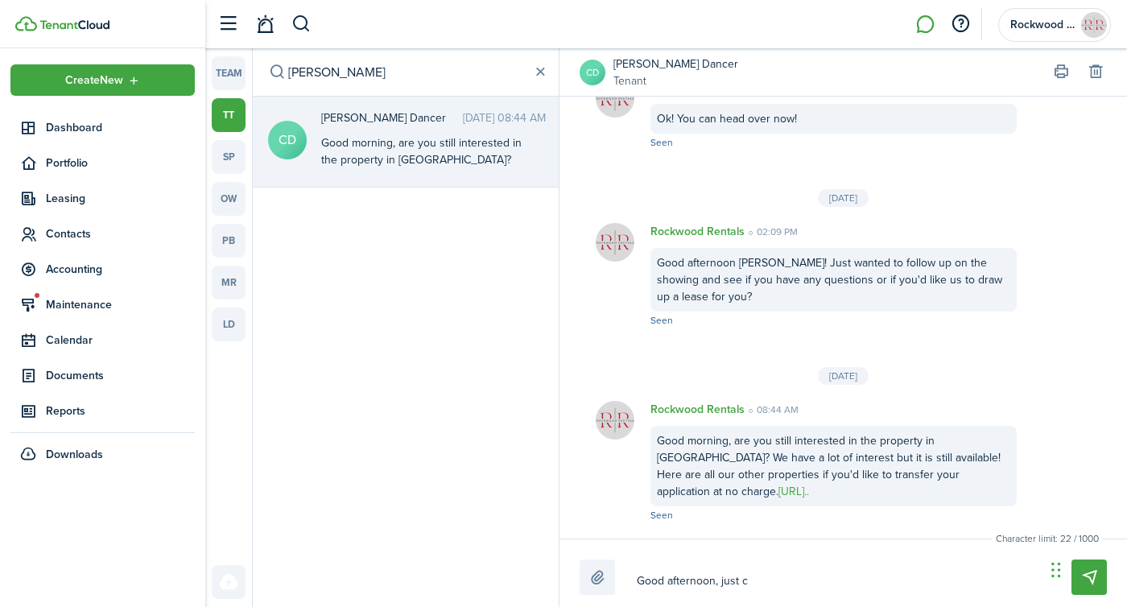
type textarea "Good afternoon, just ch"
type textarea "Good afternoon, just che"
type textarea "Good afternoon, just chec"
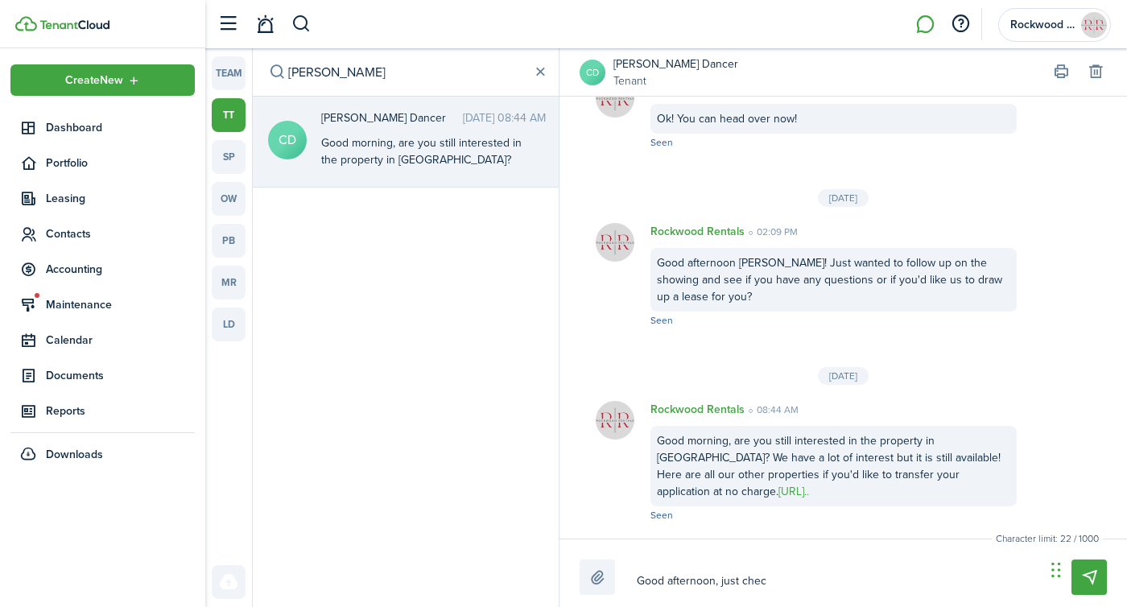
type textarea "Good afternoon, just check"
type textarea "Good afternoon, just [PERSON_NAME]"
type textarea "Good afternoon, just checkin"
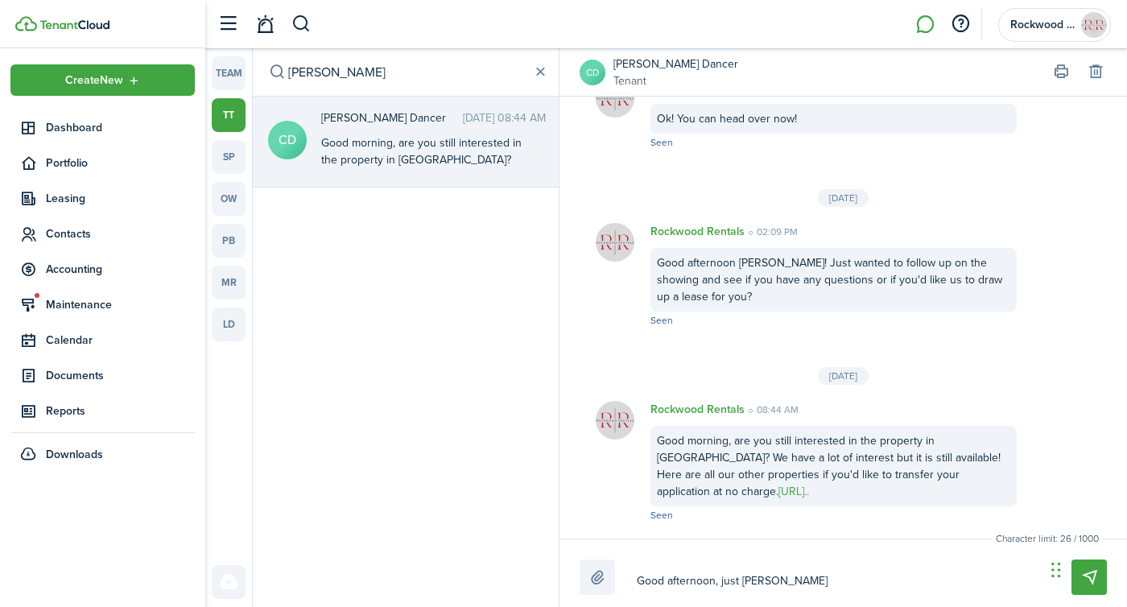
type textarea "Good afternoon, just checkin"
type textarea "Good afternoon, just checking"
type textarea "Good afternoon, just checkingi"
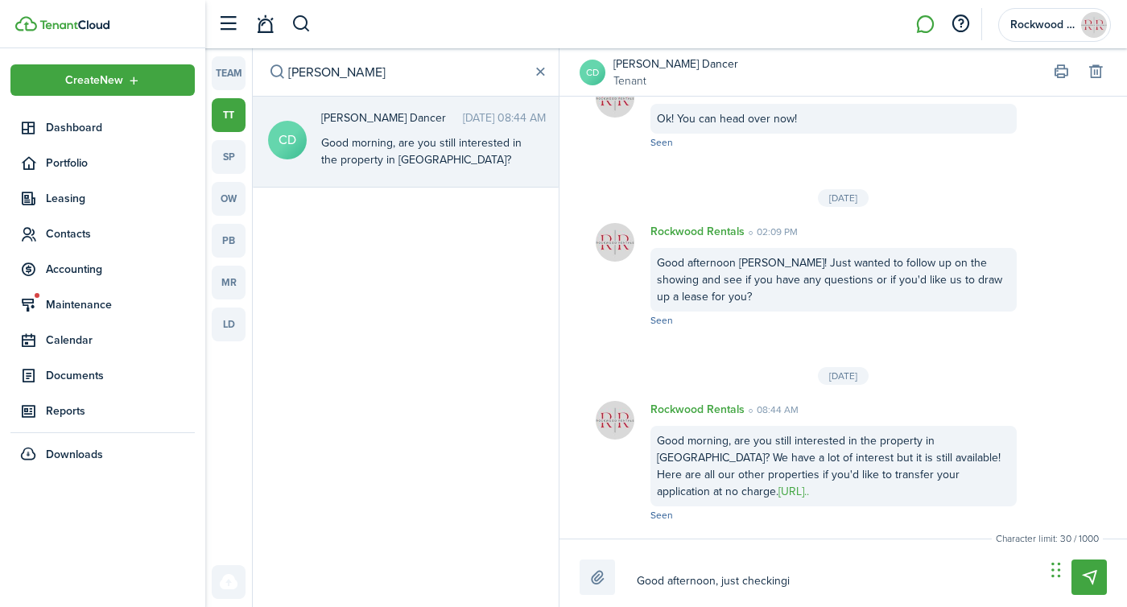
type textarea "Good afternoon, just checkingin"
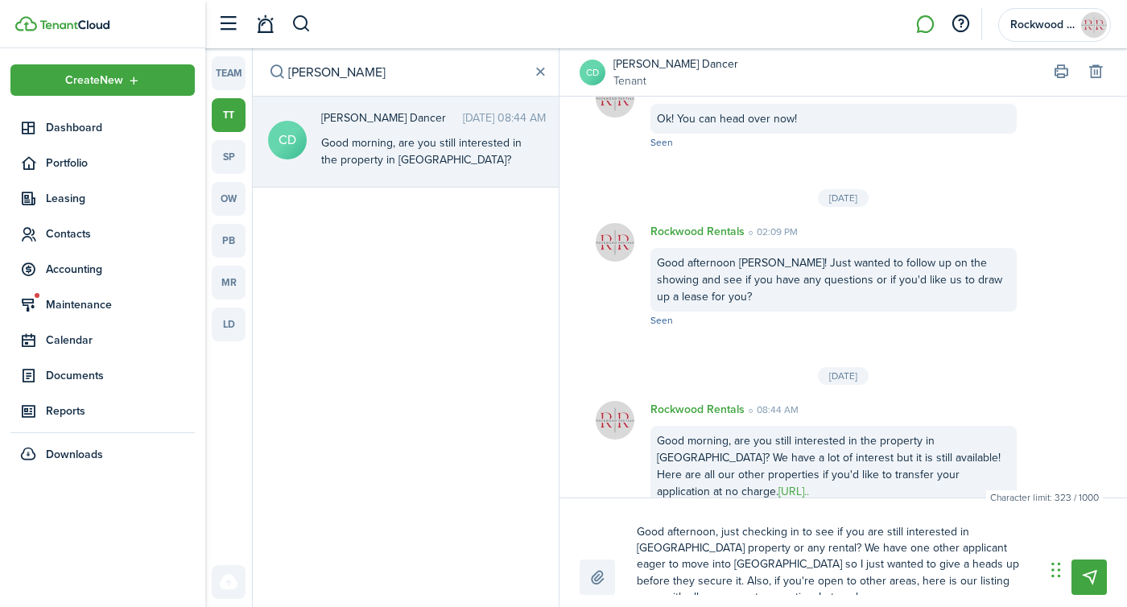
scroll to position [10, 0]
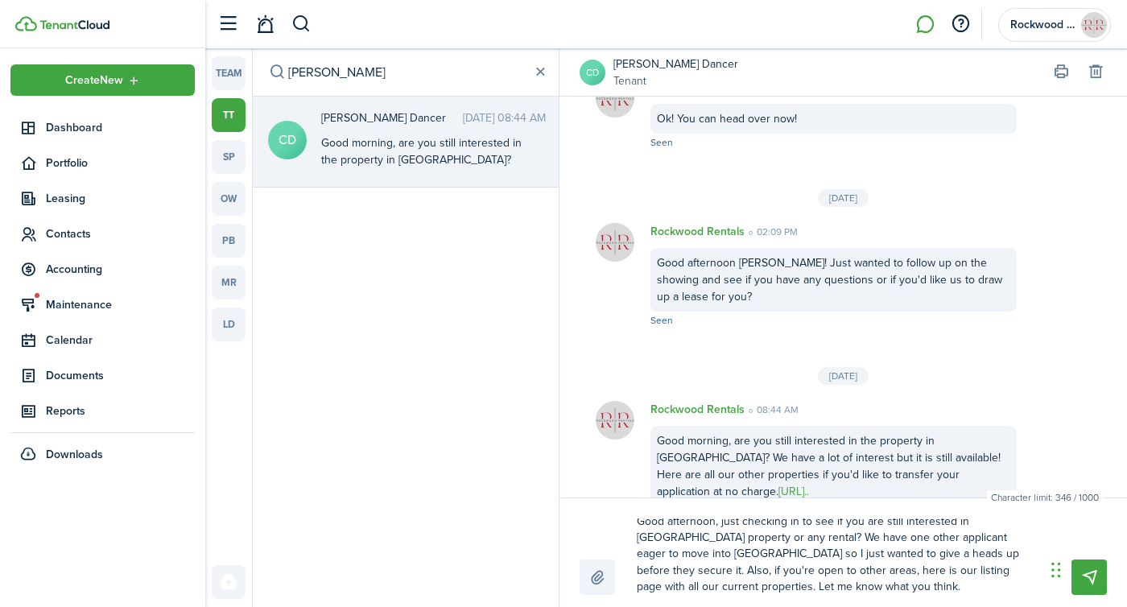
paste textarea "[URL][DOMAIN_NAME]"
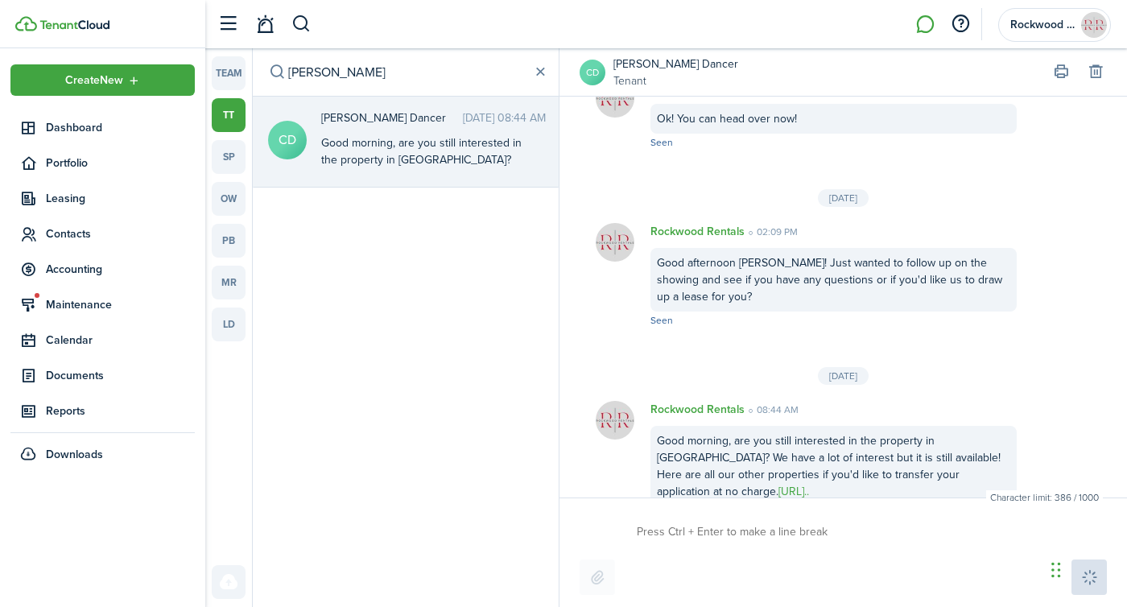
scroll to position [1769, 0]
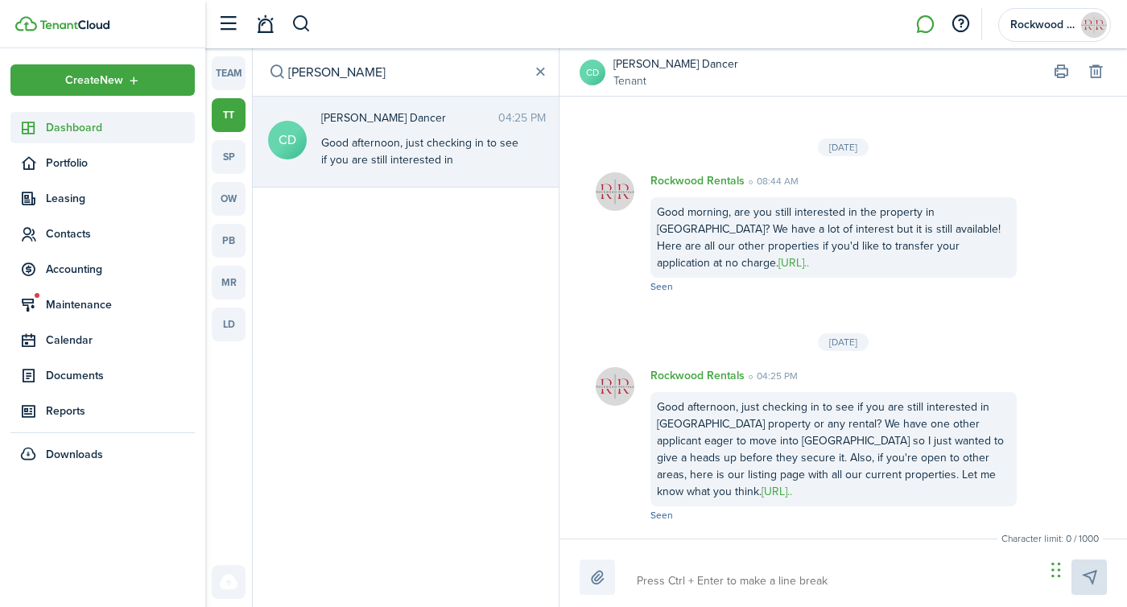
click at [77, 126] on span "Dashboard" at bounding box center [120, 127] width 149 height 17
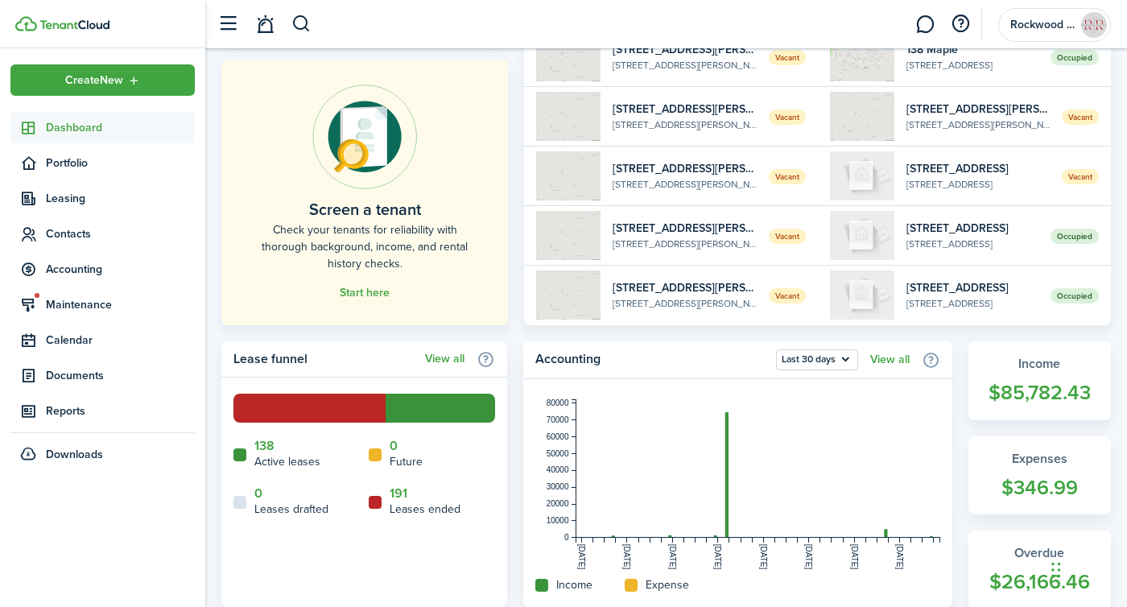
scroll to position [133, 0]
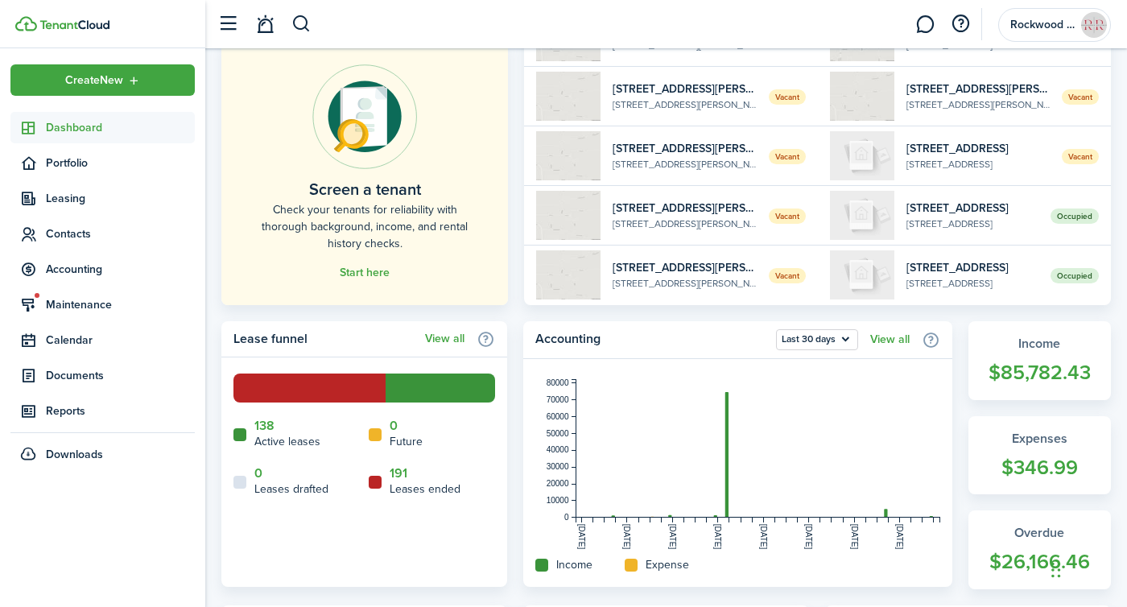
click at [78, 127] on span "Dashboard" at bounding box center [120, 127] width 149 height 17
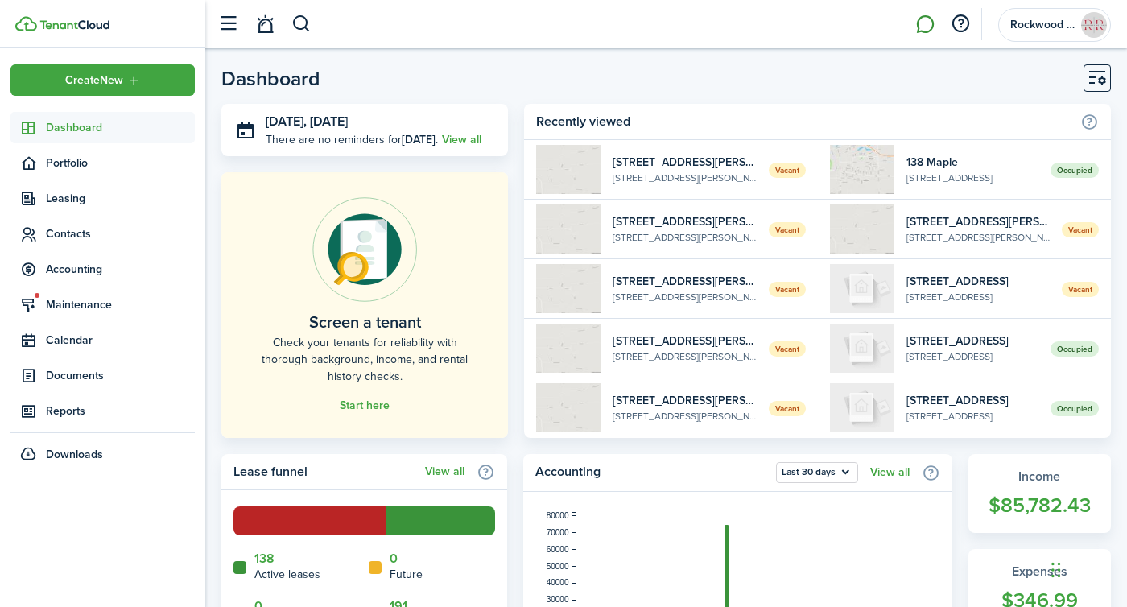
click at [924, 31] on link at bounding box center [925, 24] width 31 height 41
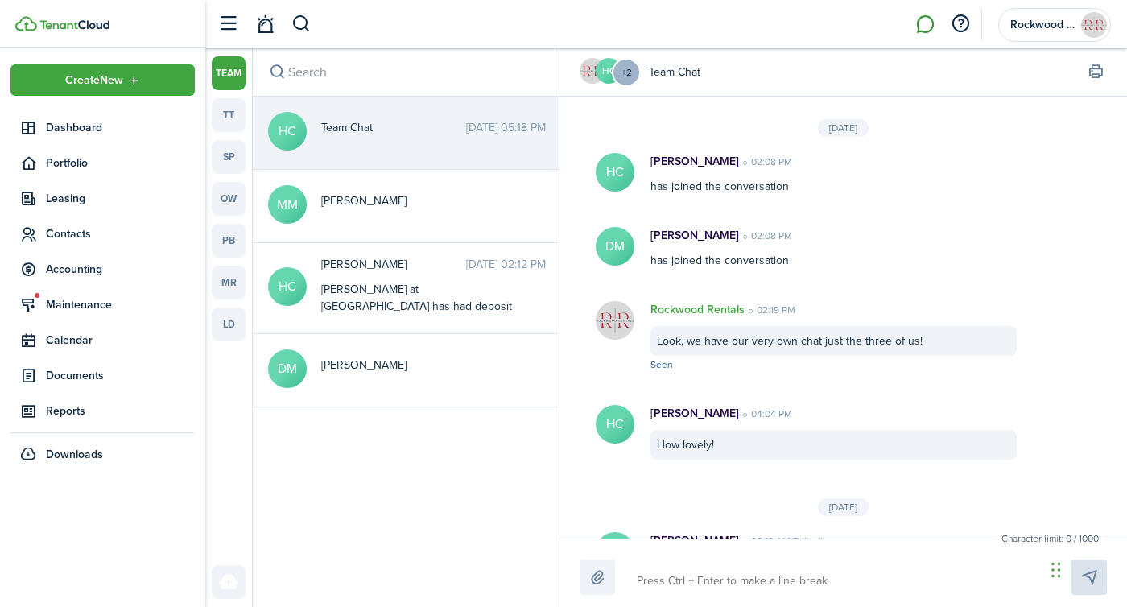
scroll to position [280, 0]
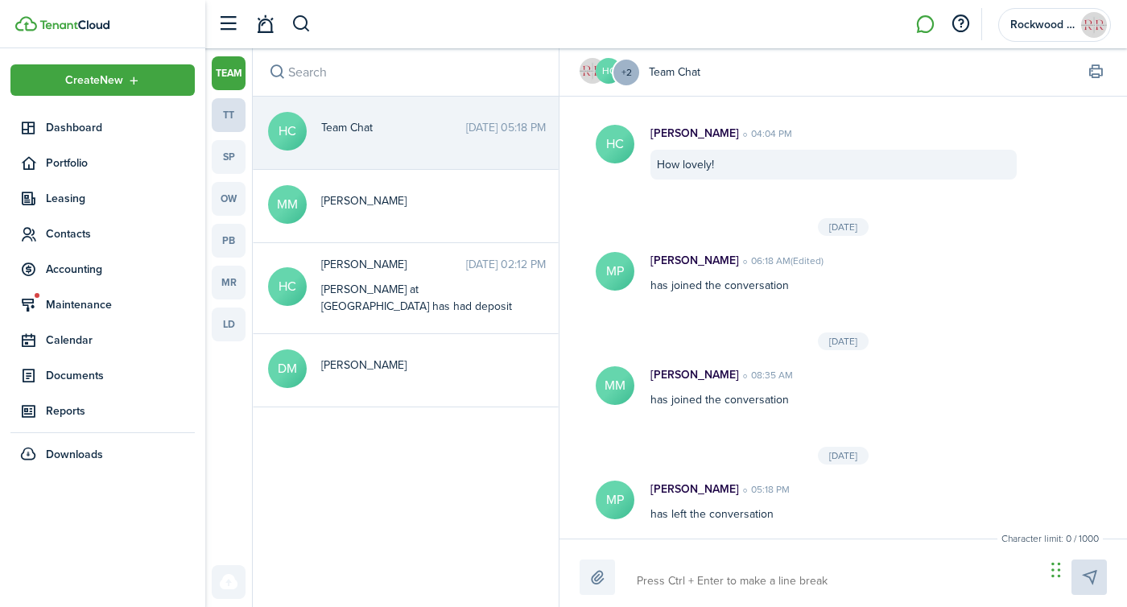
click at [229, 114] on link "tt" at bounding box center [229, 115] width 34 height 34
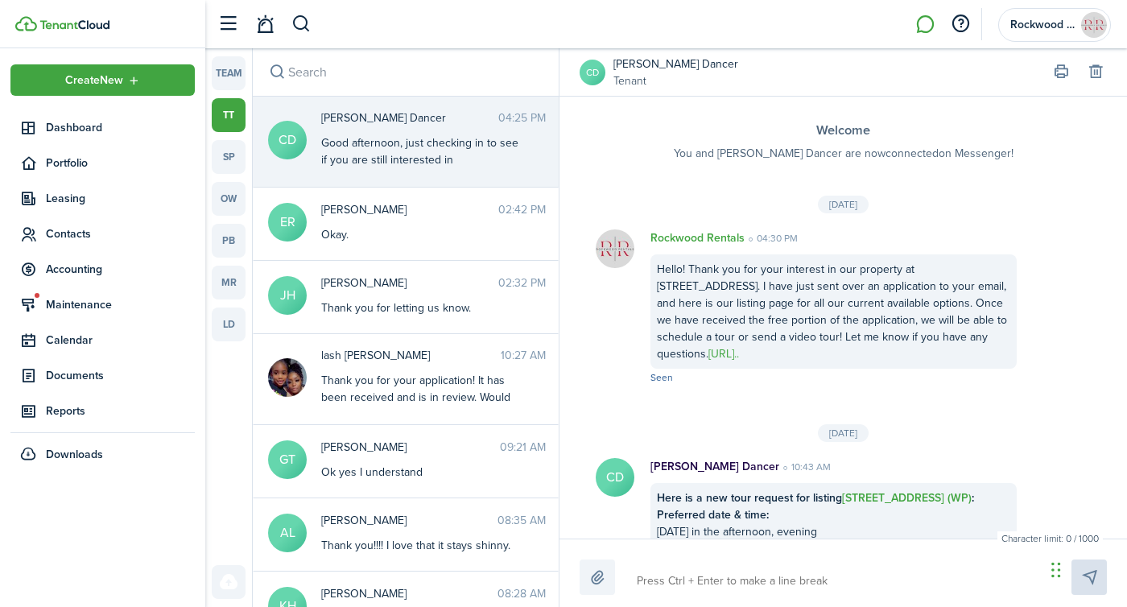
scroll to position [1769, 0]
